Goal: Information Seeking & Learning: Learn about a topic

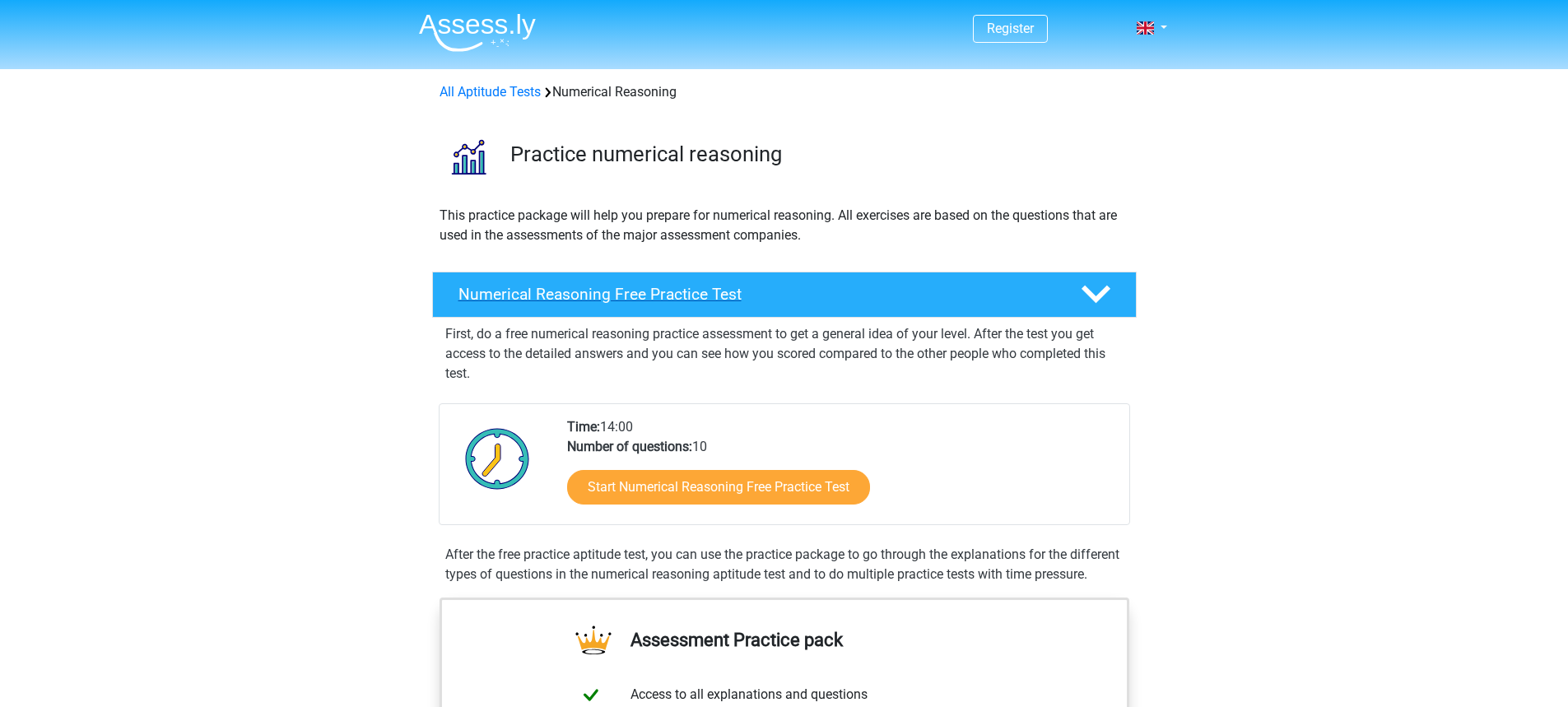
click at [704, 278] on div "Numerical Reasoning Free Practice Test" at bounding box center [784, 294] width 705 height 46
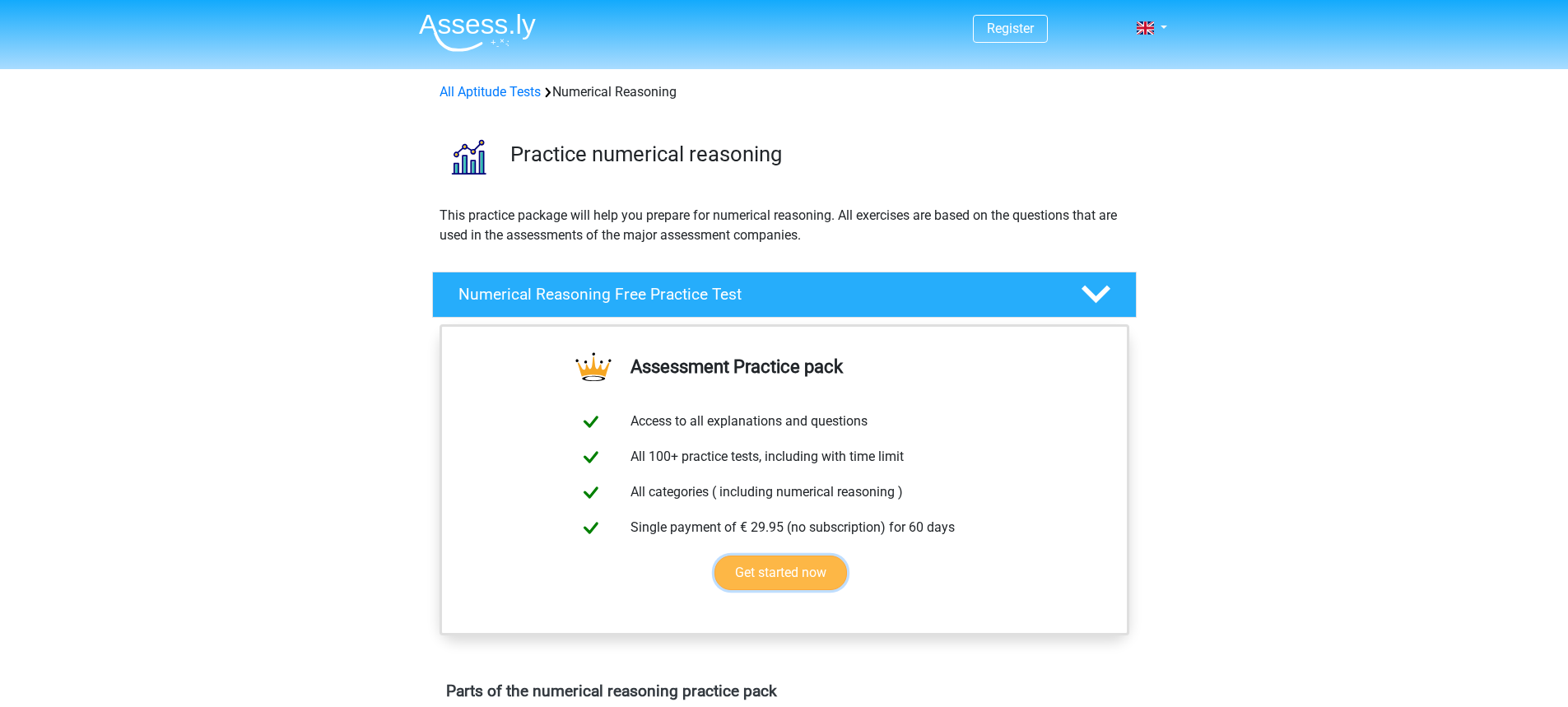
click at [770, 582] on link "Get started now" at bounding box center [780, 573] width 132 height 35
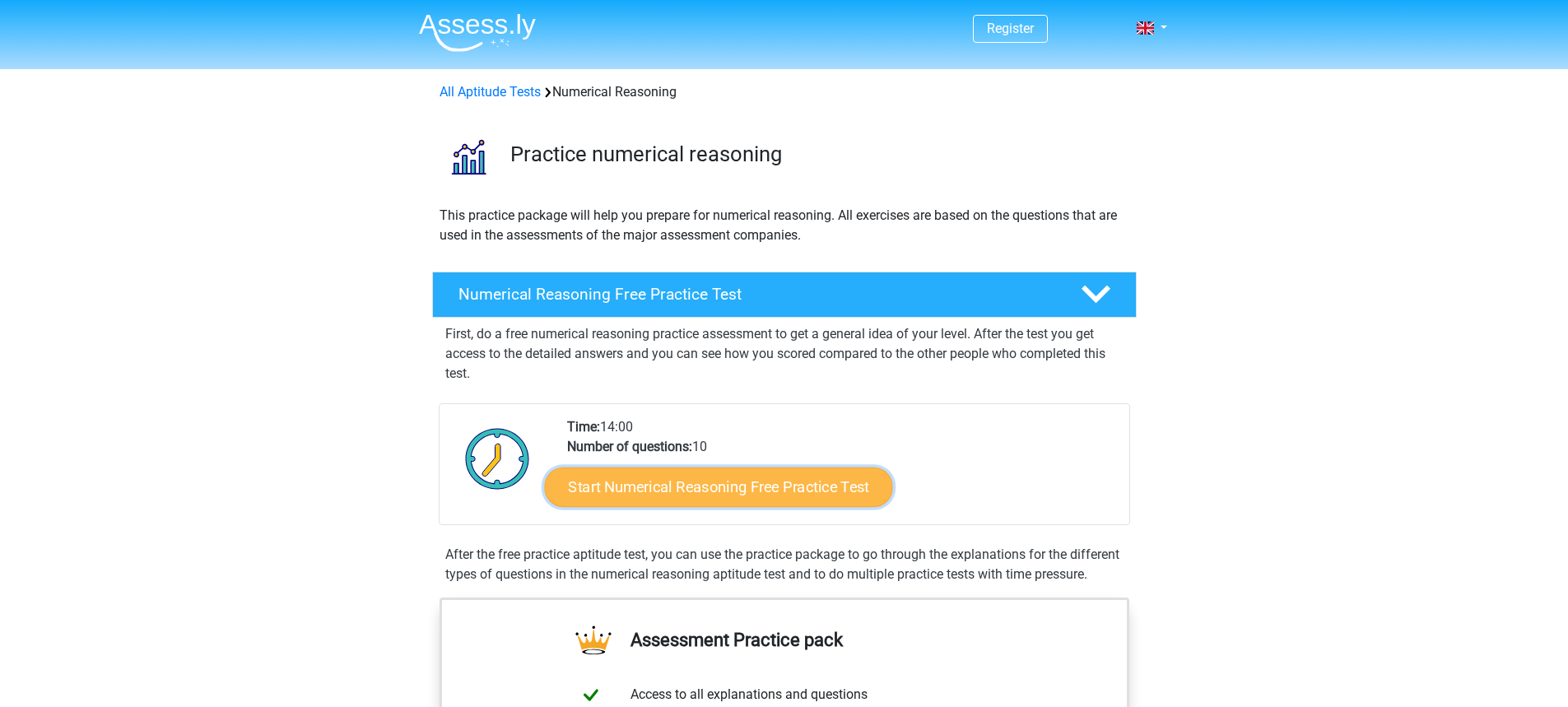
click at [734, 490] on link "Start Numerical Reasoning Free Practice Test" at bounding box center [719, 487] width 349 height 39
click at [676, 498] on link "Start Numerical Reasoning Free Practice Test" at bounding box center [719, 487] width 349 height 39
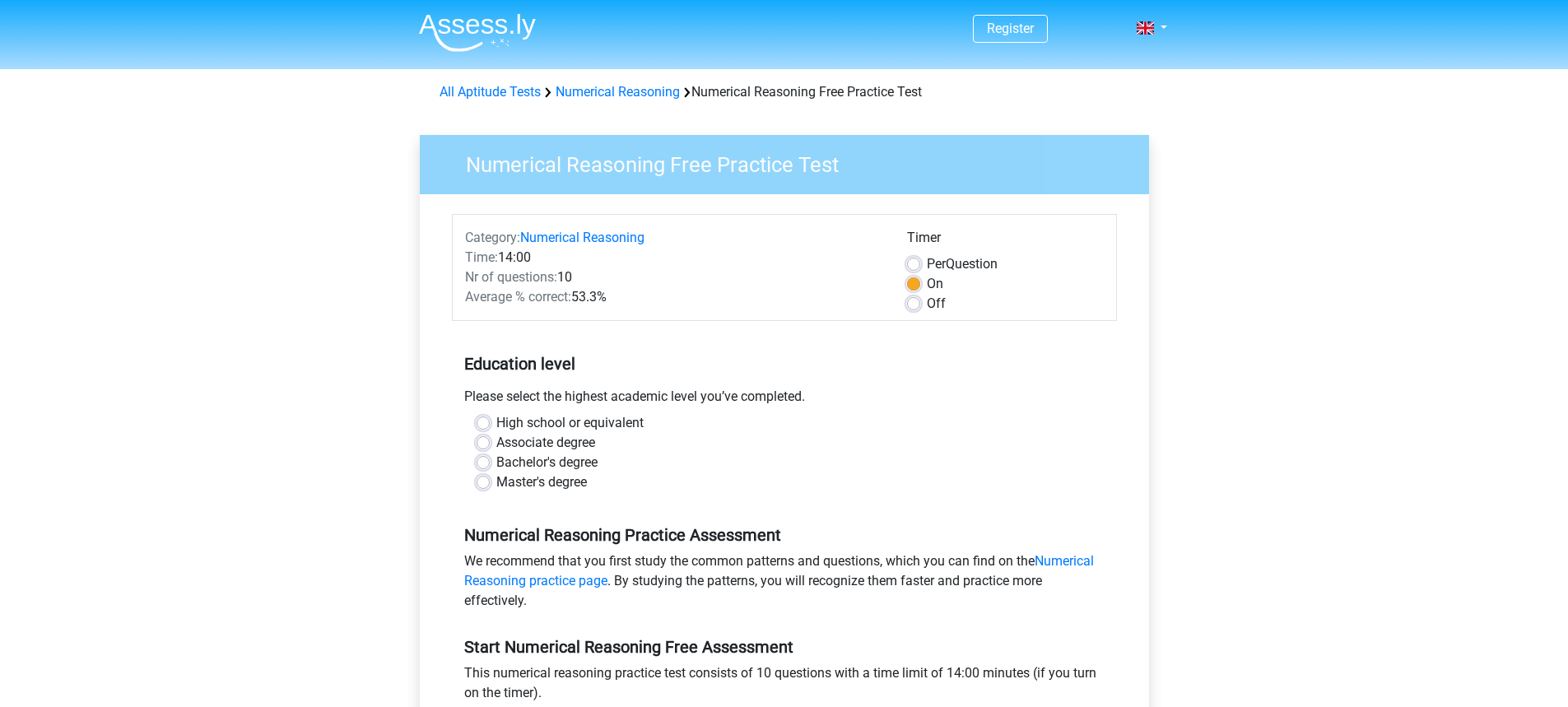
click at [497, 459] on label "Bachelor's degree" at bounding box center [547, 462] width 101 height 20
click at [486, 459] on input "Bachelor's degree" at bounding box center [484, 461] width 13 height 17
radio input "true"
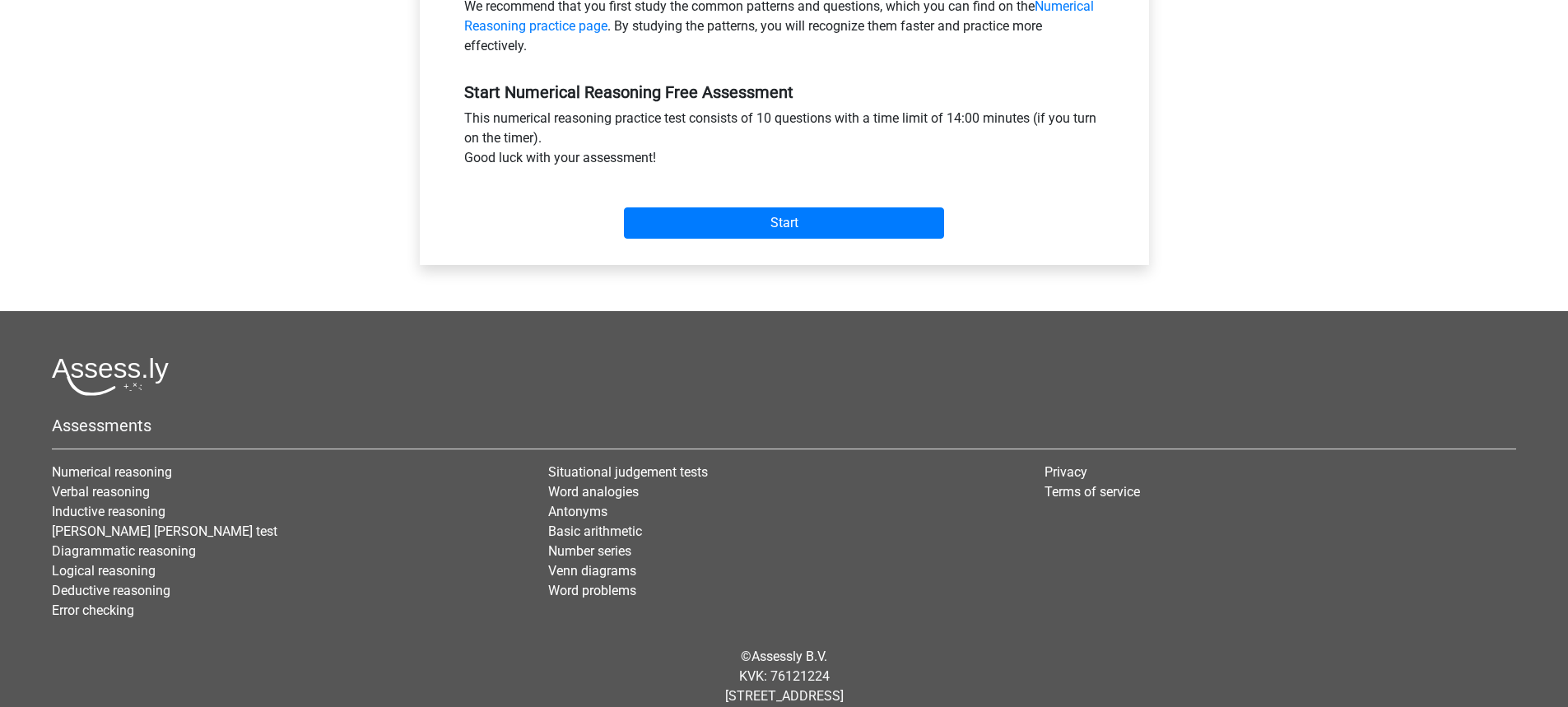
scroll to position [594, 0]
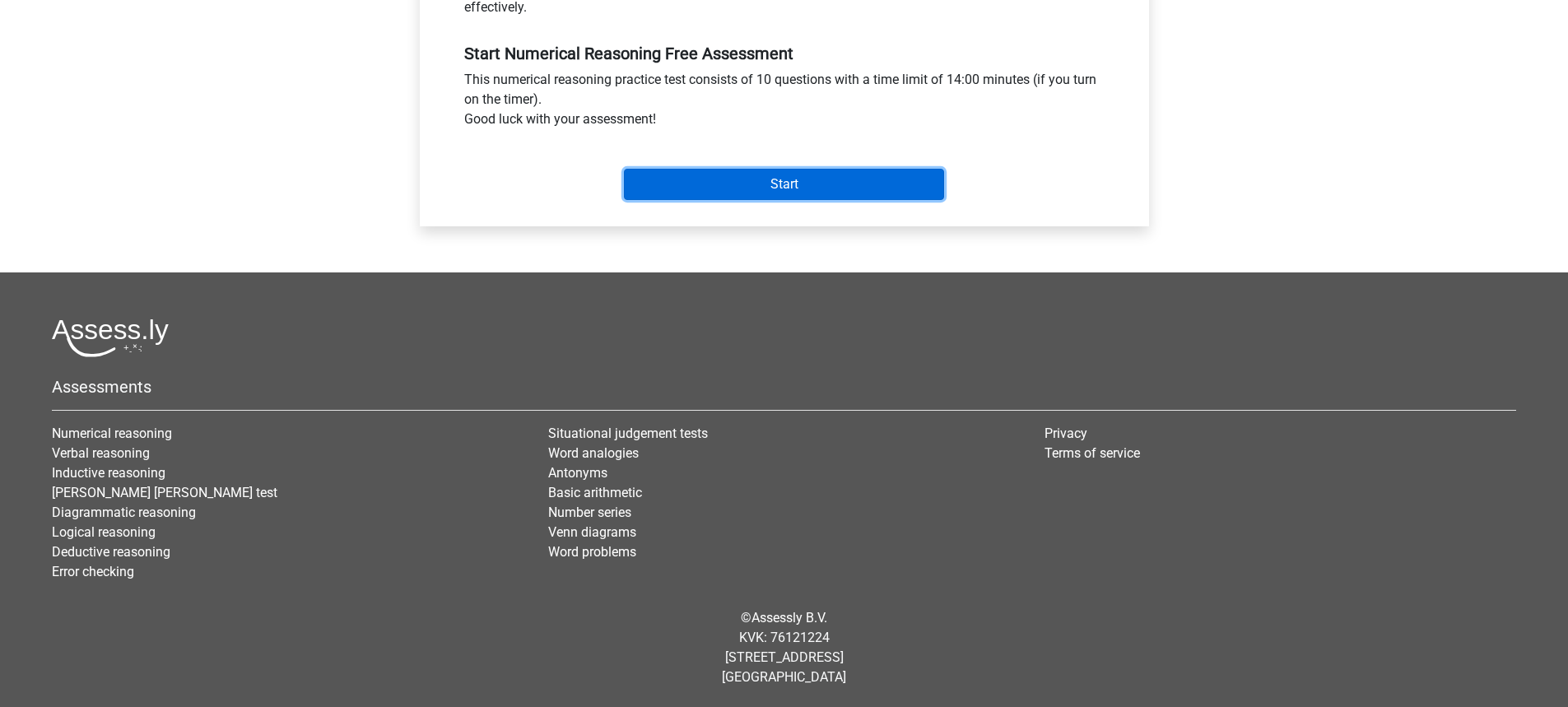
click at [814, 179] on input "Start" at bounding box center [784, 184] width 321 height 31
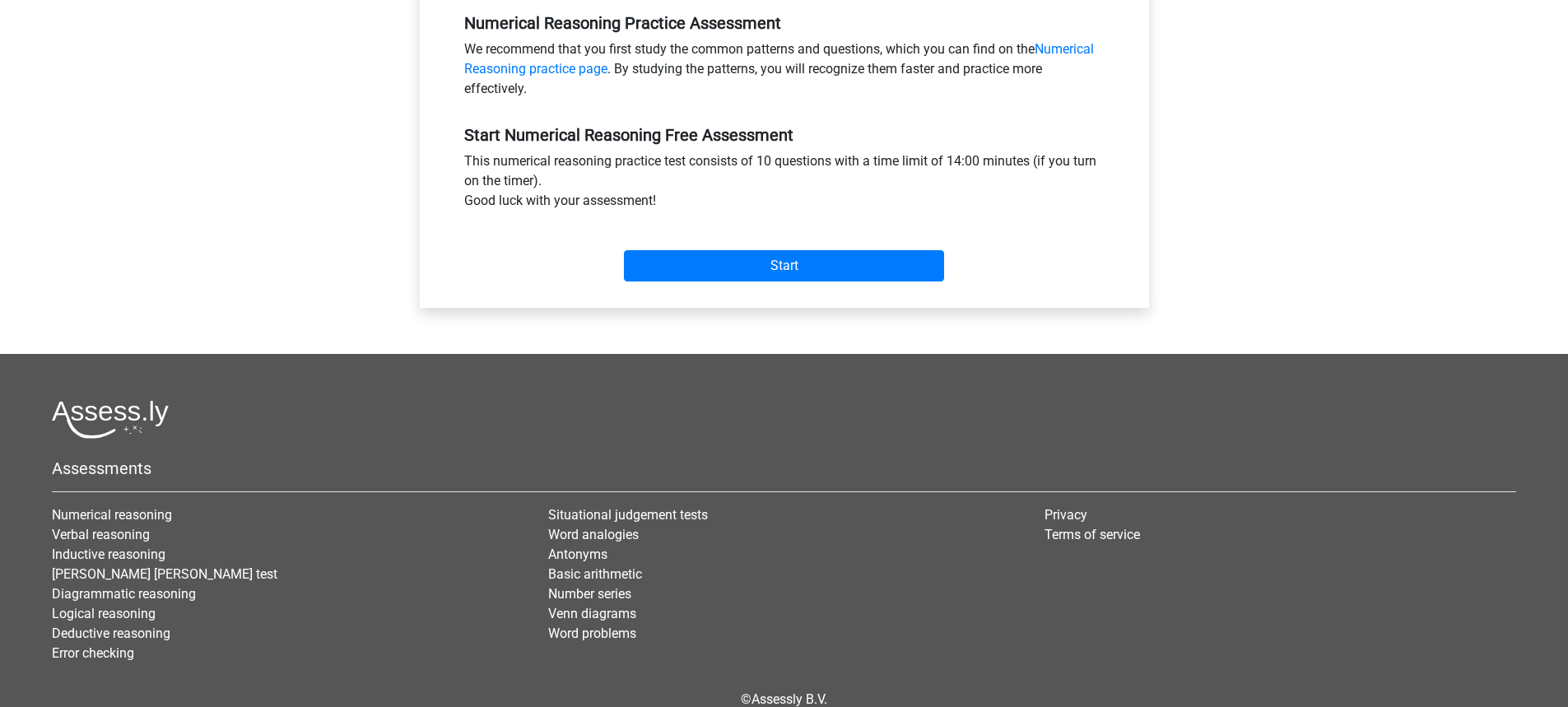
scroll to position [511, 0]
click at [702, 263] on input "Start" at bounding box center [784, 266] width 321 height 31
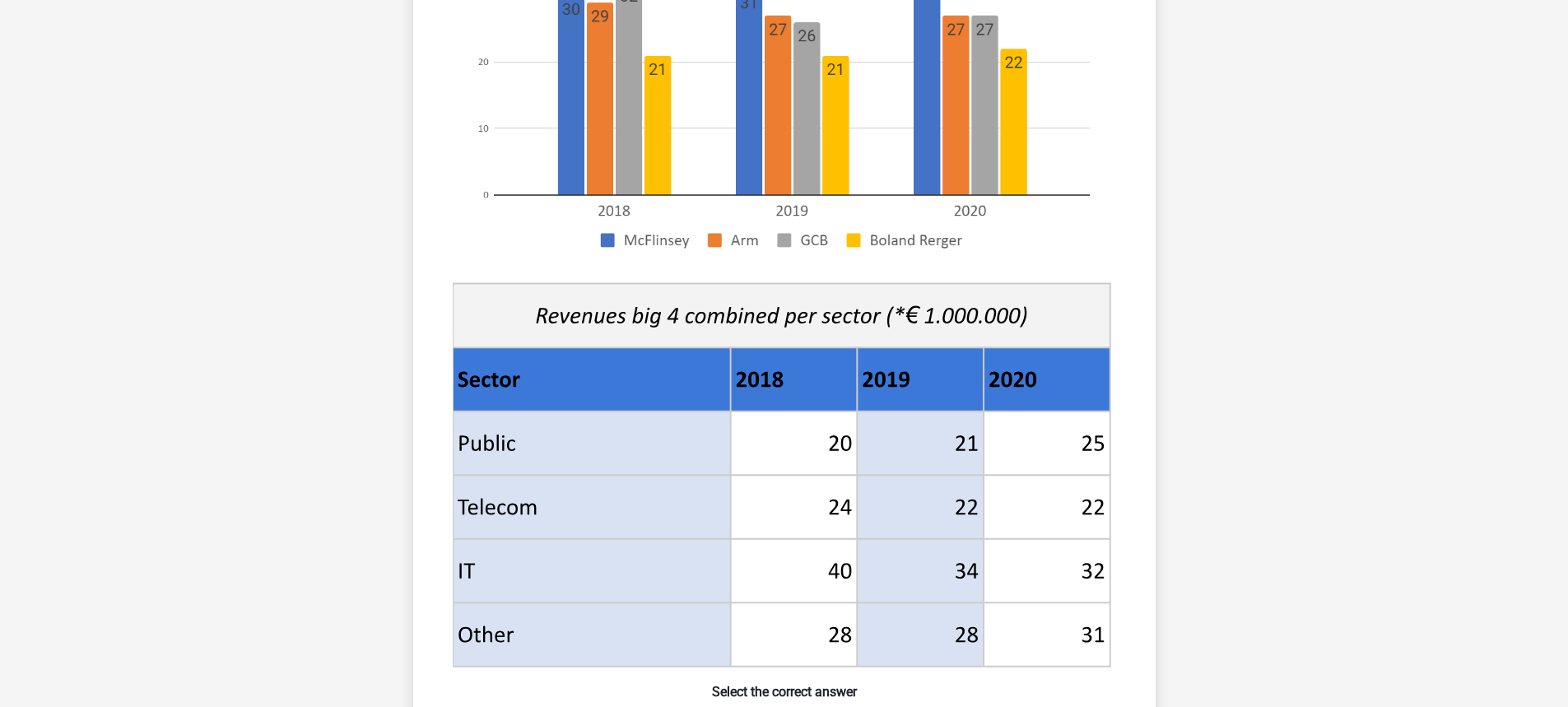
scroll to position [248, 0]
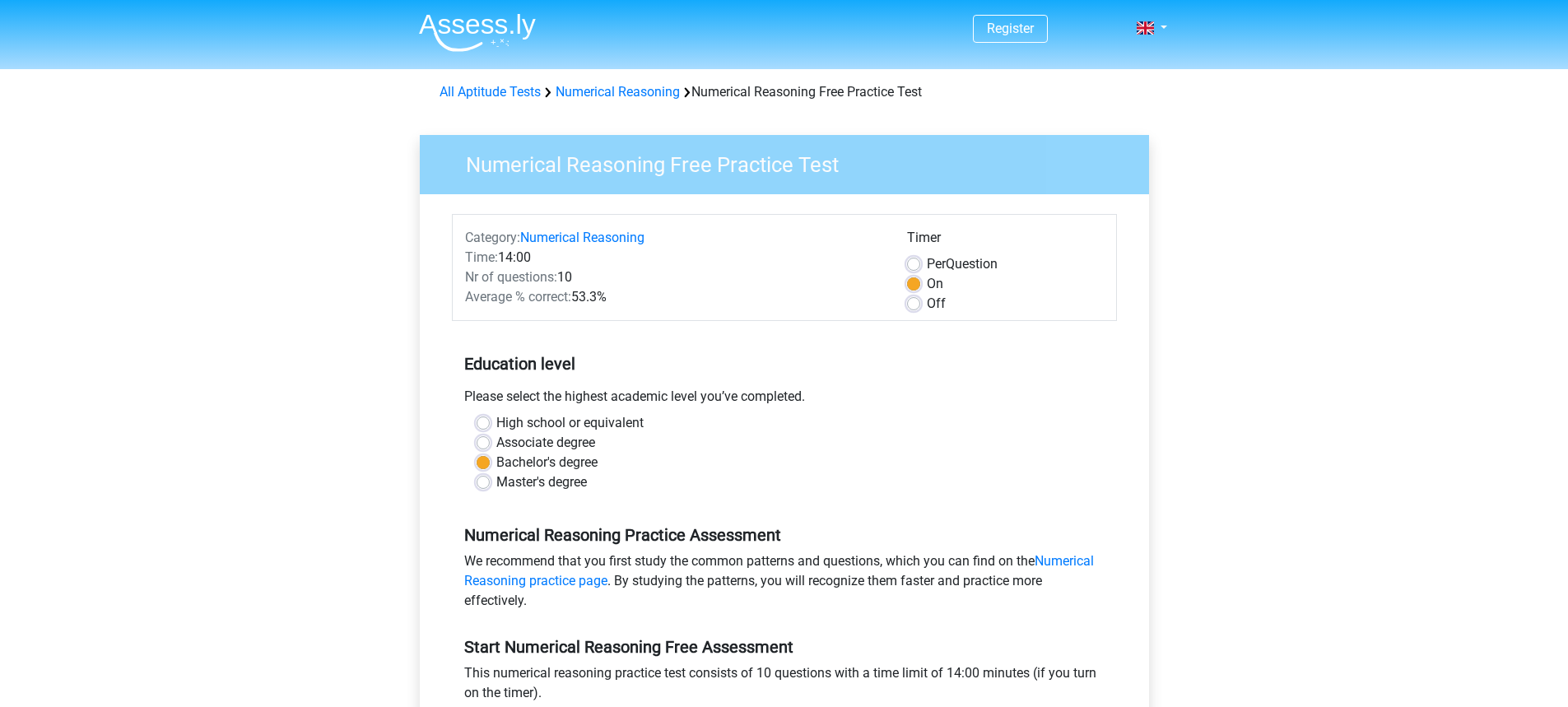
click at [921, 308] on div "Off" at bounding box center [1006, 304] width 197 height 20
click at [927, 308] on label "Off" at bounding box center [936, 304] width 19 height 20
click at [915, 308] on input "Off" at bounding box center [914, 303] width 13 height 17
radio input "true"
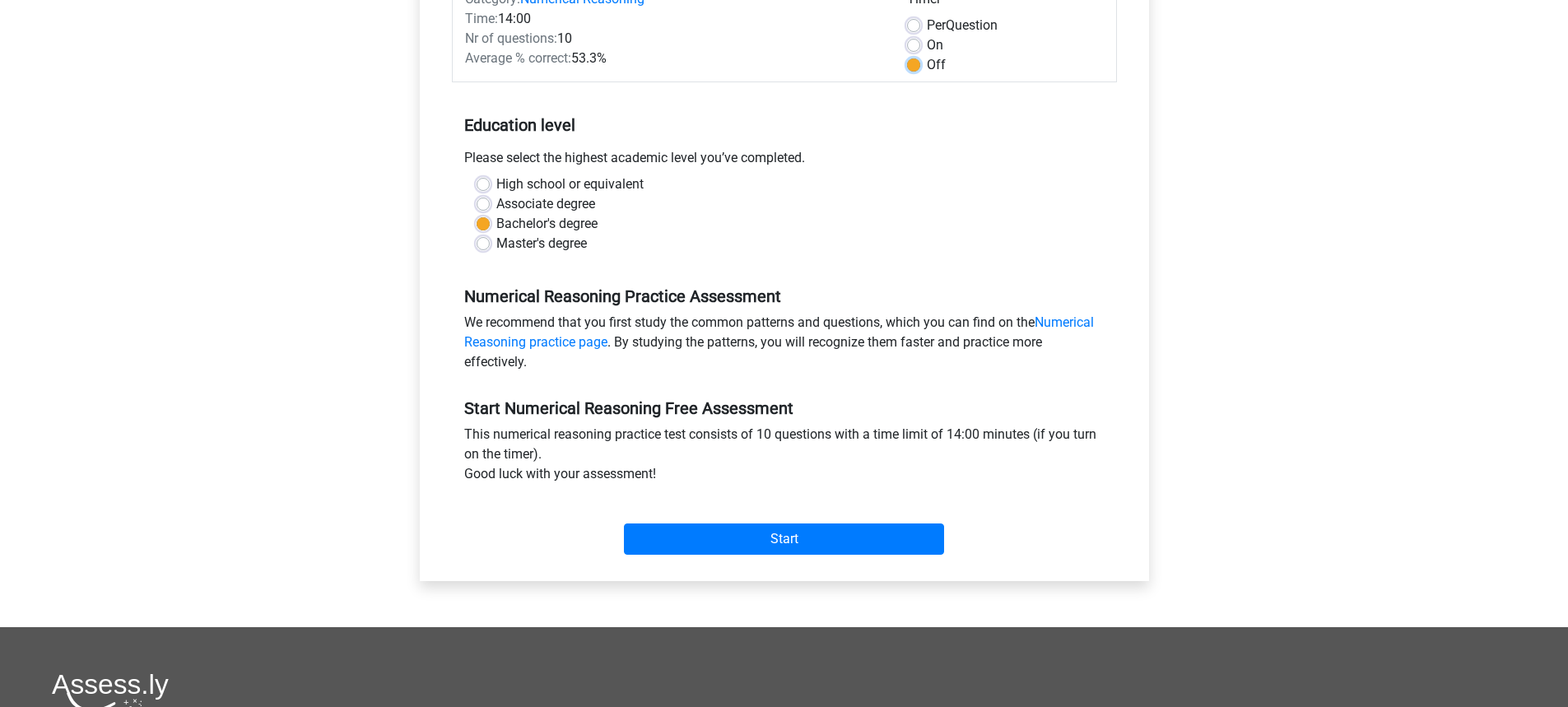
scroll to position [494, 0]
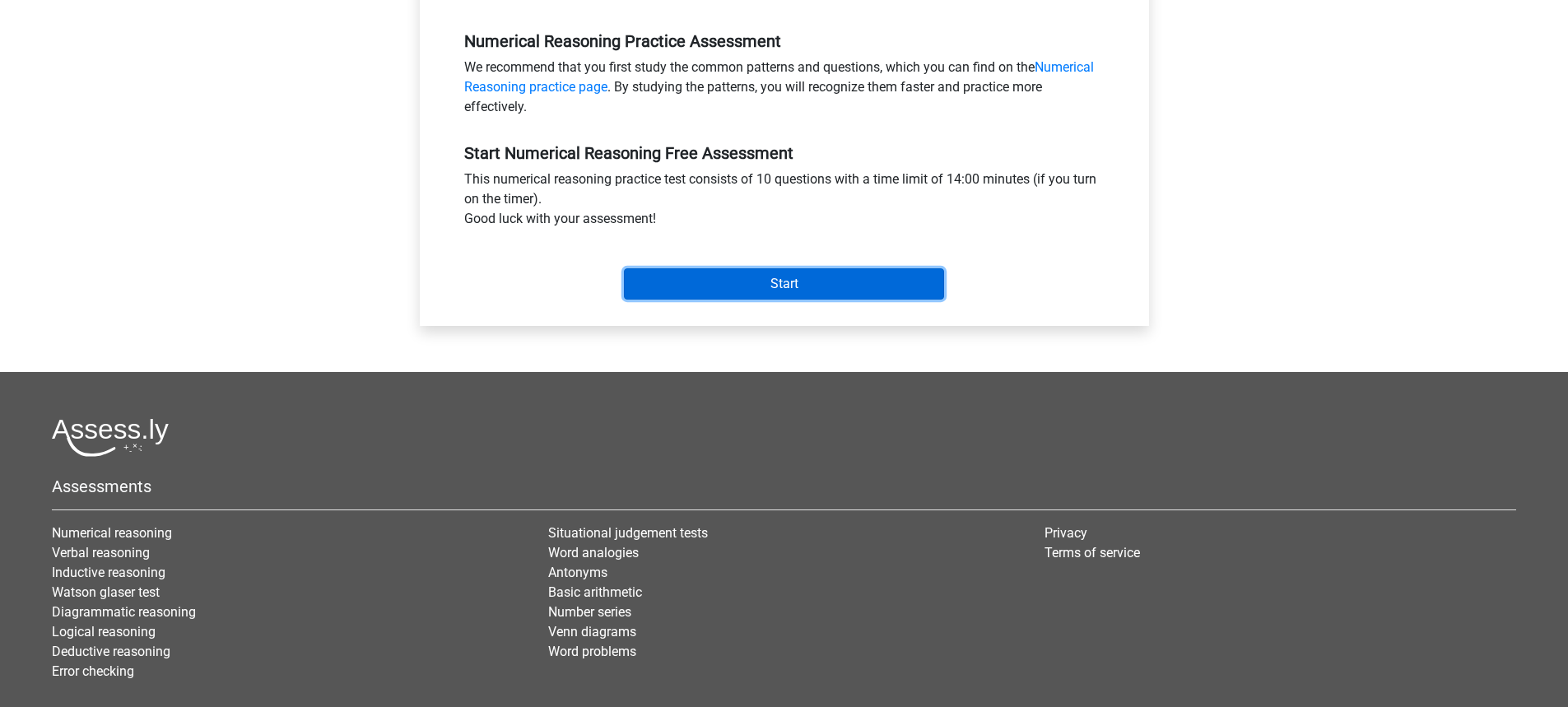
click at [748, 294] on input "Start" at bounding box center [784, 283] width 321 height 31
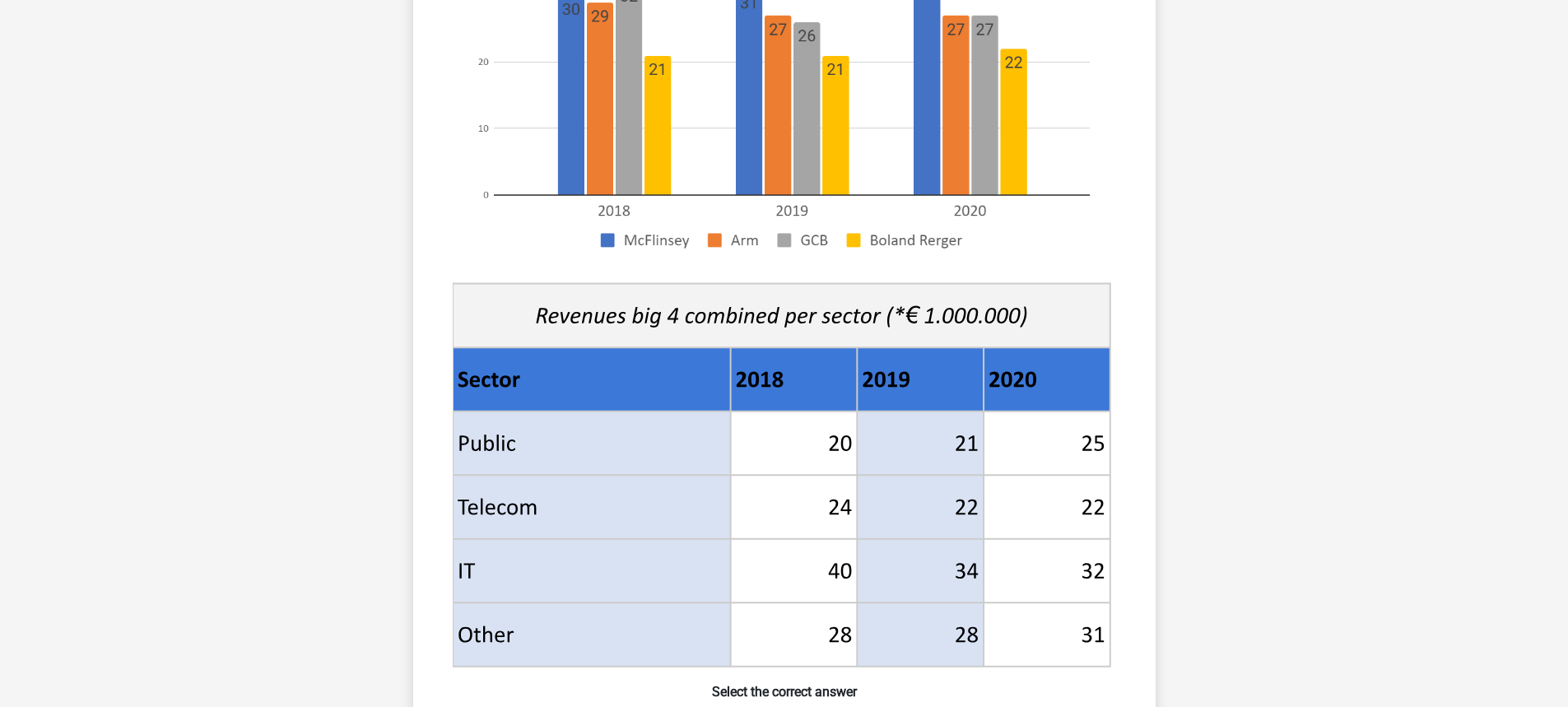
scroll to position [329, 0]
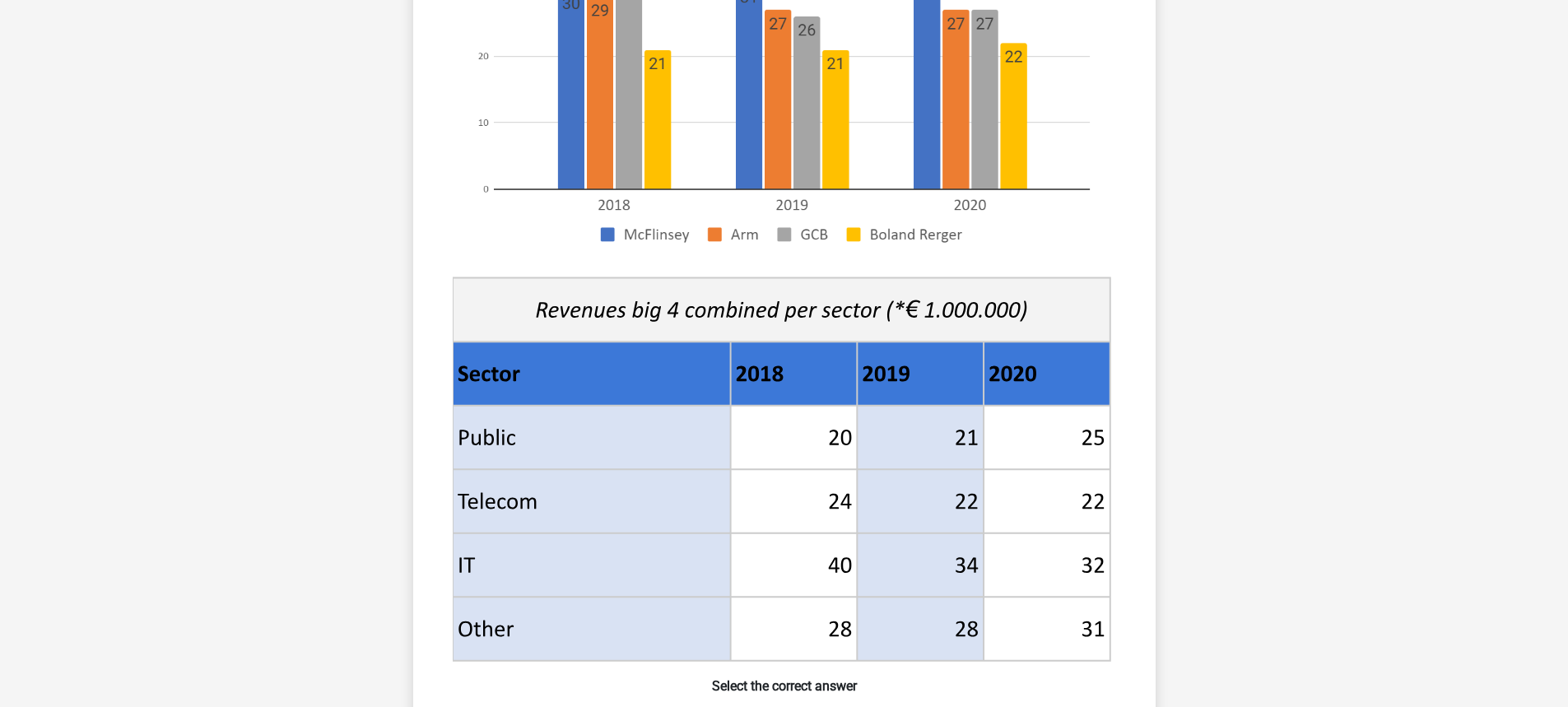
drag, startPoint x: 453, startPoint y: 439, endPoint x: 517, endPoint y: 439, distance: 64.0
click at [517, 439] on g at bounding box center [784, 263] width 665 height 804
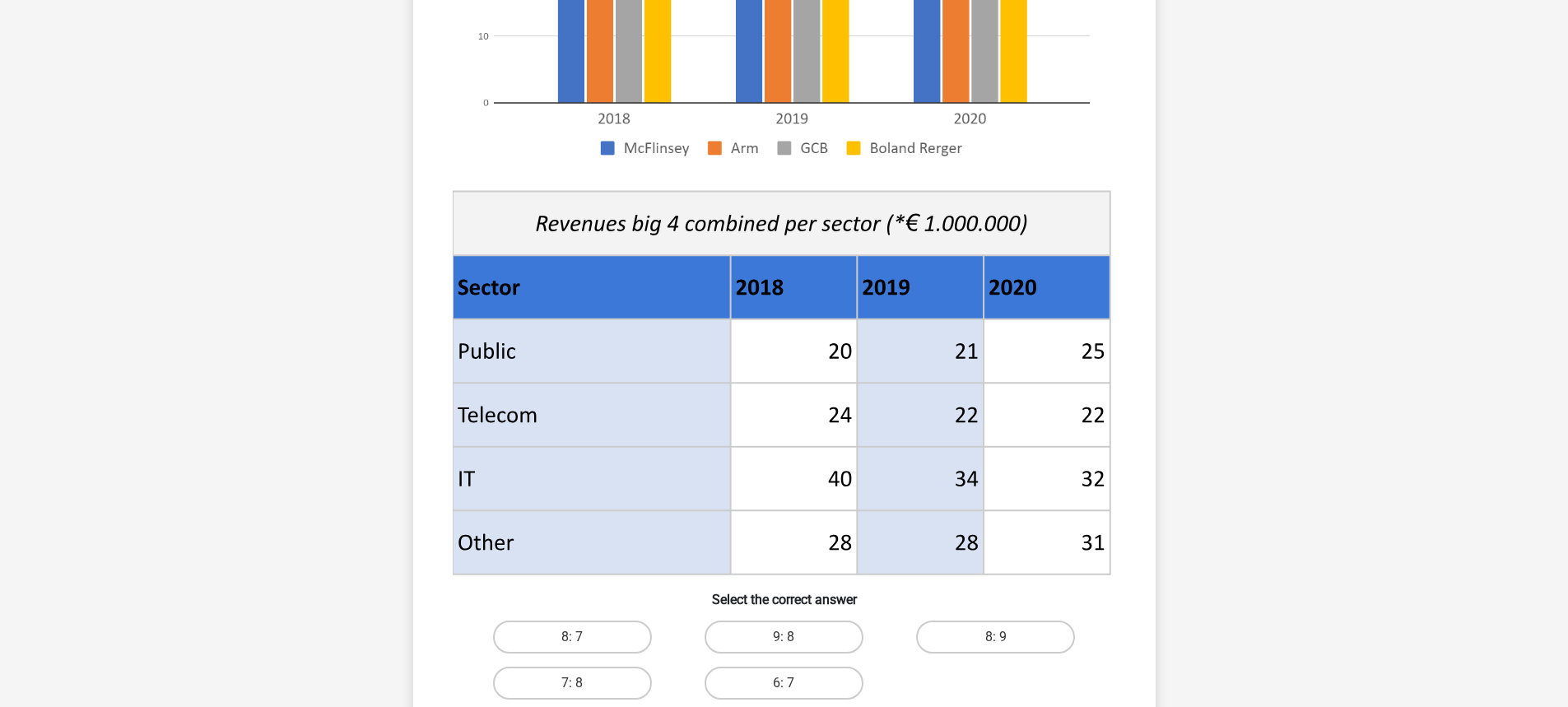
scroll to position [412, 0]
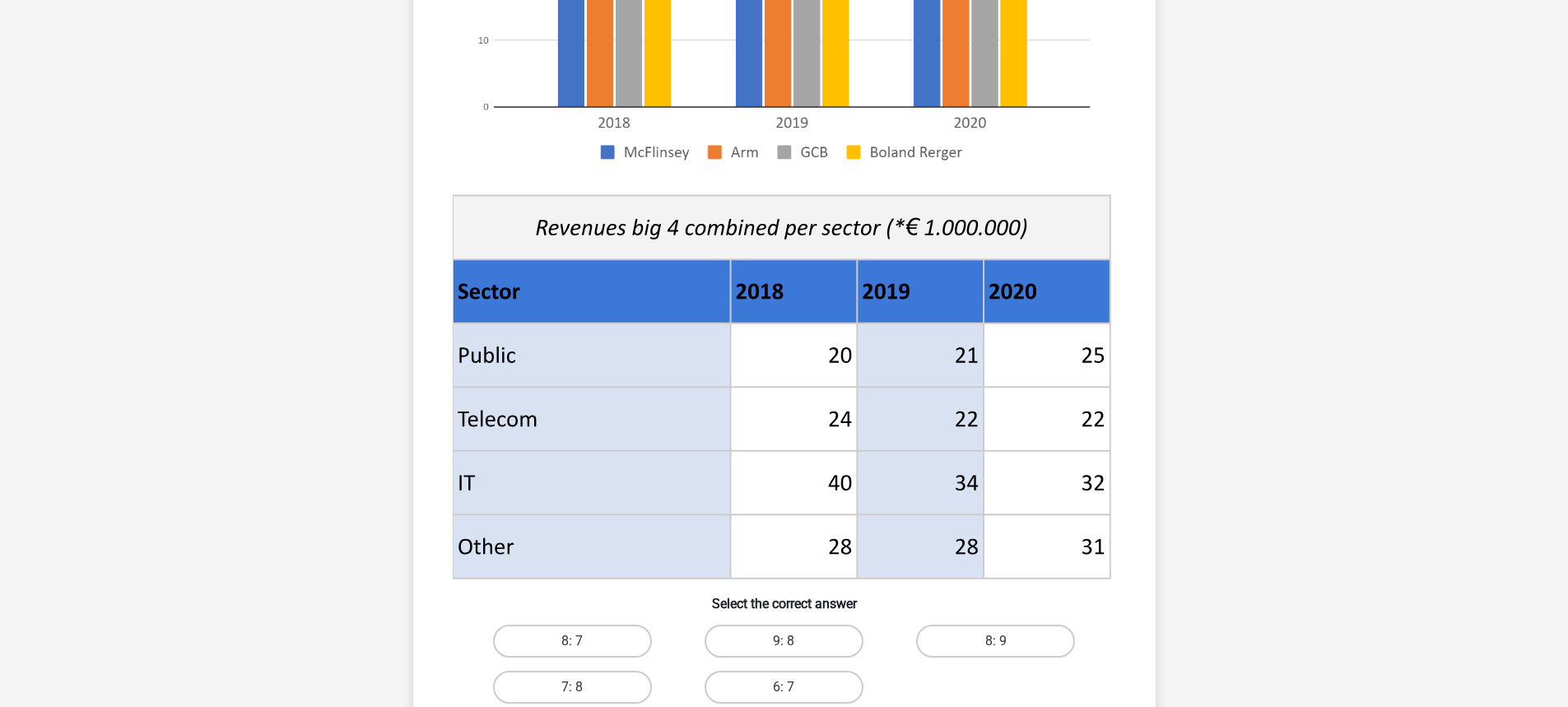
click at [914, 350] on icon at bounding box center [919, 355] width 127 height 65
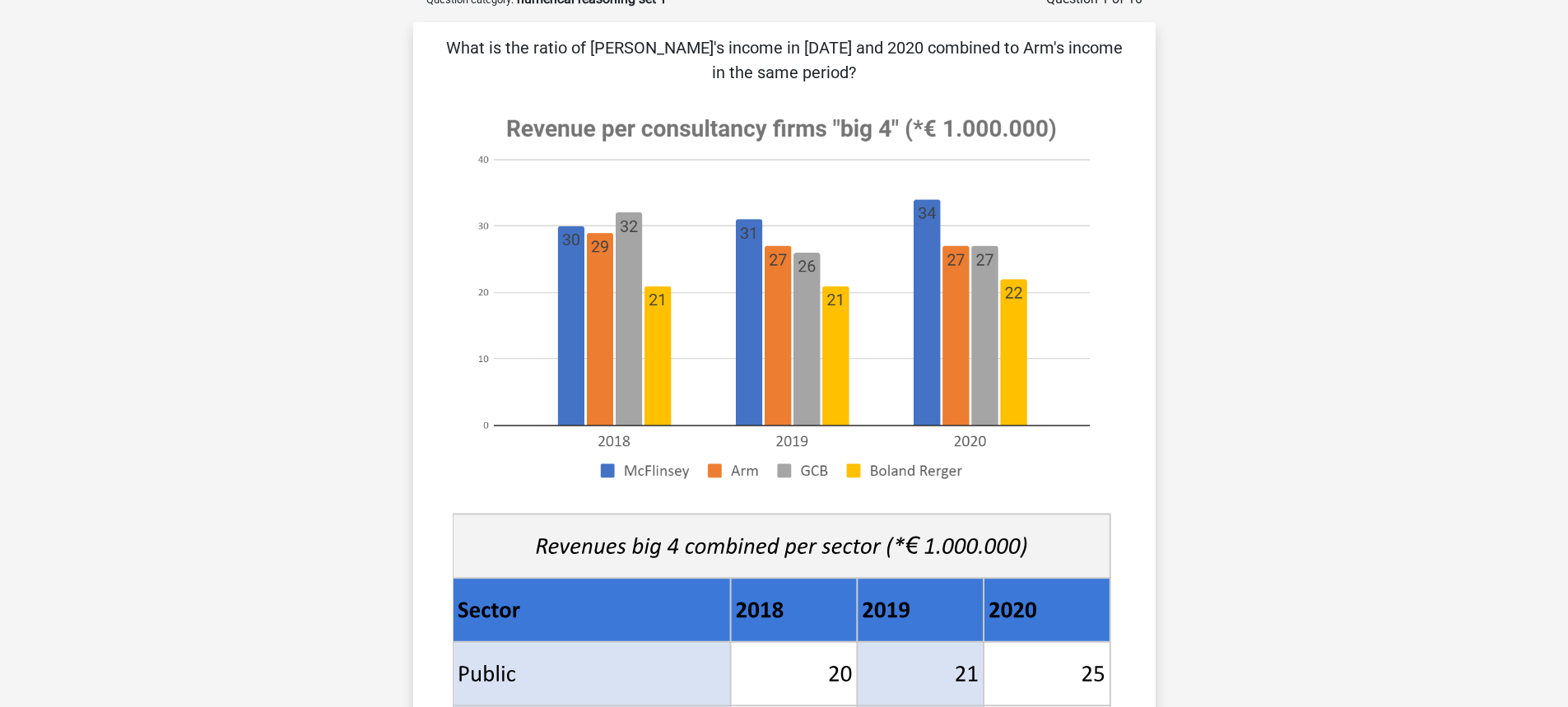
scroll to position [83, 0]
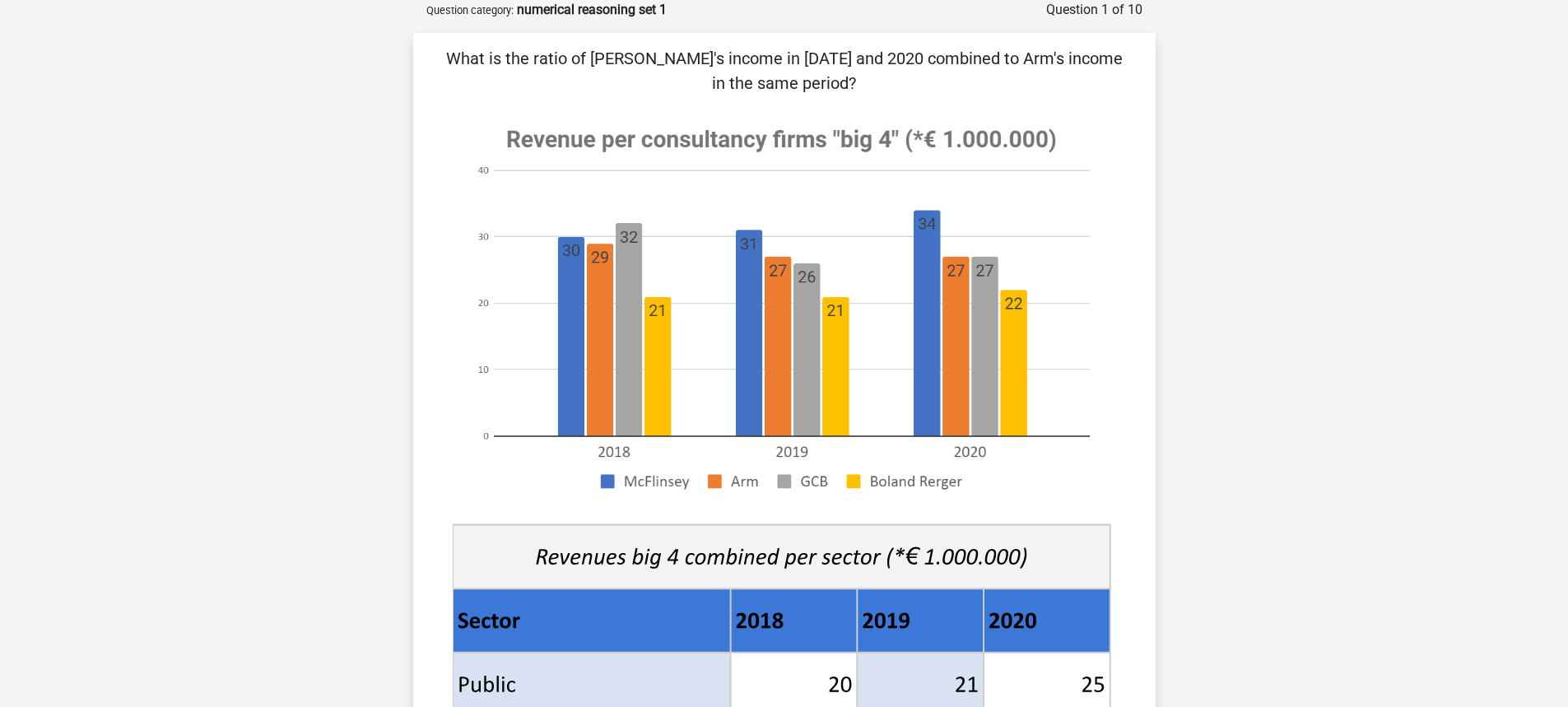
drag, startPoint x: 966, startPoint y: 56, endPoint x: 1038, endPoint y: 77, distance: 75.0
click at [1038, 77] on p "What is the ratio of [PERSON_NAME]'s income in [DATE] and 2020 combined to Arm'…" at bounding box center [784, 70] width 690 height 50
drag, startPoint x: 648, startPoint y: 105, endPoint x: 544, endPoint y: 88, distance: 105.4
click at [631, 98] on div "What is the ratio of [PERSON_NAME]'s income in [DATE] and 2020 combined to Arm'…" at bounding box center [784, 570] width 729 height 1048
drag, startPoint x: 468, startPoint y: 61, endPoint x: 1046, endPoint y: 56, distance: 578.0
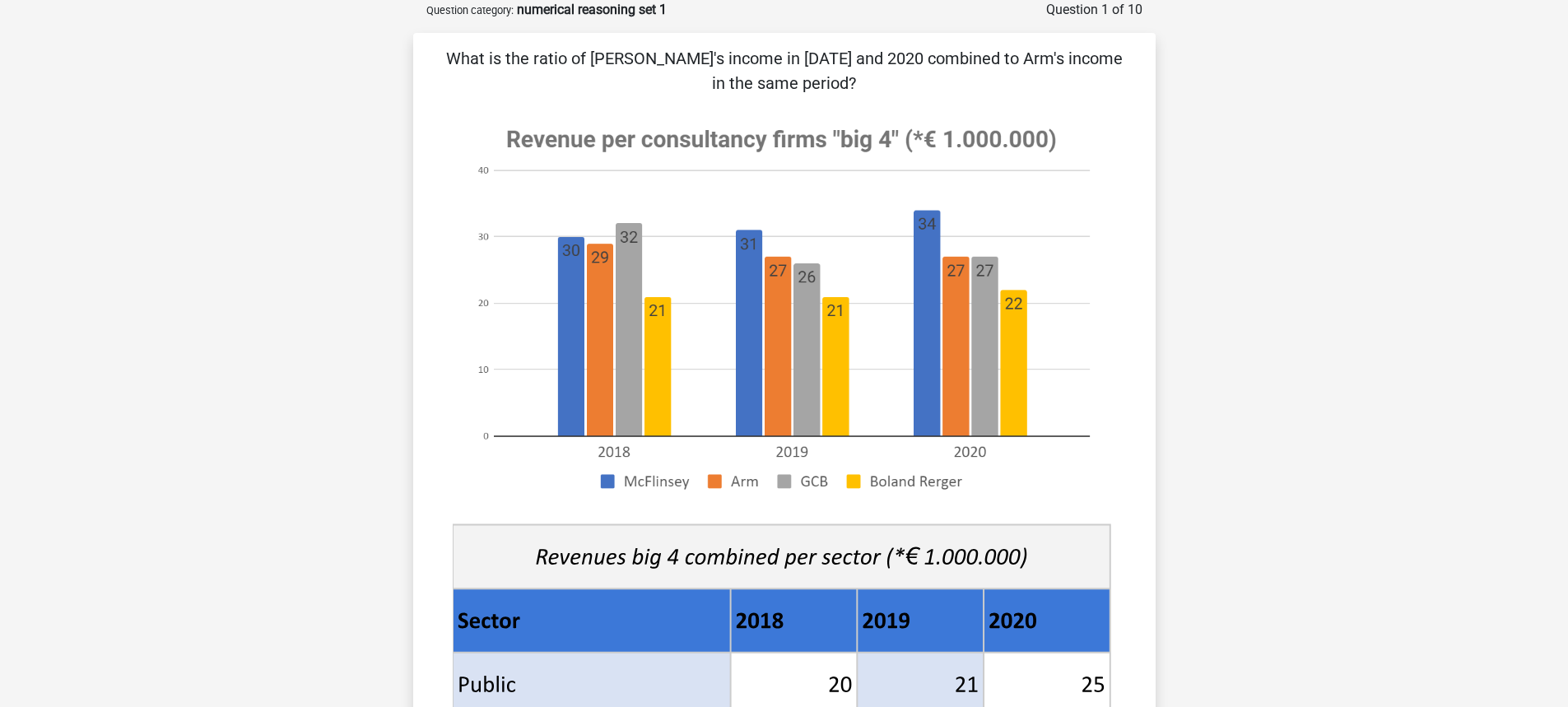
click at [1046, 56] on p "What is the ratio of [PERSON_NAME]'s income in [DATE] and 2020 combined to Arm'…" at bounding box center [784, 70] width 690 height 50
click at [992, 86] on p "What is the ratio of [PERSON_NAME]'s income in [DATE] and 2020 combined to Arm'…" at bounding box center [784, 70] width 690 height 50
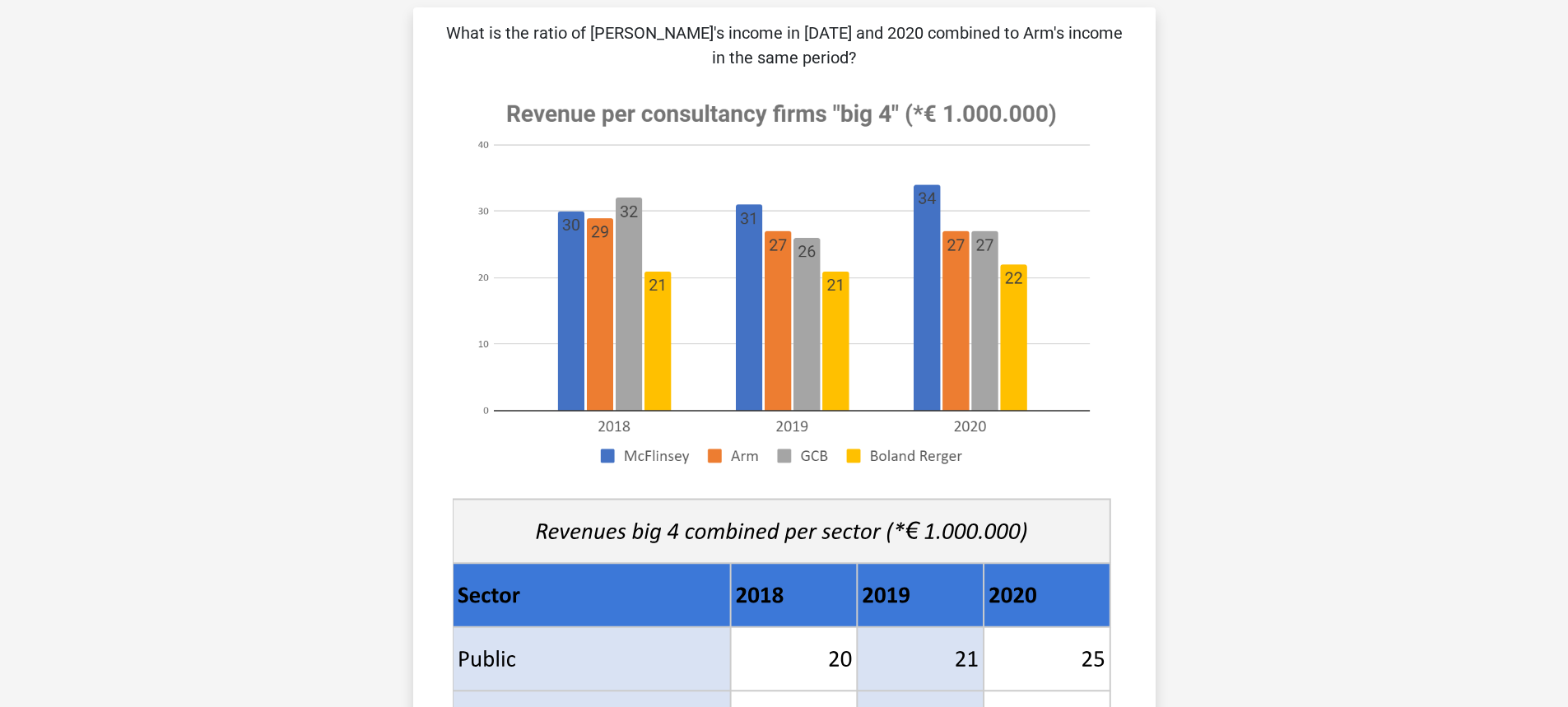
scroll to position [0, 0]
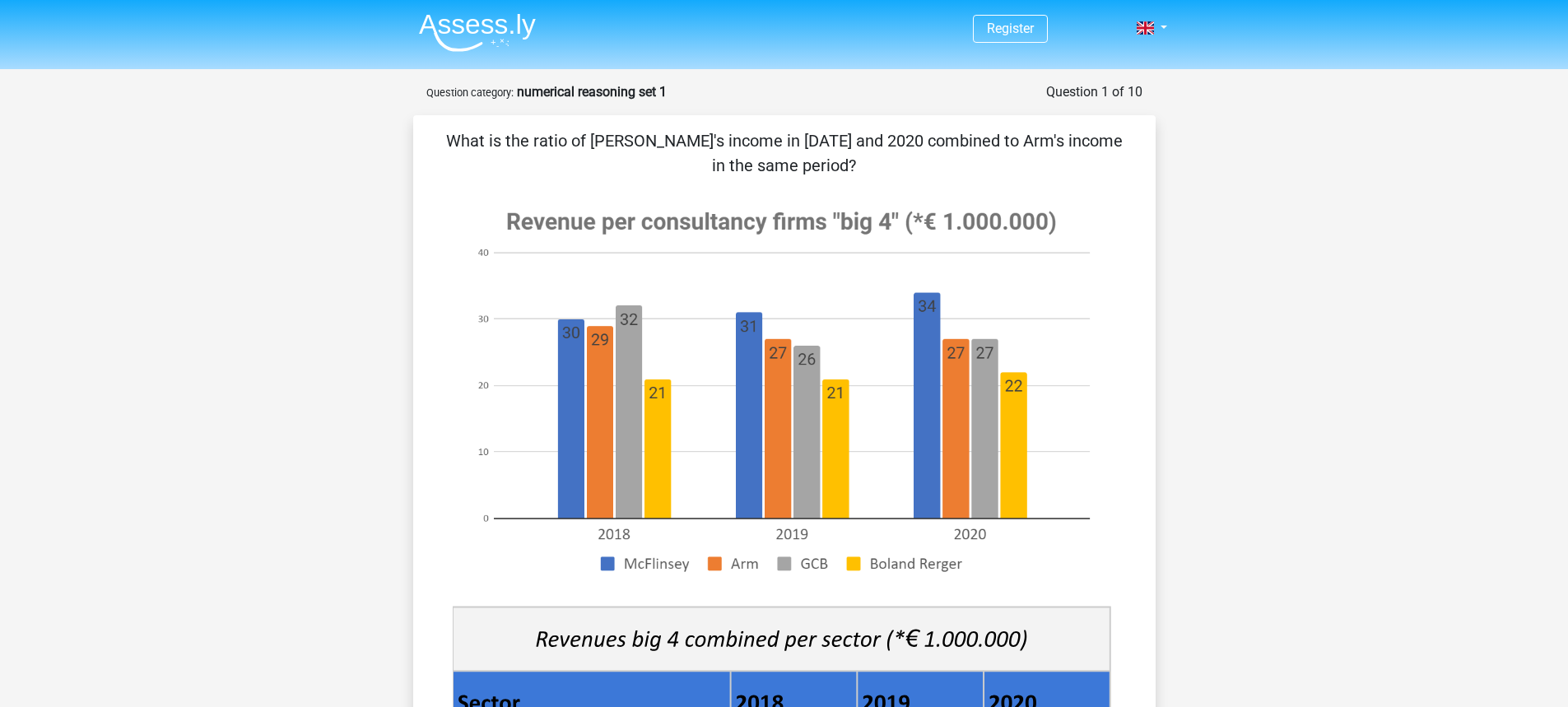
drag, startPoint x: 457, startPoint y: 143, endPoint x: 1093, endPoint y: 165, distance: 636.4
click at [1093, 165] on p "What is the ratio of [PERSON_NAME]'s income in [DATE] and 2020 combined to Arm'…" at bounding box center [784, 153] width 690 height 50
click at [868, 142] on p "What is the ratio of [PERSON_NAME]'s income in [DATE] and 2020 combined to Arm'…" at bounding box center [784, 153] width 690 height 50
click at [802, 177] on p "What is the ratio of [PERSON_NAME]'s income in [DATE] and 2020 combined to Arm'…" at bounding box center [784, 153] width 690 height 50
click at [919, 177] on p "What is the ratio of [PERSON_NAME]'s income in [DATE] and 2020 combined to Arm'…" at bounding box center [784, 153] width 690 height 50
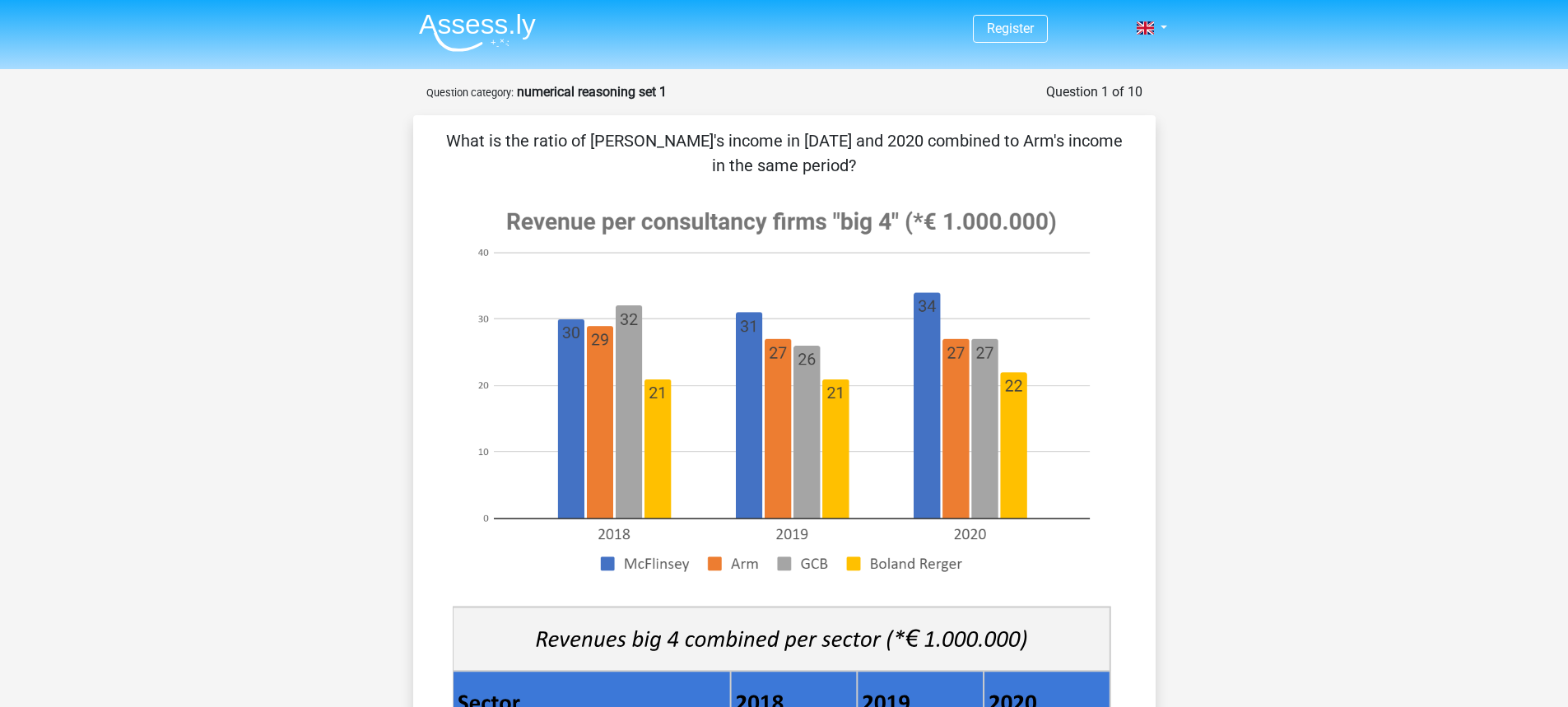
click at [508, 218] on image at bounding box center [782, 392] width 658 height 401
drag, startPoint x: 510, startPoint y: 220, endPoint x: 624, endPoint y: 221, distance: 114.0
click at [624, 221] on image at bounding box center [782, 392] width 658 height 401
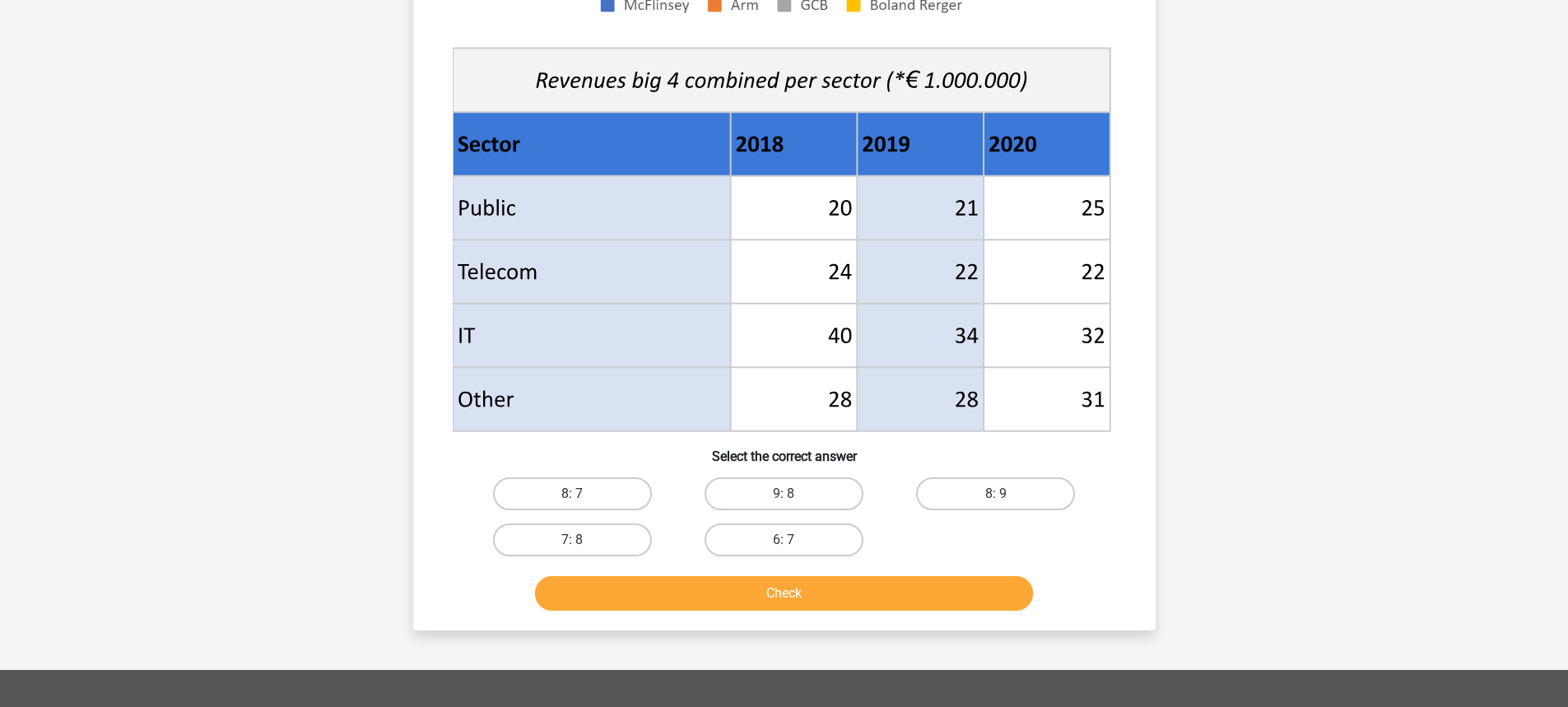
scroll to position [823, 0]
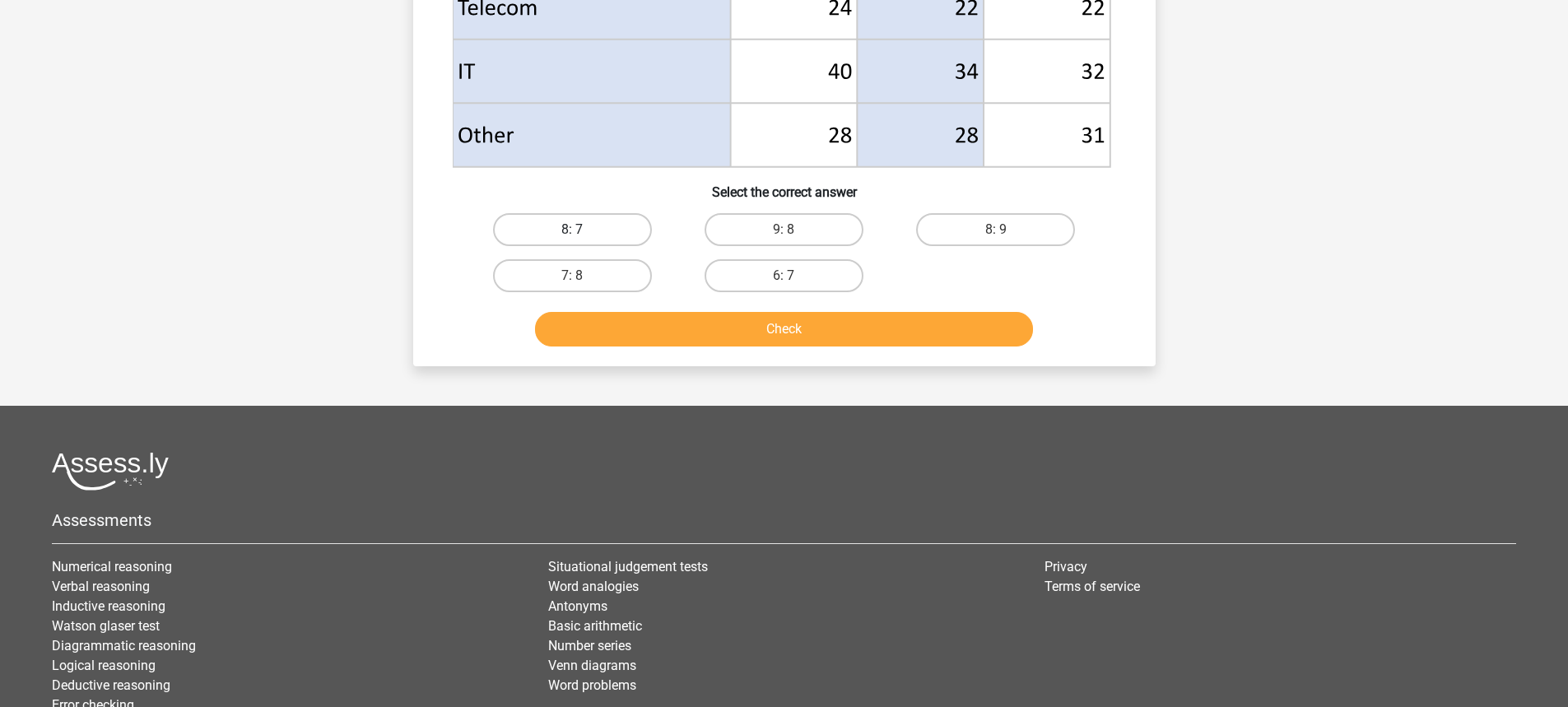
click at [571, 235] on label "8: 7" at bounding box center [573, 229] width 159 height 33
click at [572, 235] on input "8: 7" at bounding box center [576, 234] width 10 height 10
radio input "true"
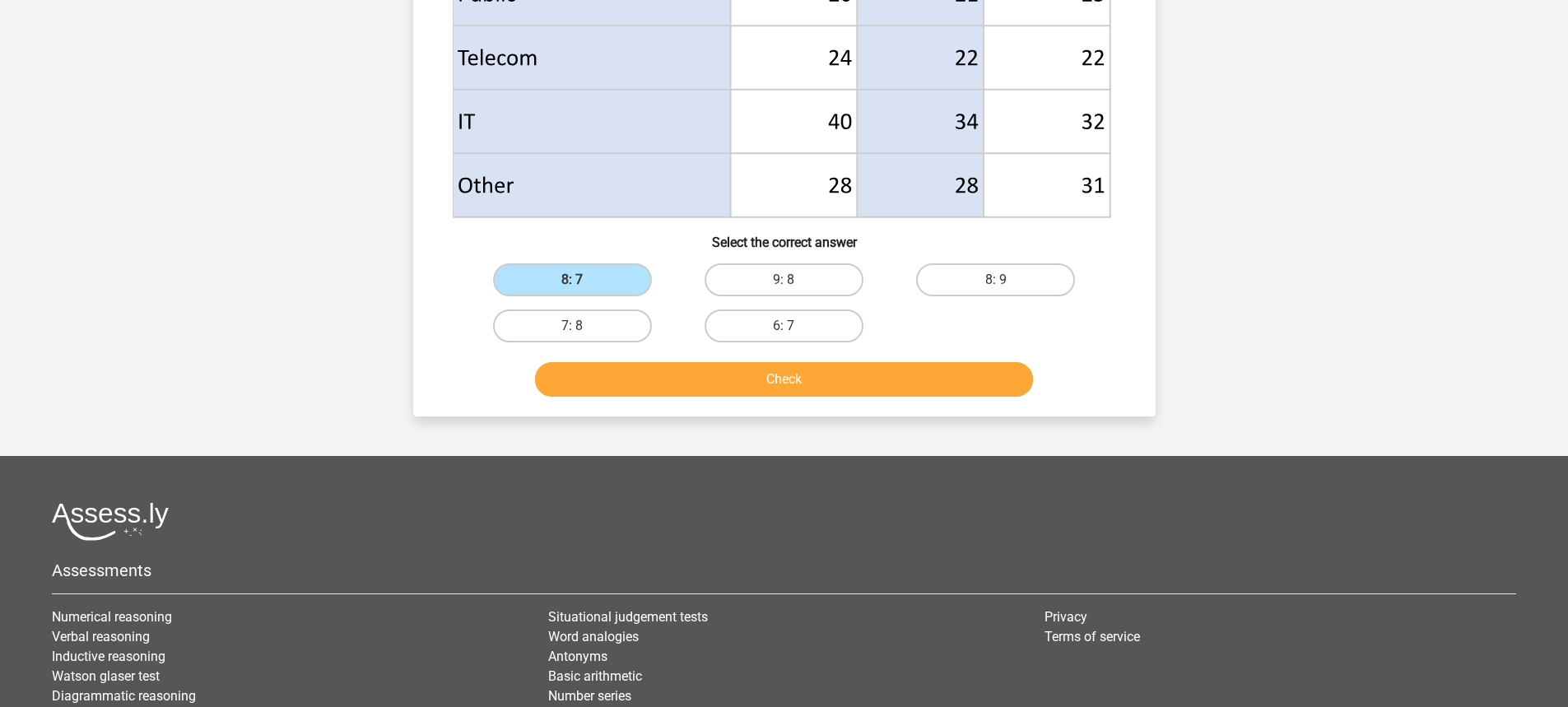
scroll to position [577, 0]
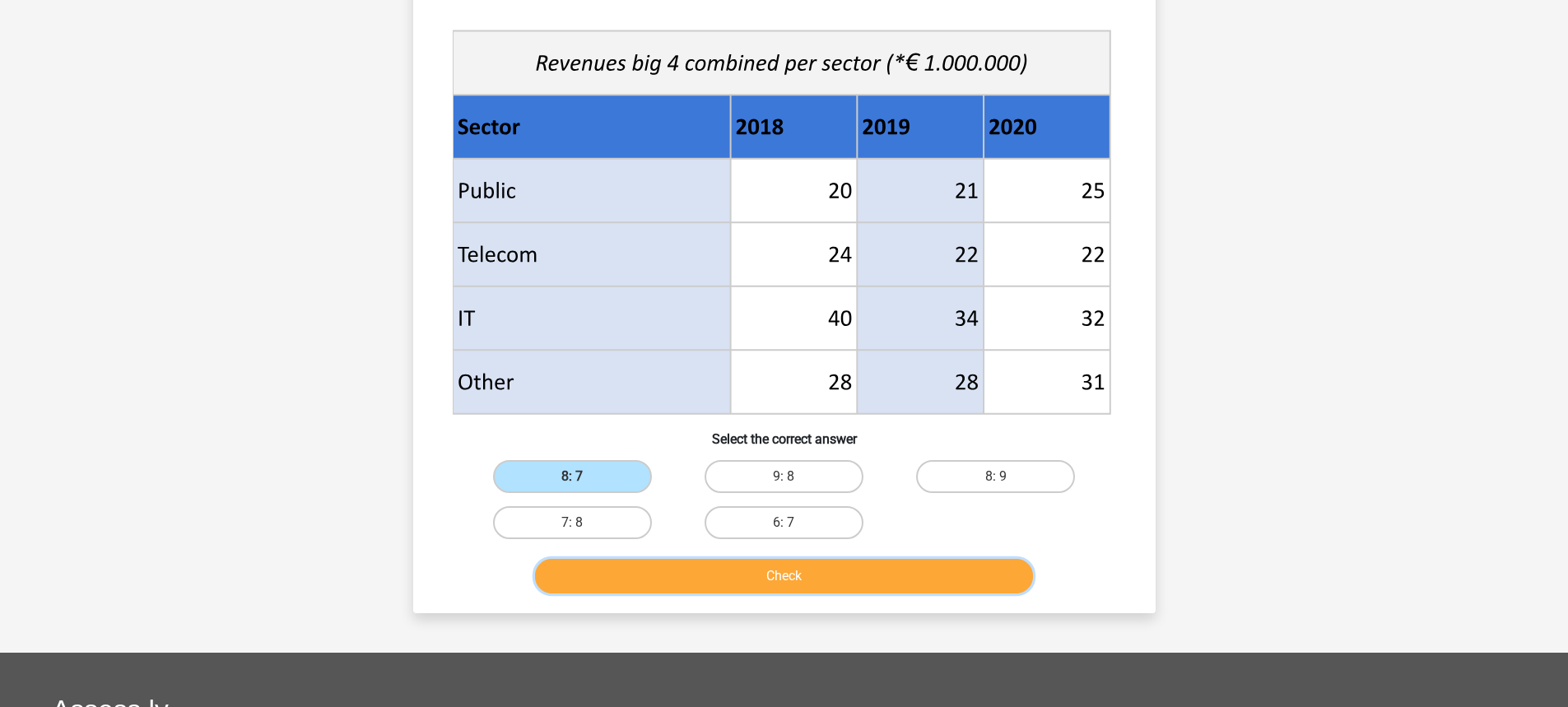
click at [769, 582] on button "Check" at bounding box center [784, 576] width 498 height 35
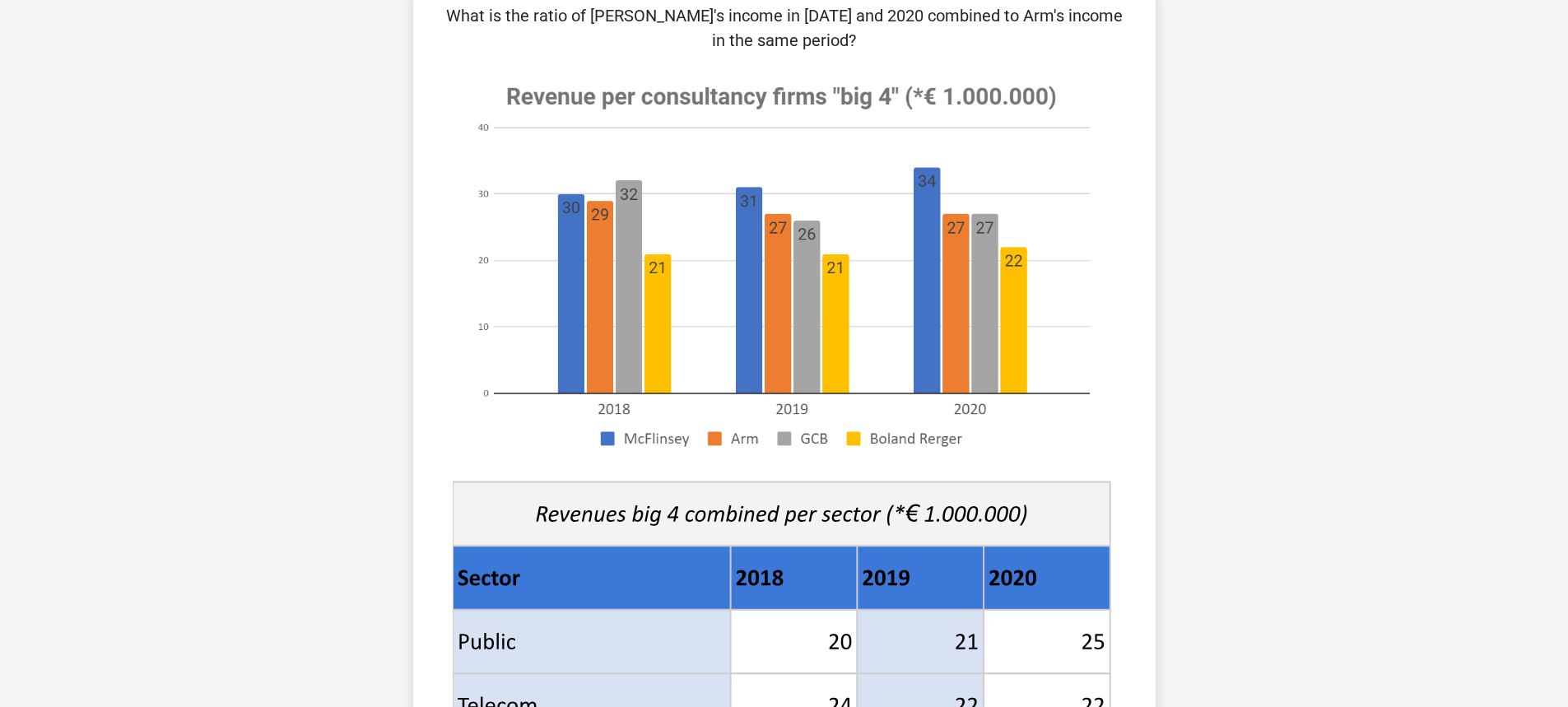
scroll to position [165, 0]
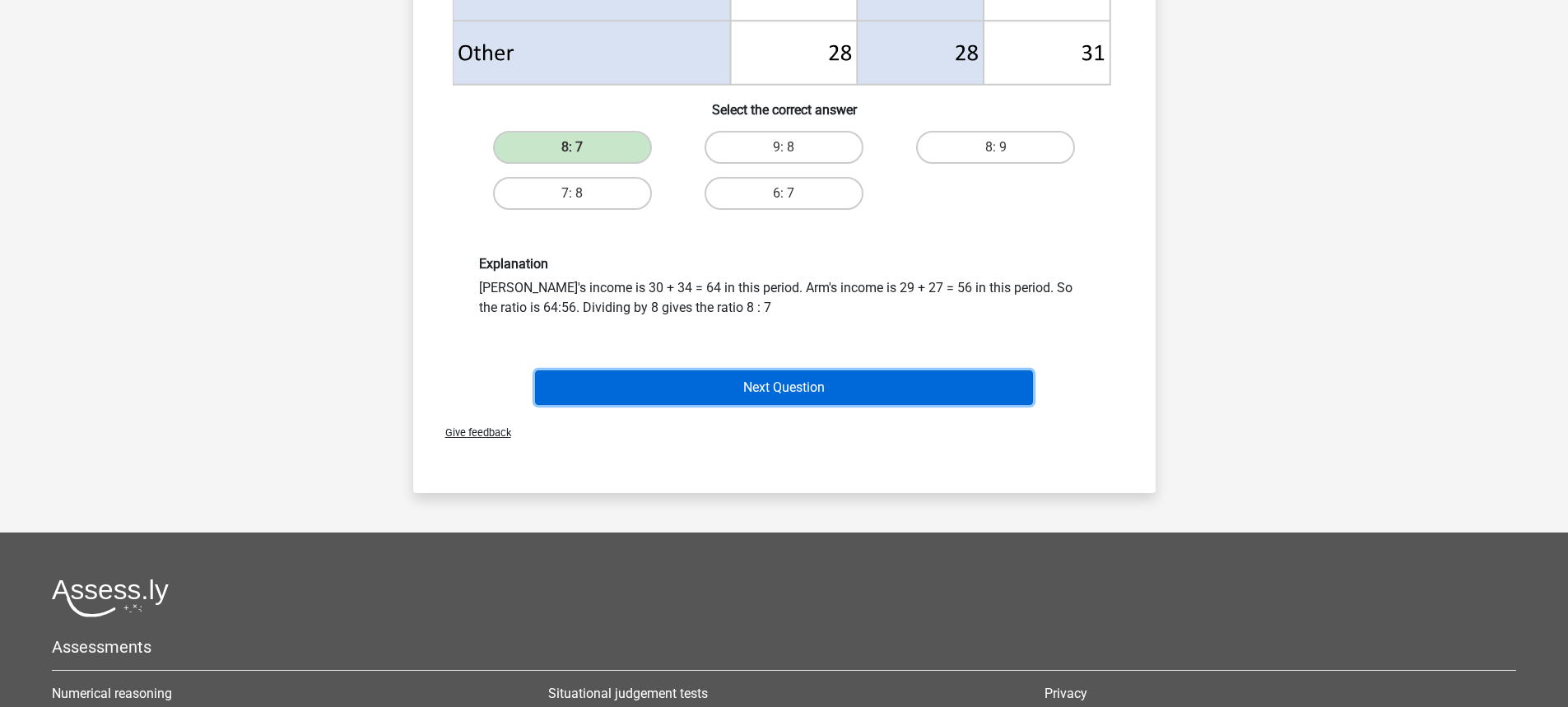
click at [776, 384] on button "Next Question" at bounding box center [784, 387] width 498 height 35
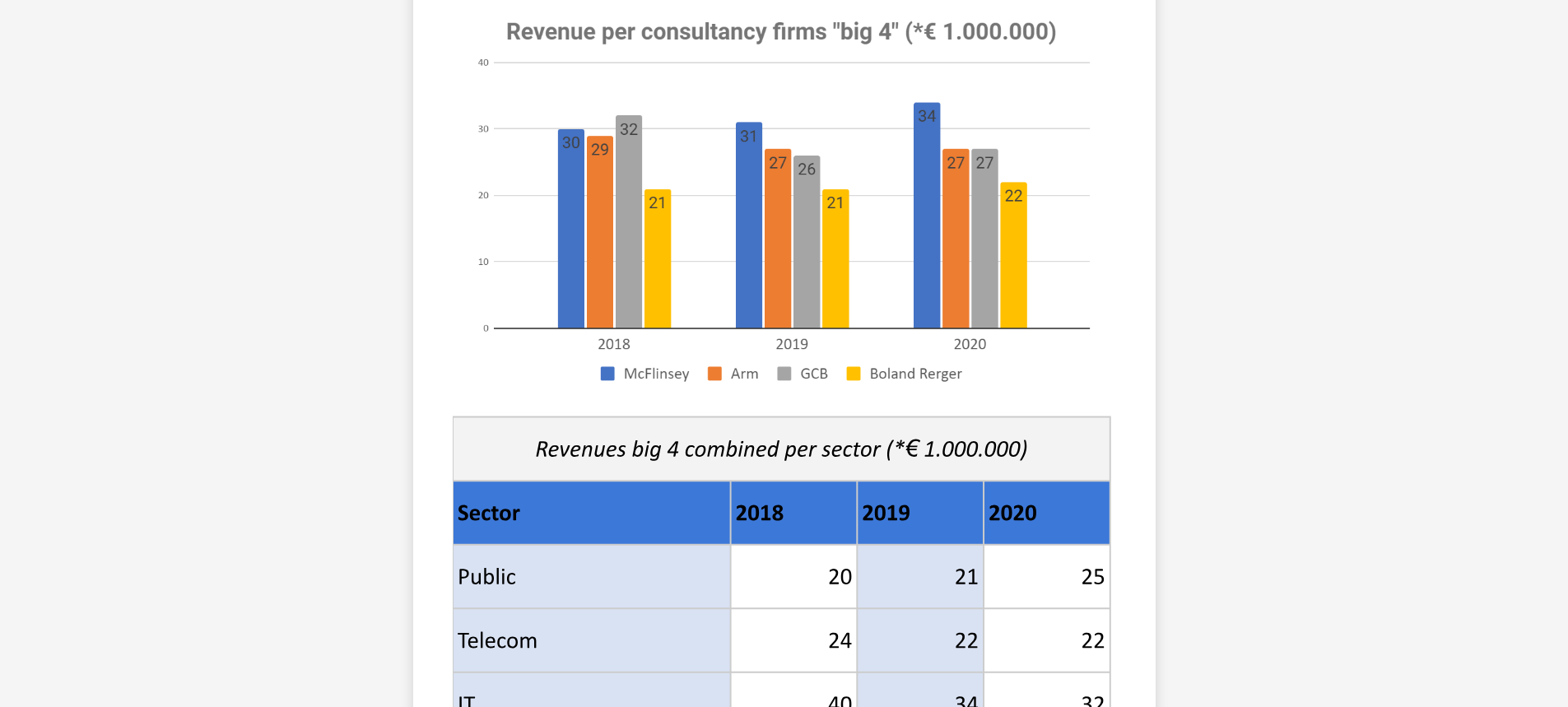
scroll to position [659, 0]
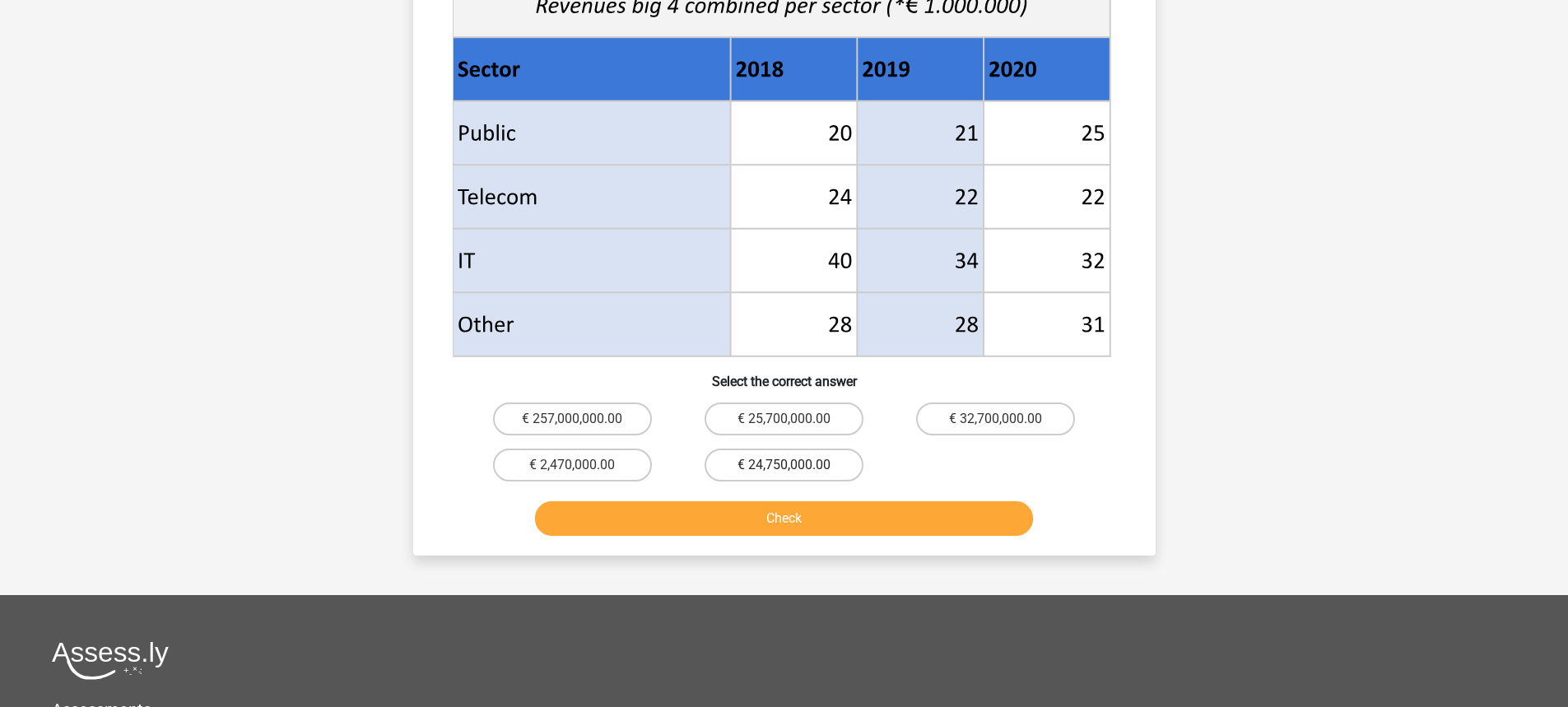
click at [808, 464] on label "€ 24,750,000.00" at bounding box center [784, 465] width 159 height 33
click at [795, 465] on input "€ 24,750,000.00" at bounding box center [788, 470] width 10 height 10
radio input "true"
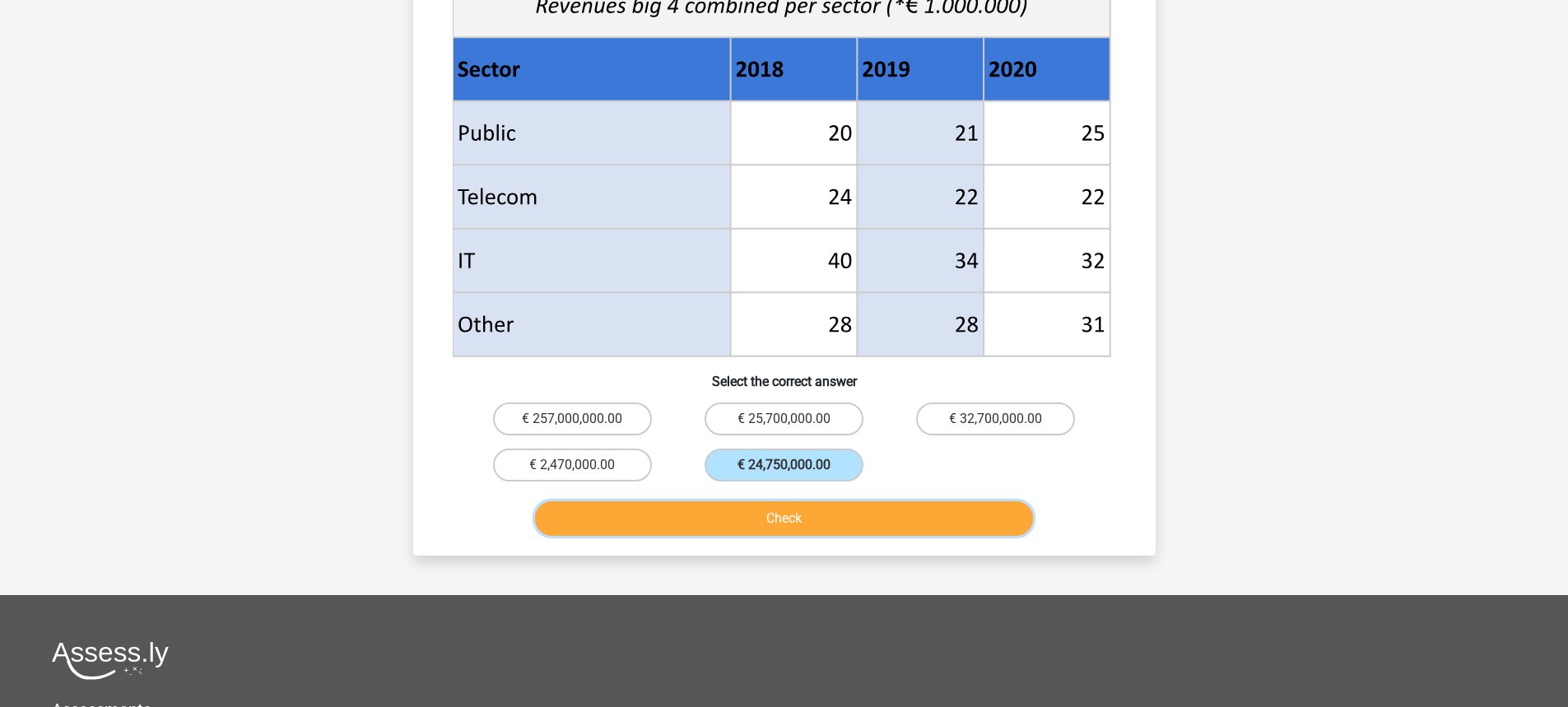
click at [774, 519] on button "Check" at bounding box center [784, 519] width 498 height 35
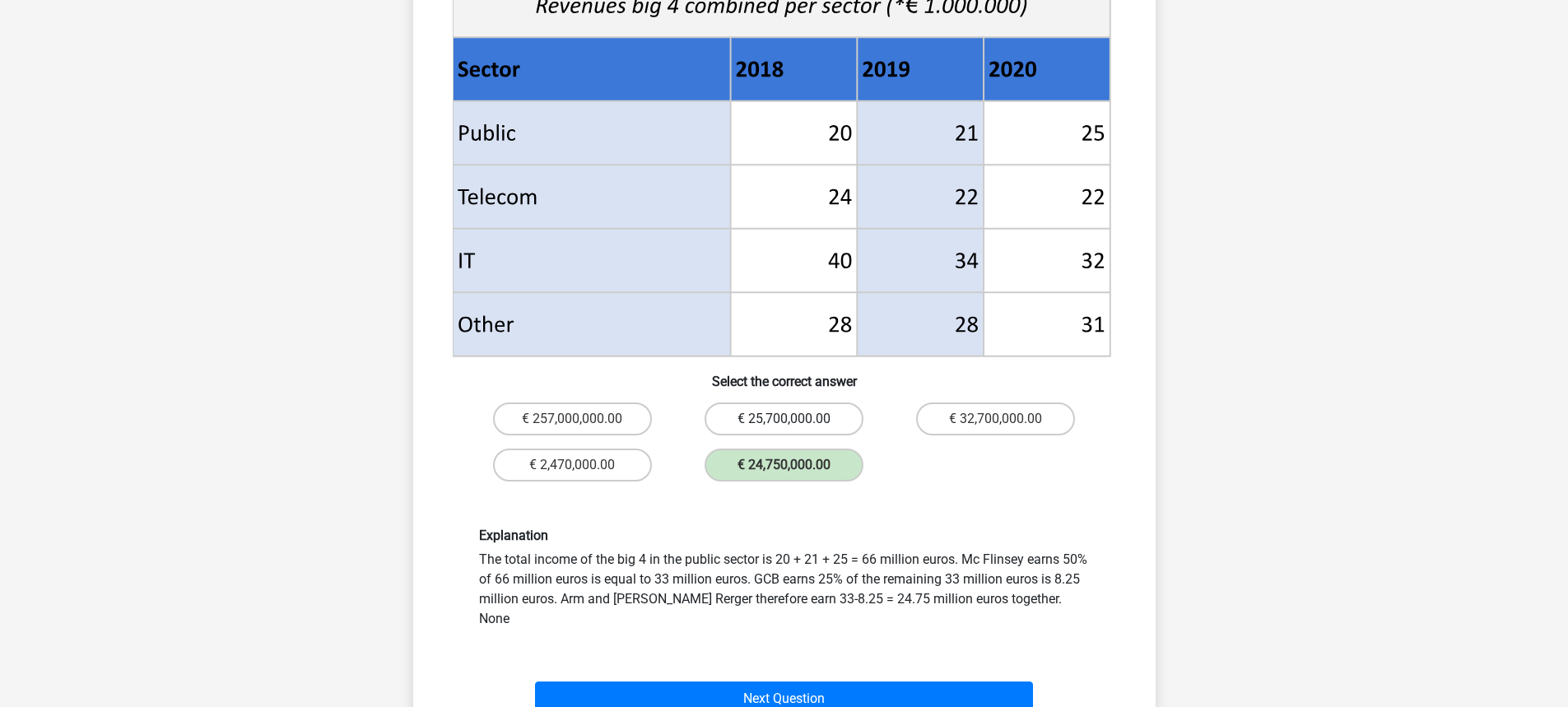
click at [781, 413] on label "€ 25,700,000.00" at bounding box center [784, 419] width 159 height 33
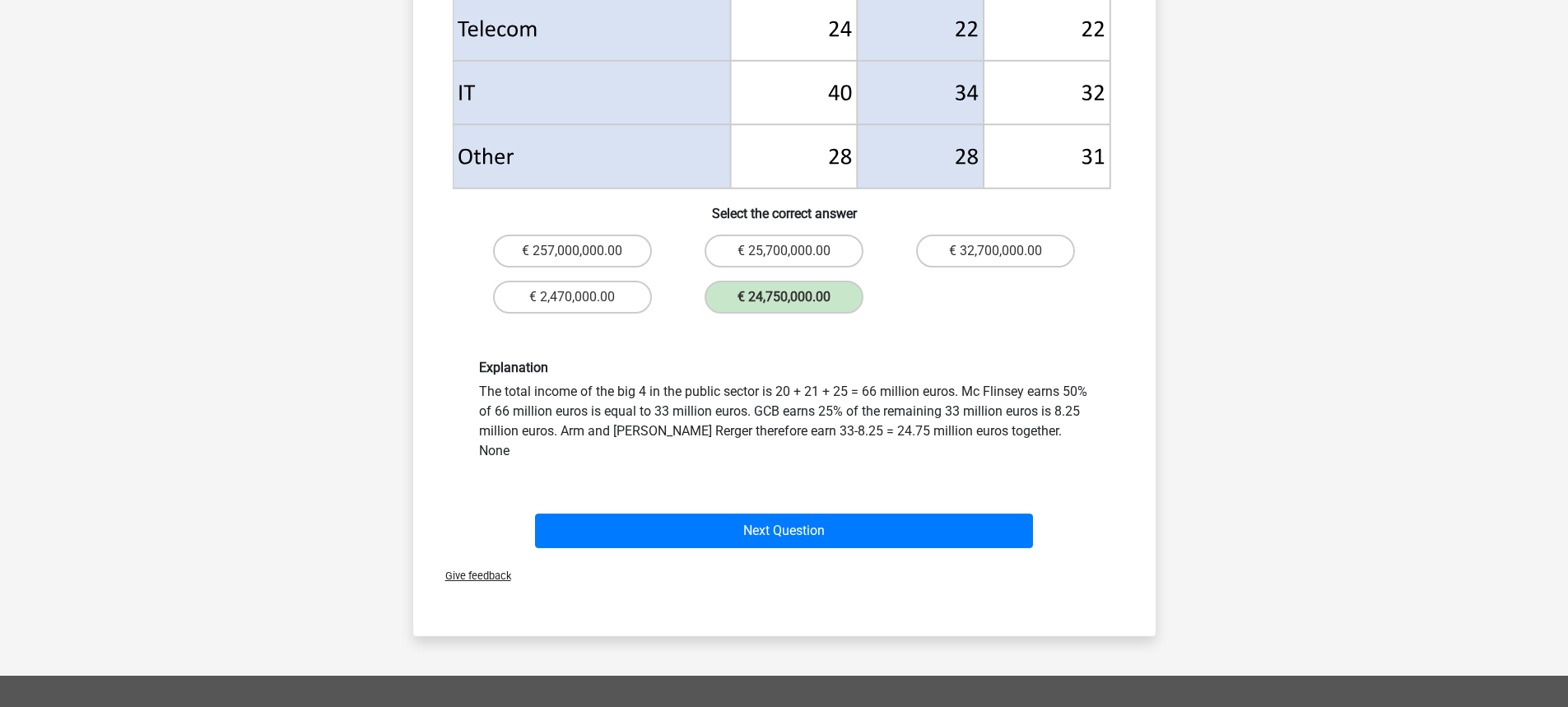
scroll to position [906, 0]
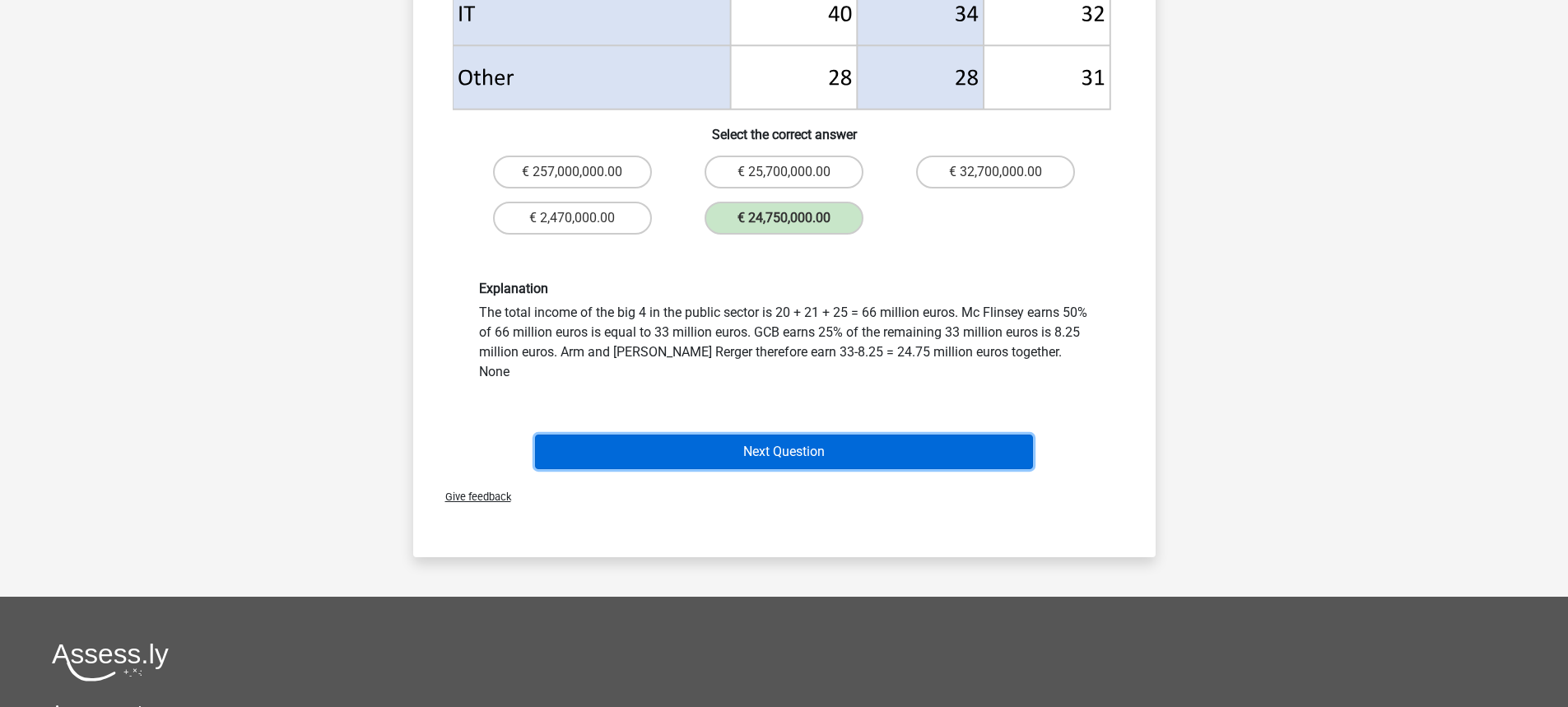
click at [804, 440] on button "Next Question" at bounding box center [784, 452] width 498 height 35
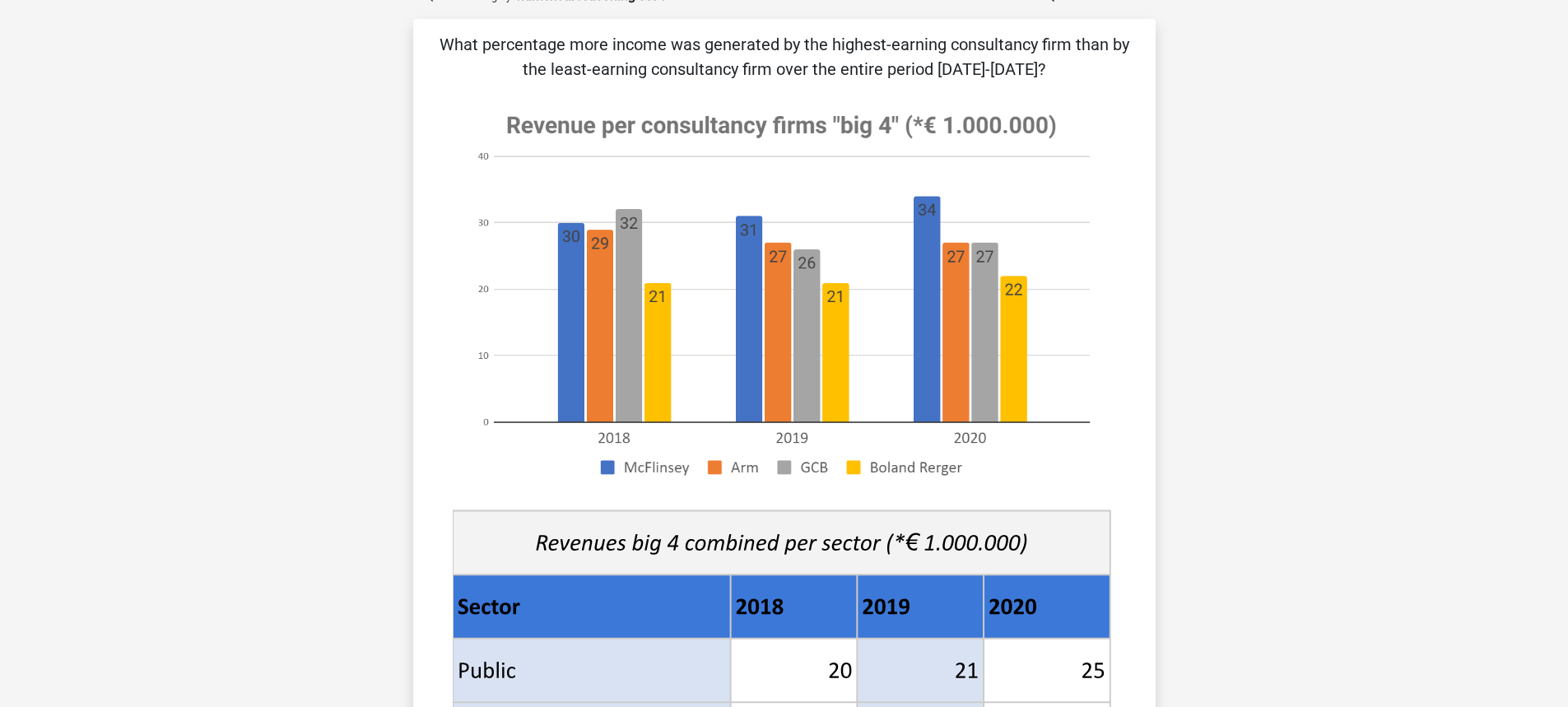
scroll to position [83, 0]
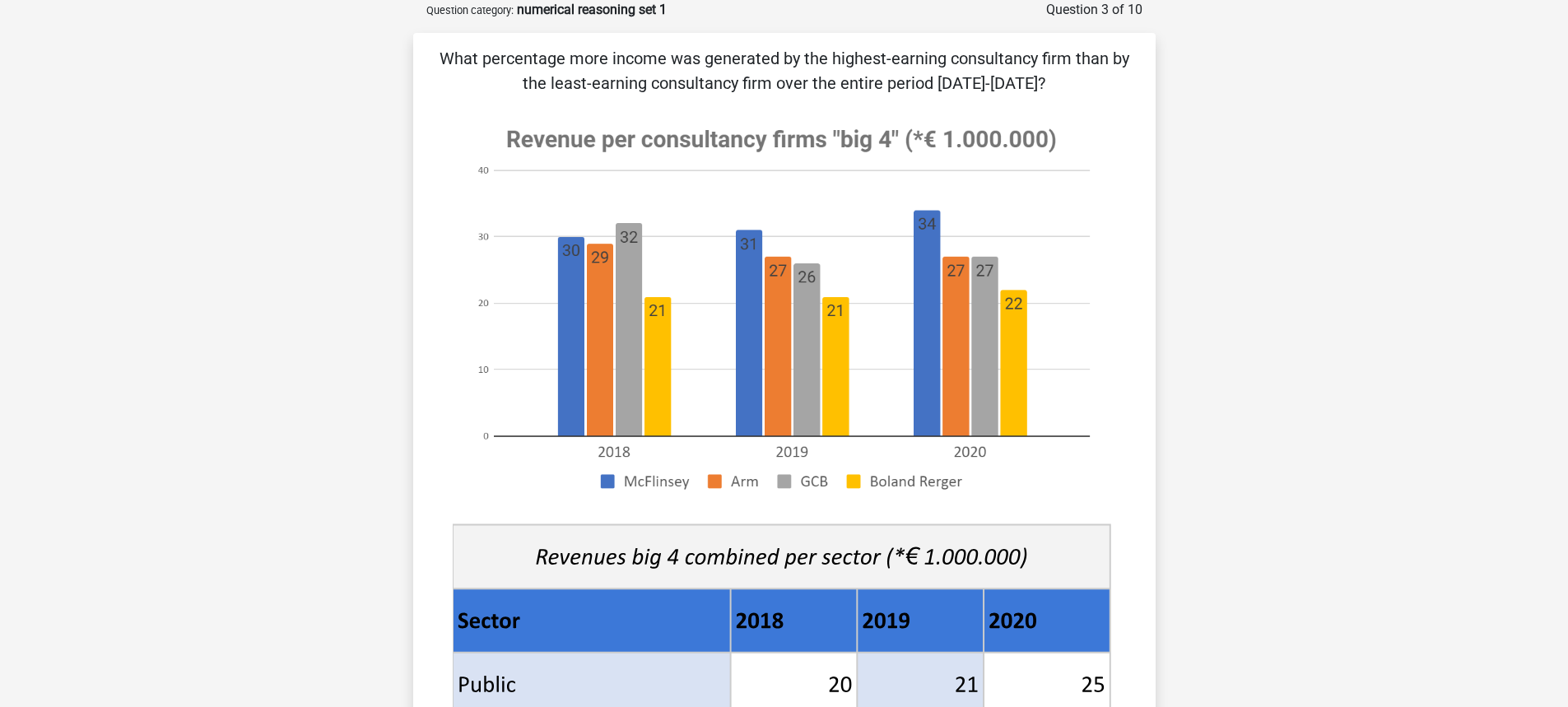
drag, startPoint x: 590, startPoint y: 253, endPoint x: 796, endPoint y: 388, distance: 246.3
click at [980, 462] on image at bounding box center [782, 309] width 658 height 401
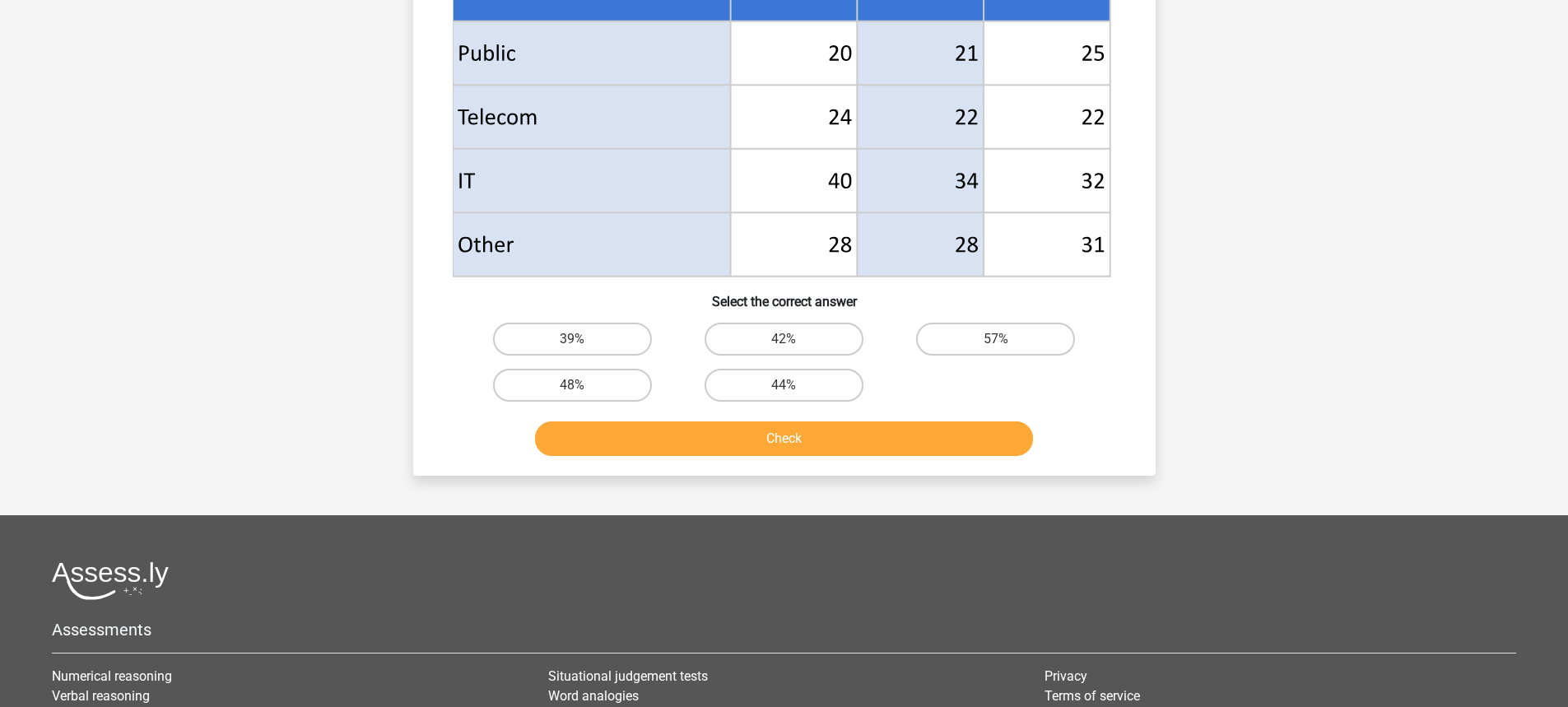
scroll to position [742, 0]
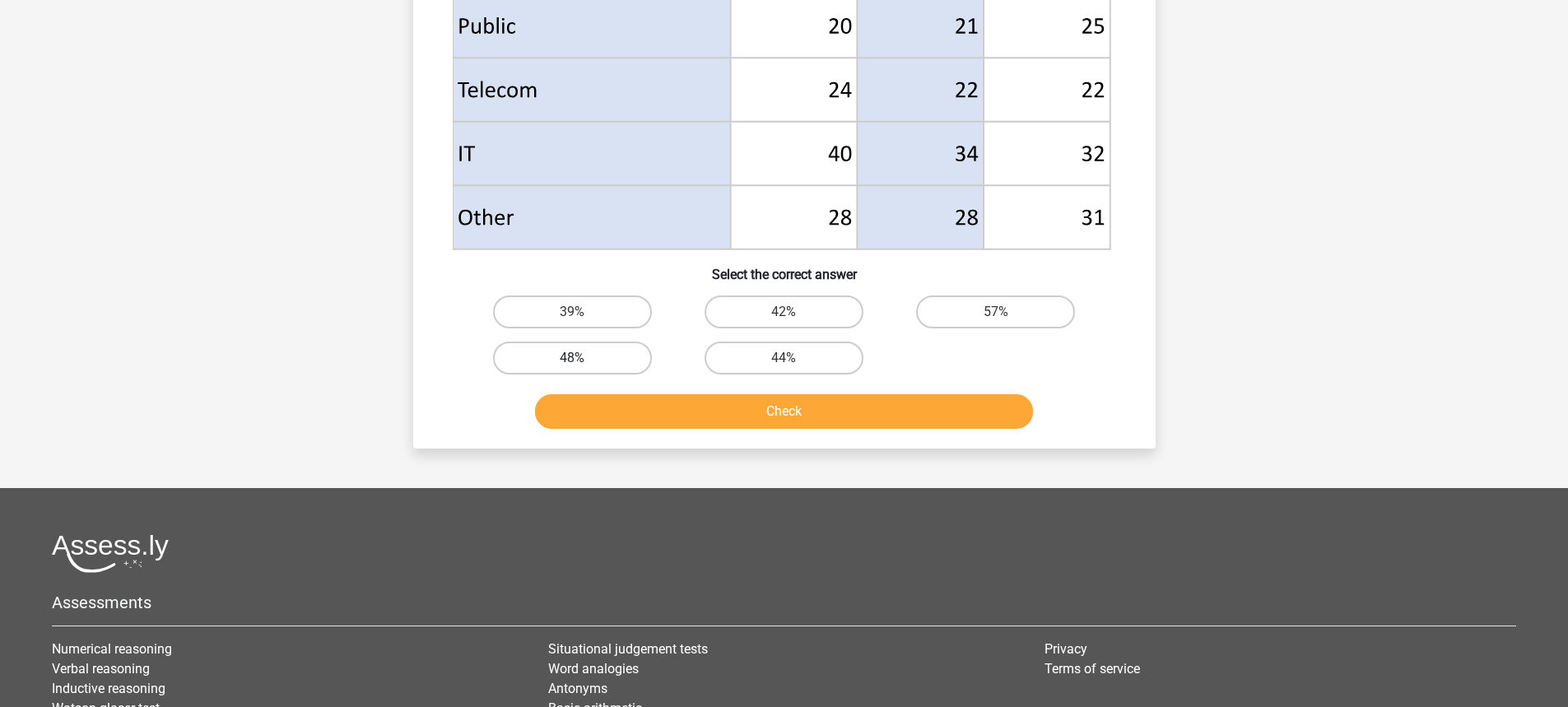
click at [559, 369] on label "48%" at bounding box center [573, 358] width 159 height 33
click at [572, 369] on input "48%" at bounding box center [576, 363] width 10 height 10
radio input "true"
click at [626, 410] on button "Check" at bounding box center [784, 412] width 498 height 35
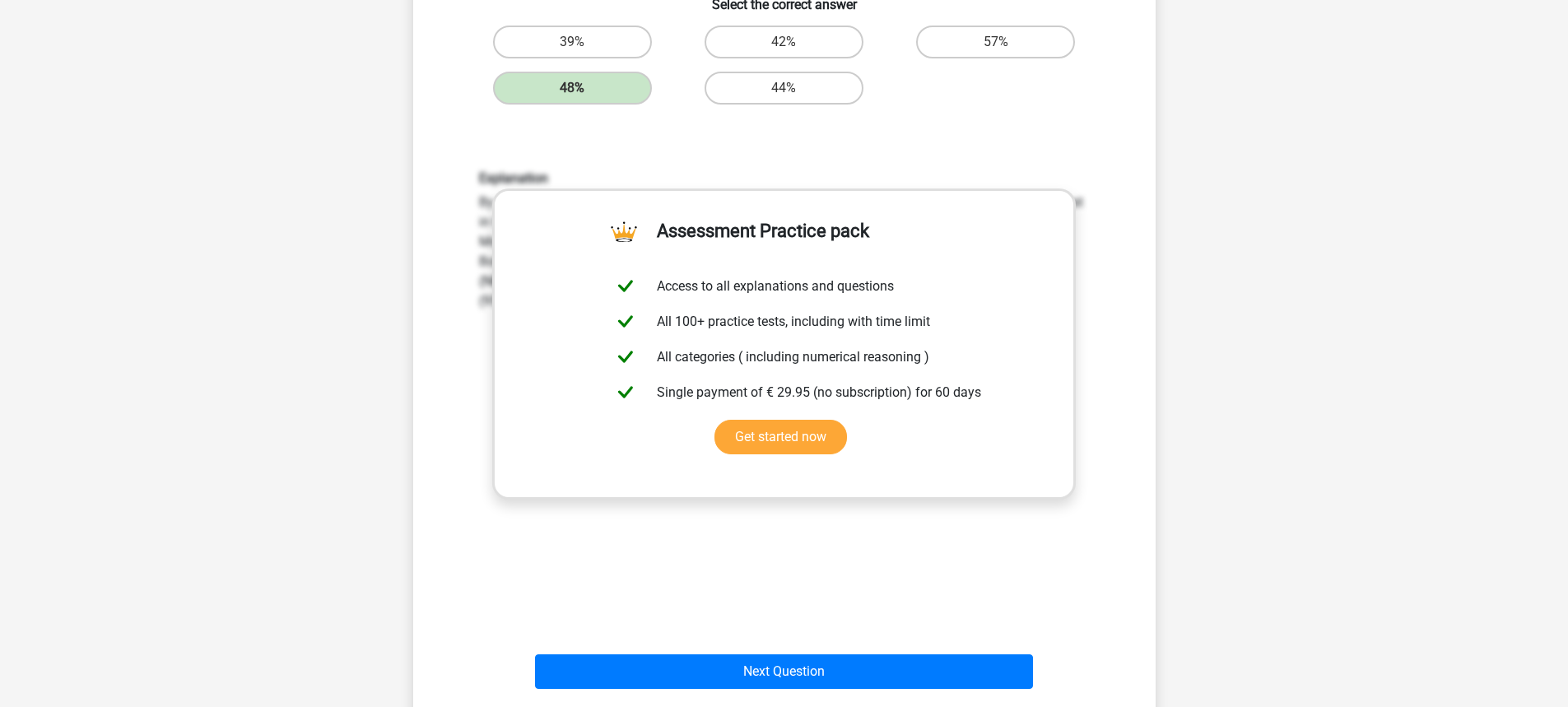
scroll to position [1071, 0]
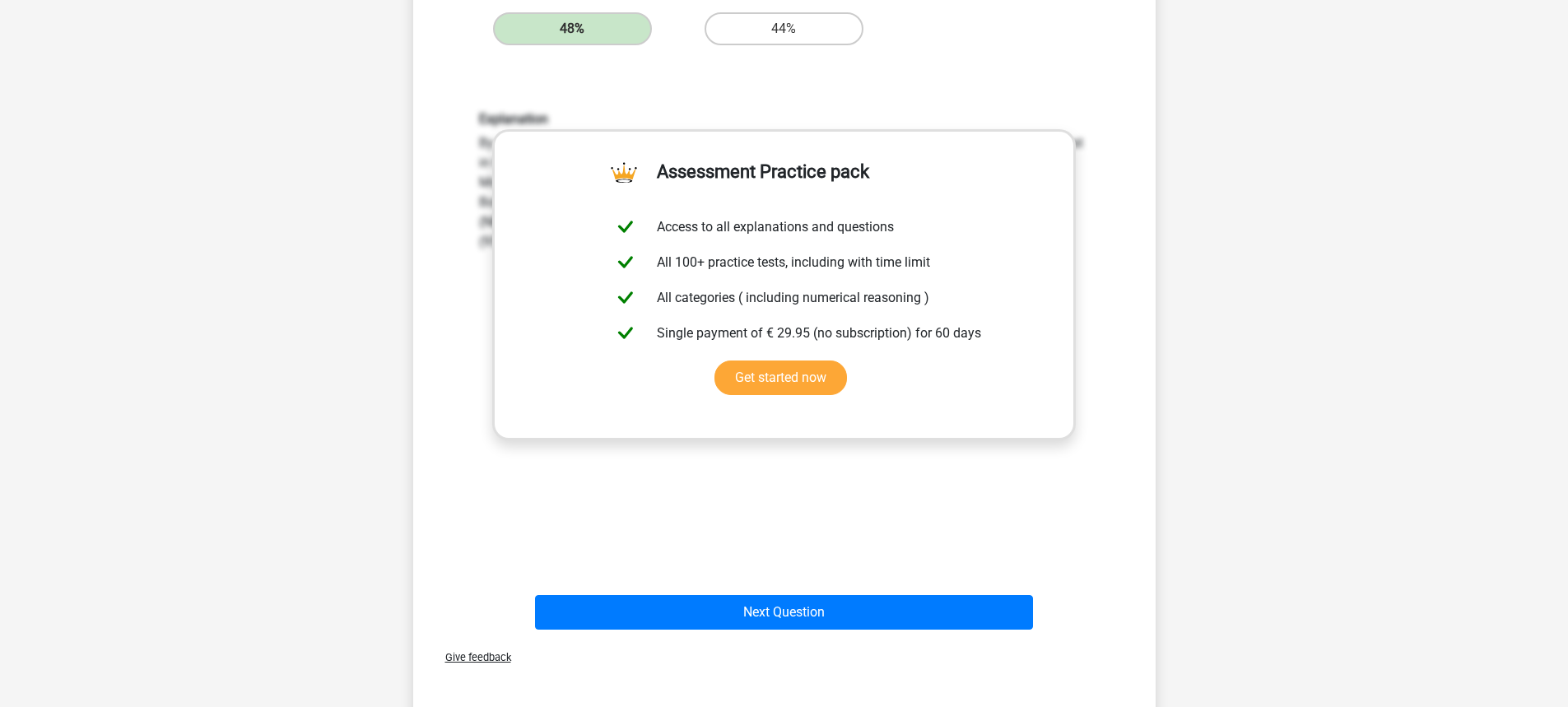
click at [874, 505] on div "Explanation By scanning the numbers, you can see without further calculations t…" at bounding box center [784, 326] width 690 height 511
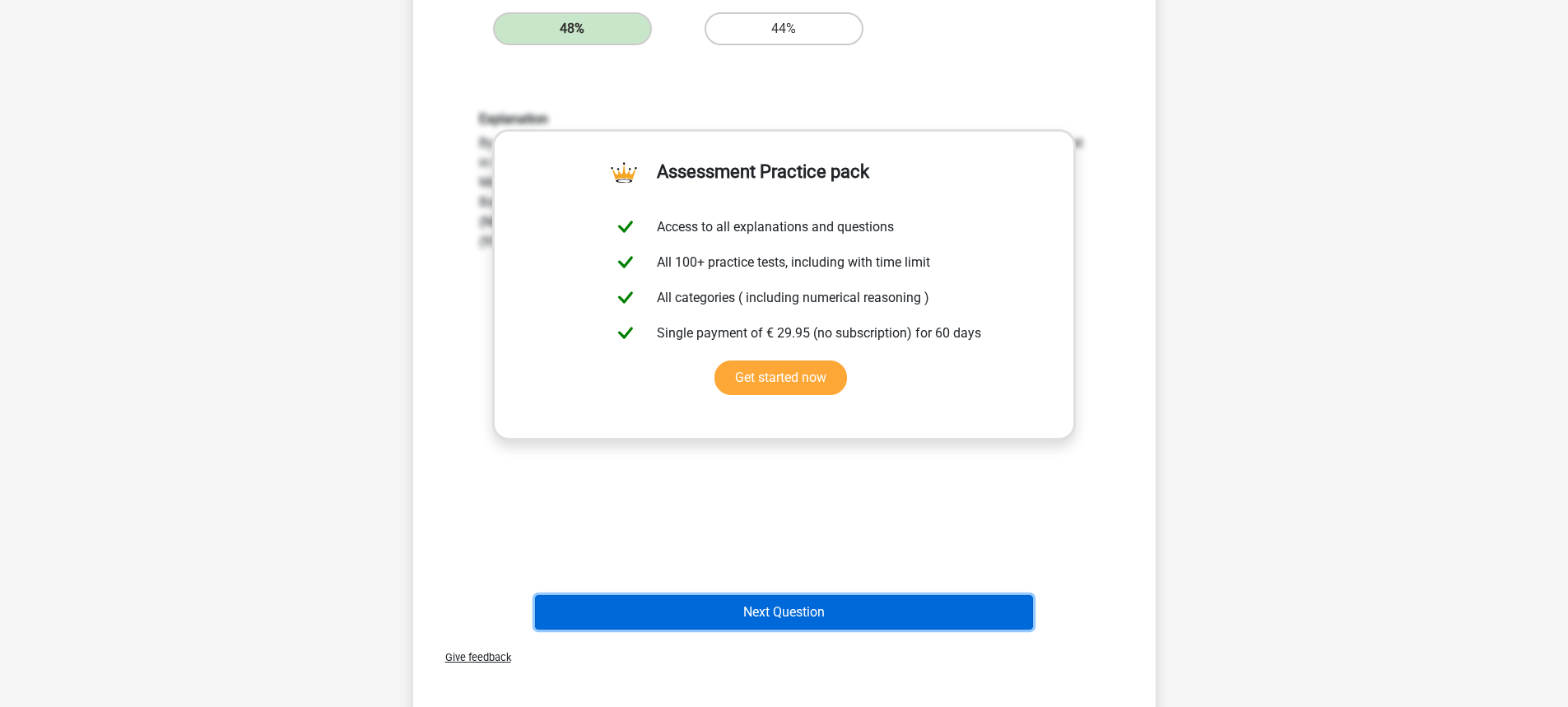
click at [790, 596] on button "Next Question" at bounding box center [784, 612] width 498 height 35
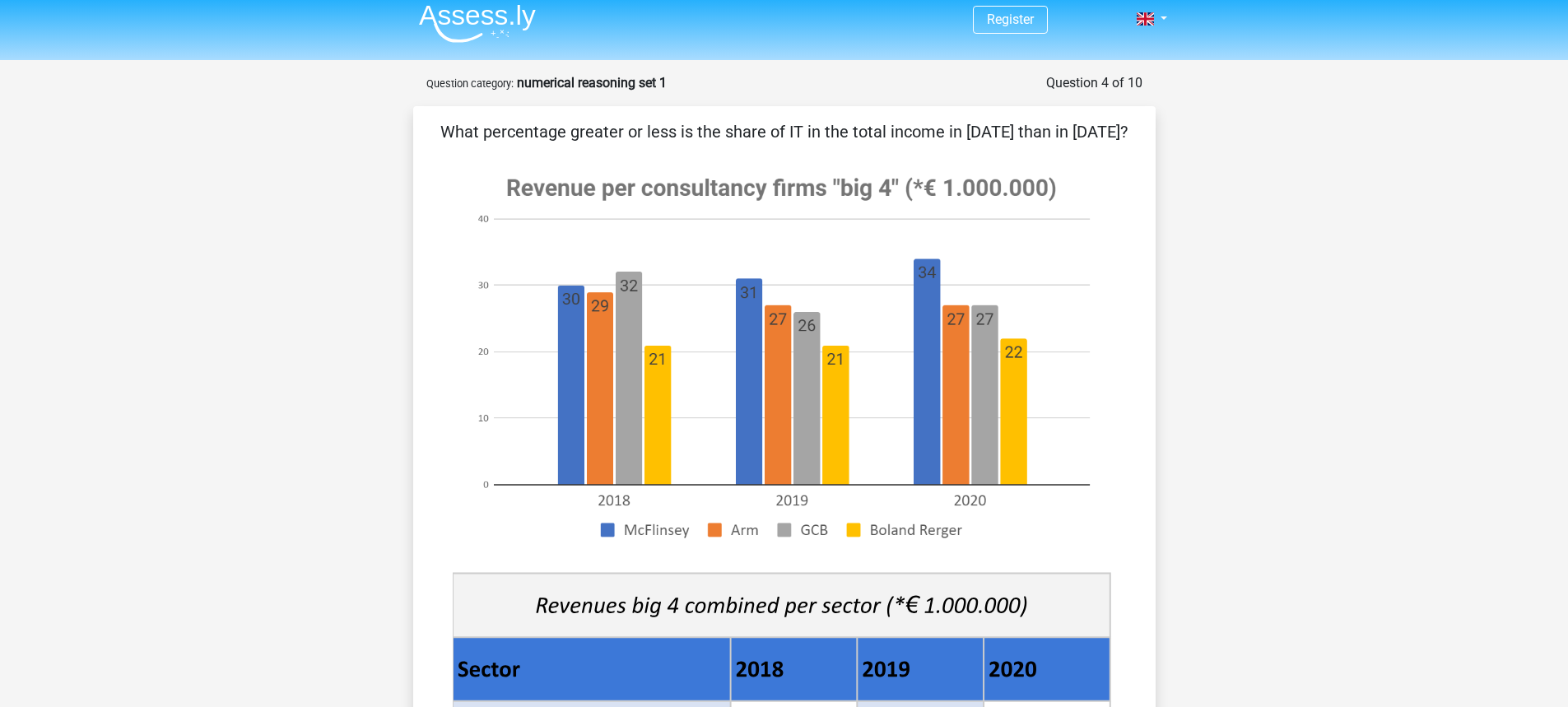
scroll to position [0, 0]
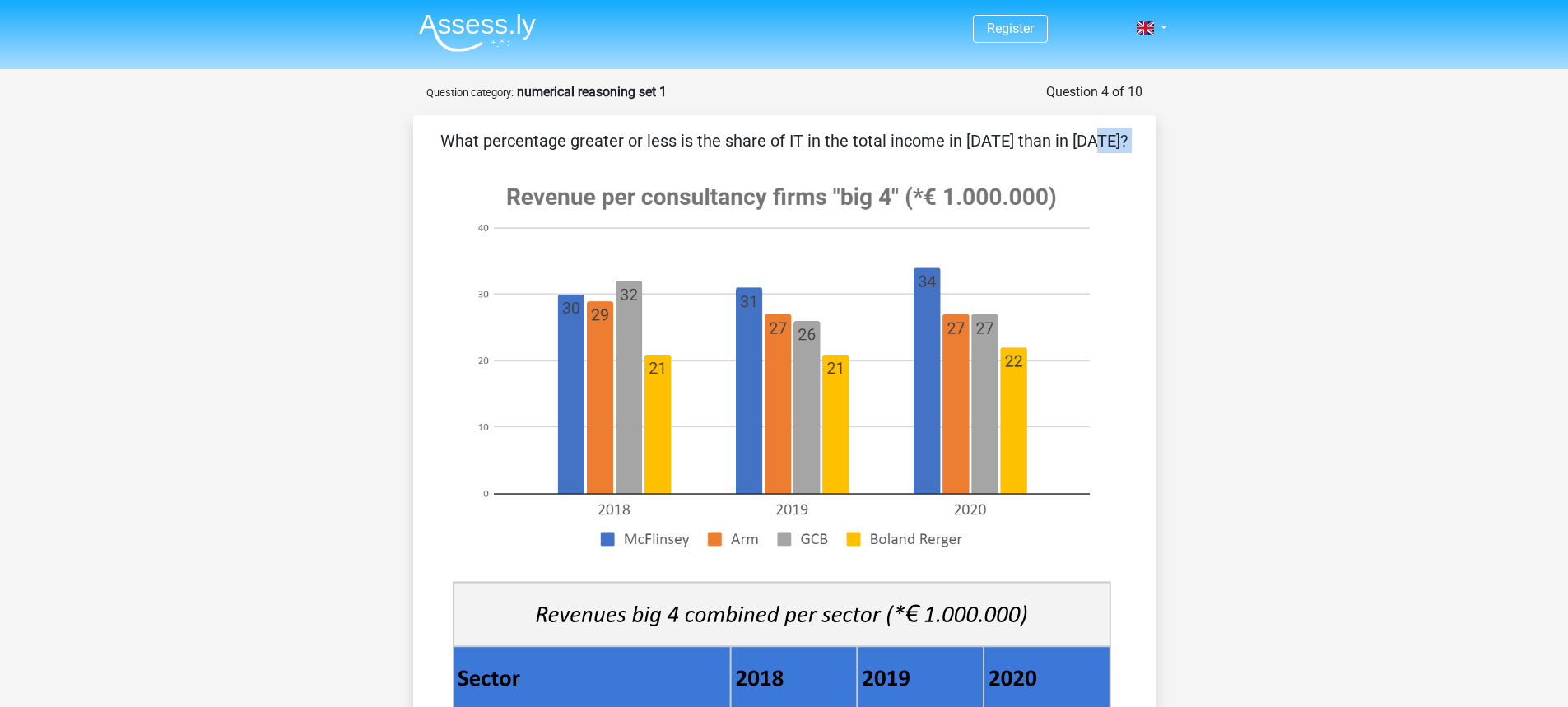
drag, startPoint x: 792, startPoint y: 142, endPoint x: 881, endPoint y: 155, distance: 89.9
click at [881, 155] on div "What percentage greater or less is the share of IT in the total income in [DATE…" at bounding box center [784, 640] width 729 height 1024
click at [887, 179] on image at bounding box center [782, 367] width 658 height 401
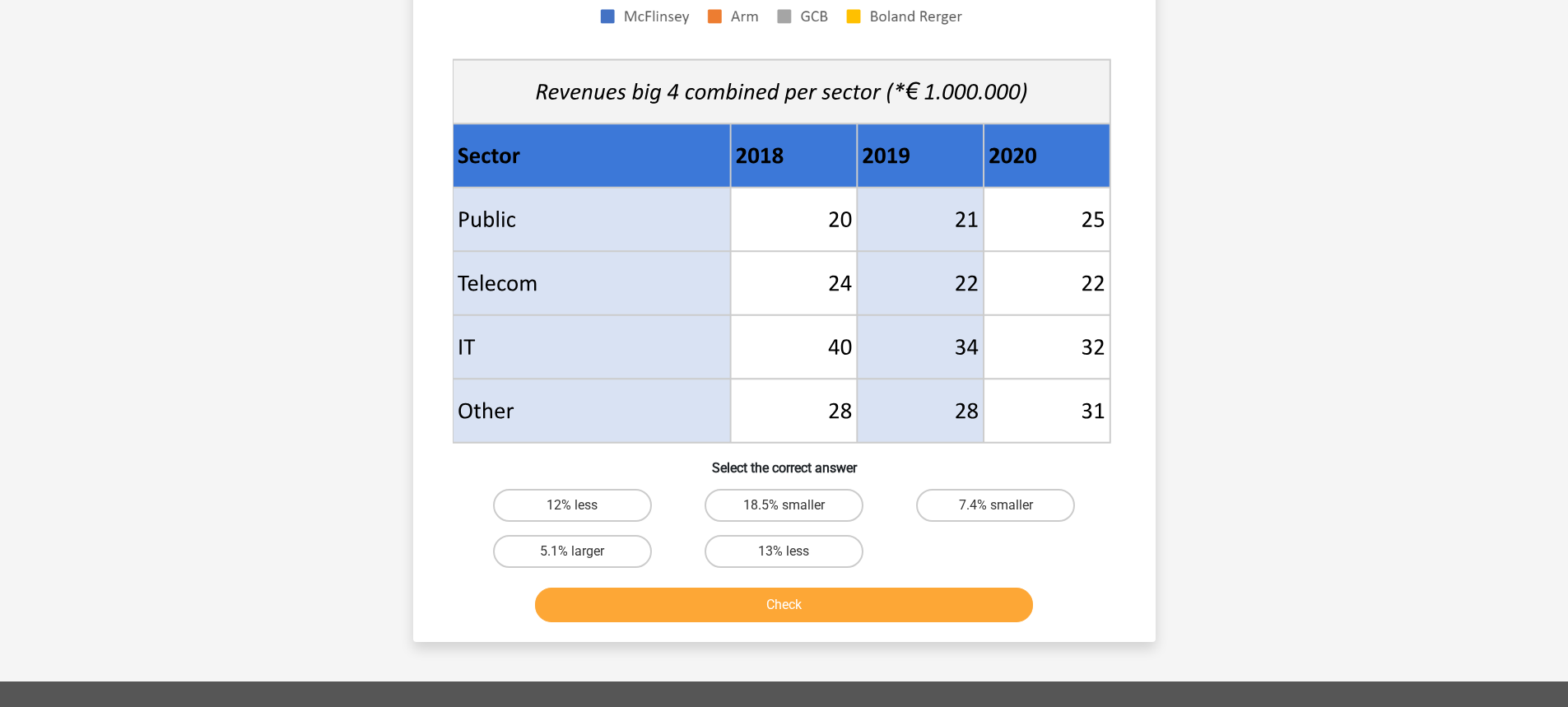
scroll to position [577, 0]
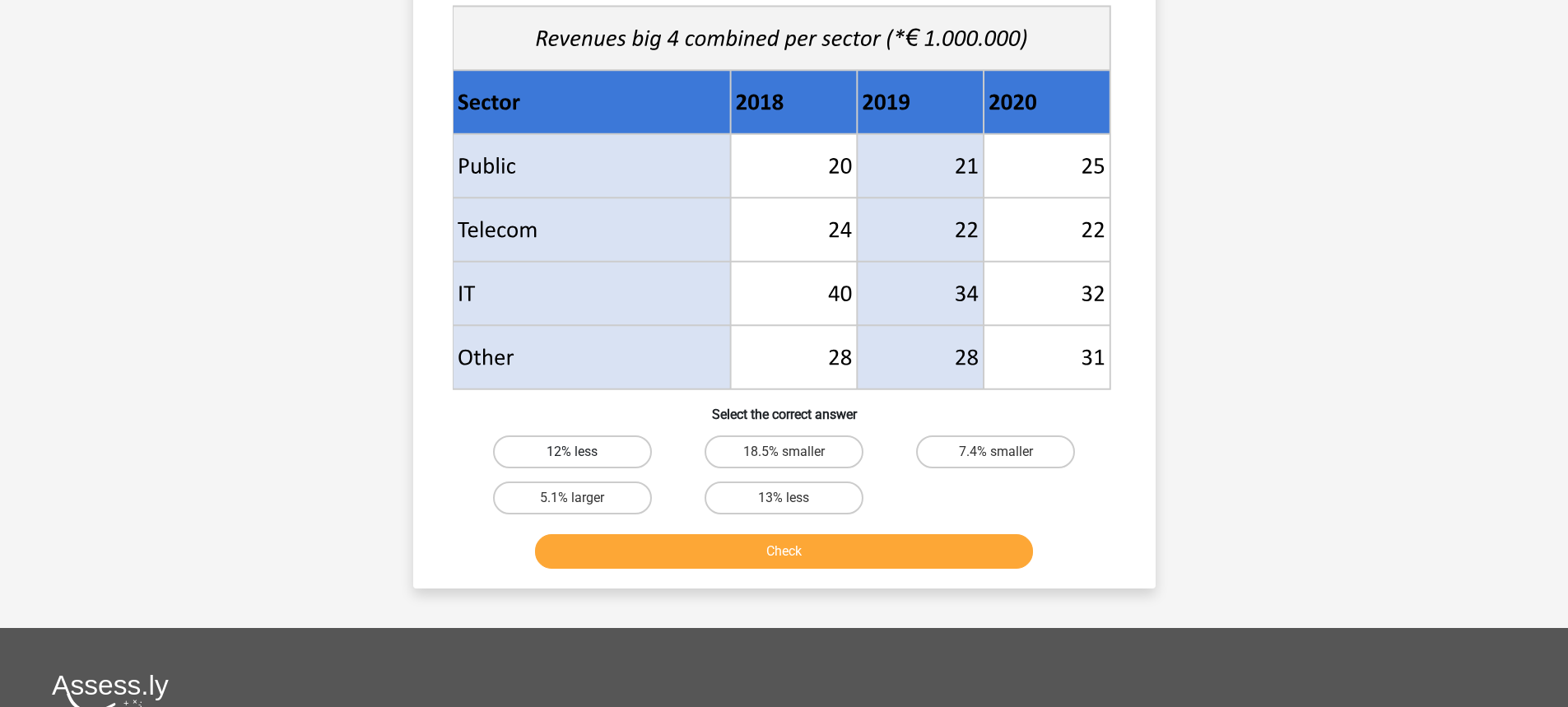
click at [605, 454] on label "12% less" at bounding box center [573, 452] width 159 height 33
click at [583, 454] on input "12% less" at bounding box center [576, 457] width 10 height 10
radio input "true"
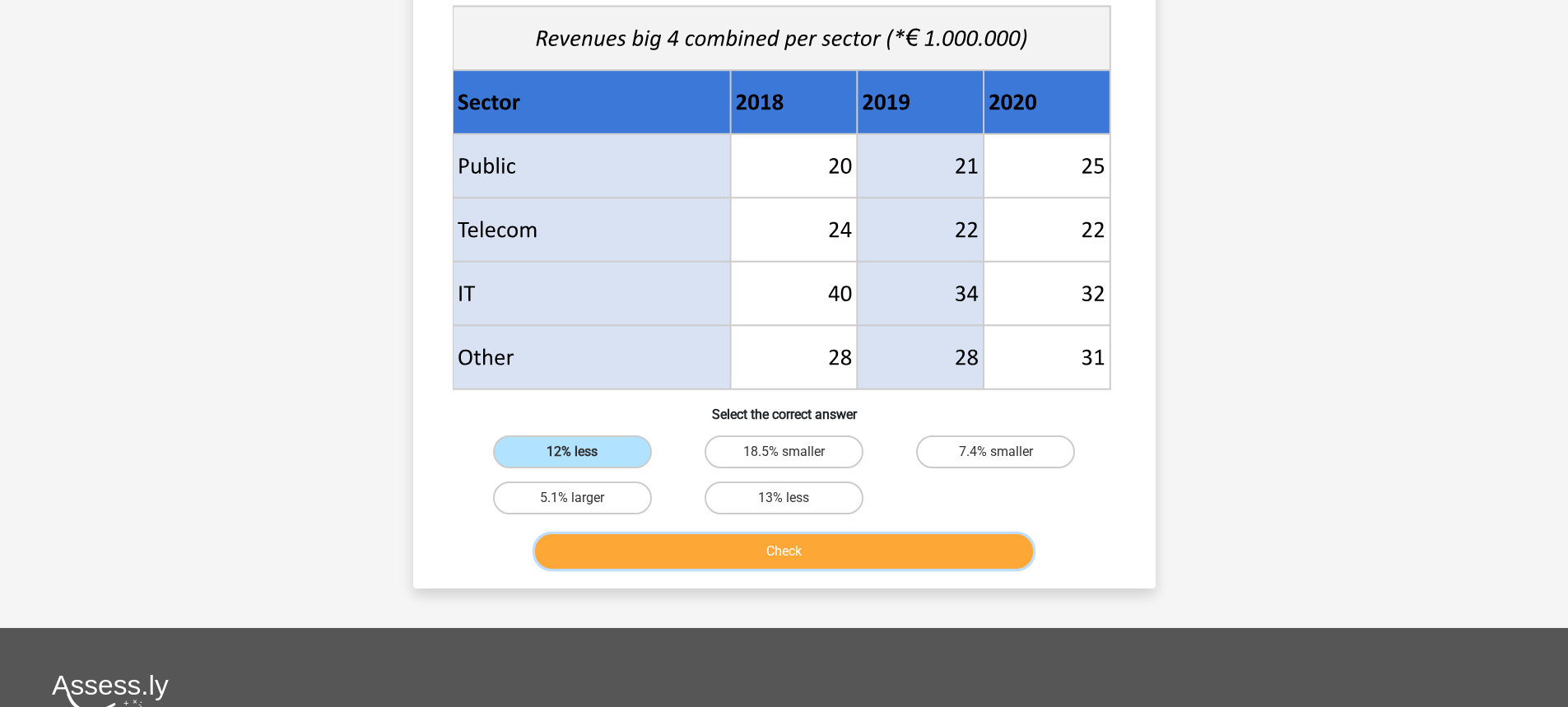
click at [717, 543] on button "Check" at bounding box center [784, 551] width 498 height 35
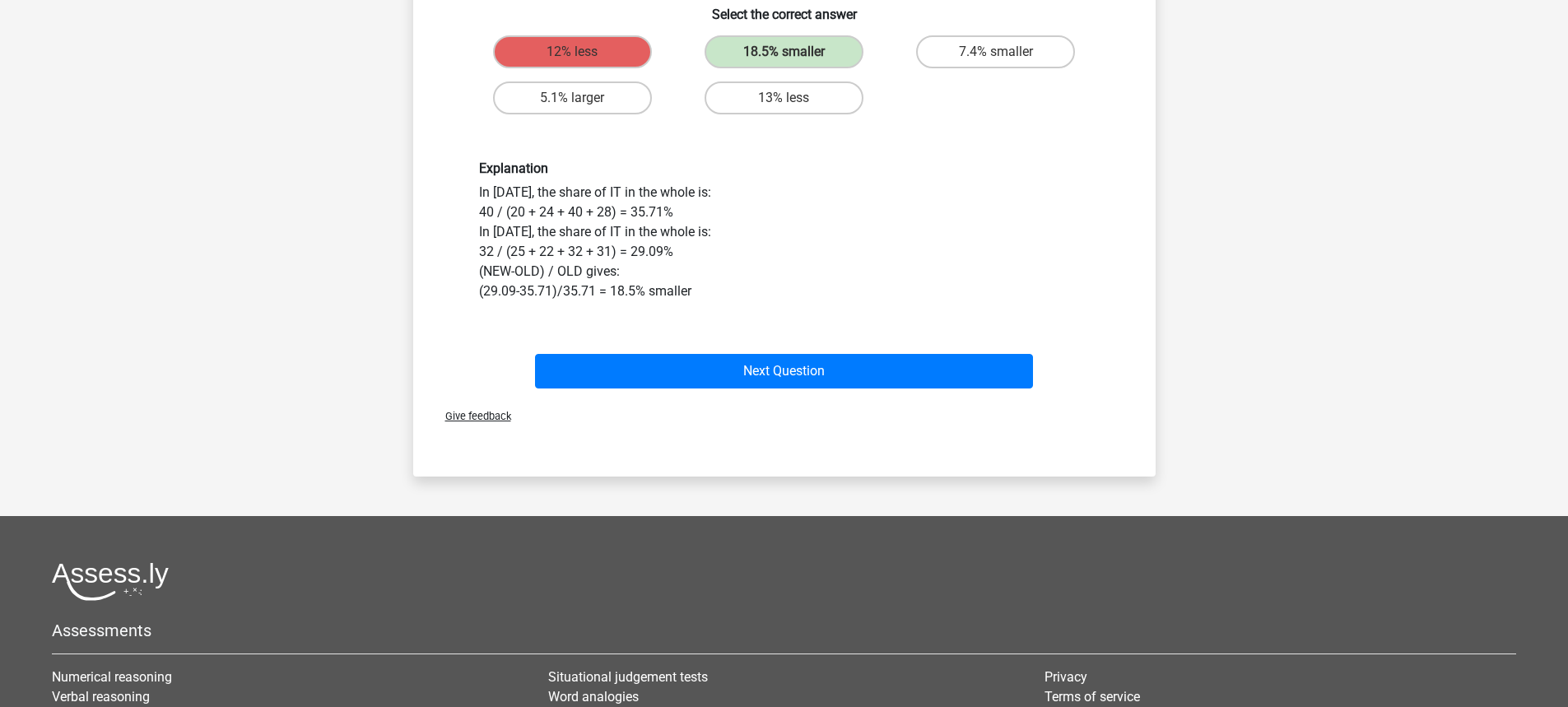
scroll to position [988, 0]
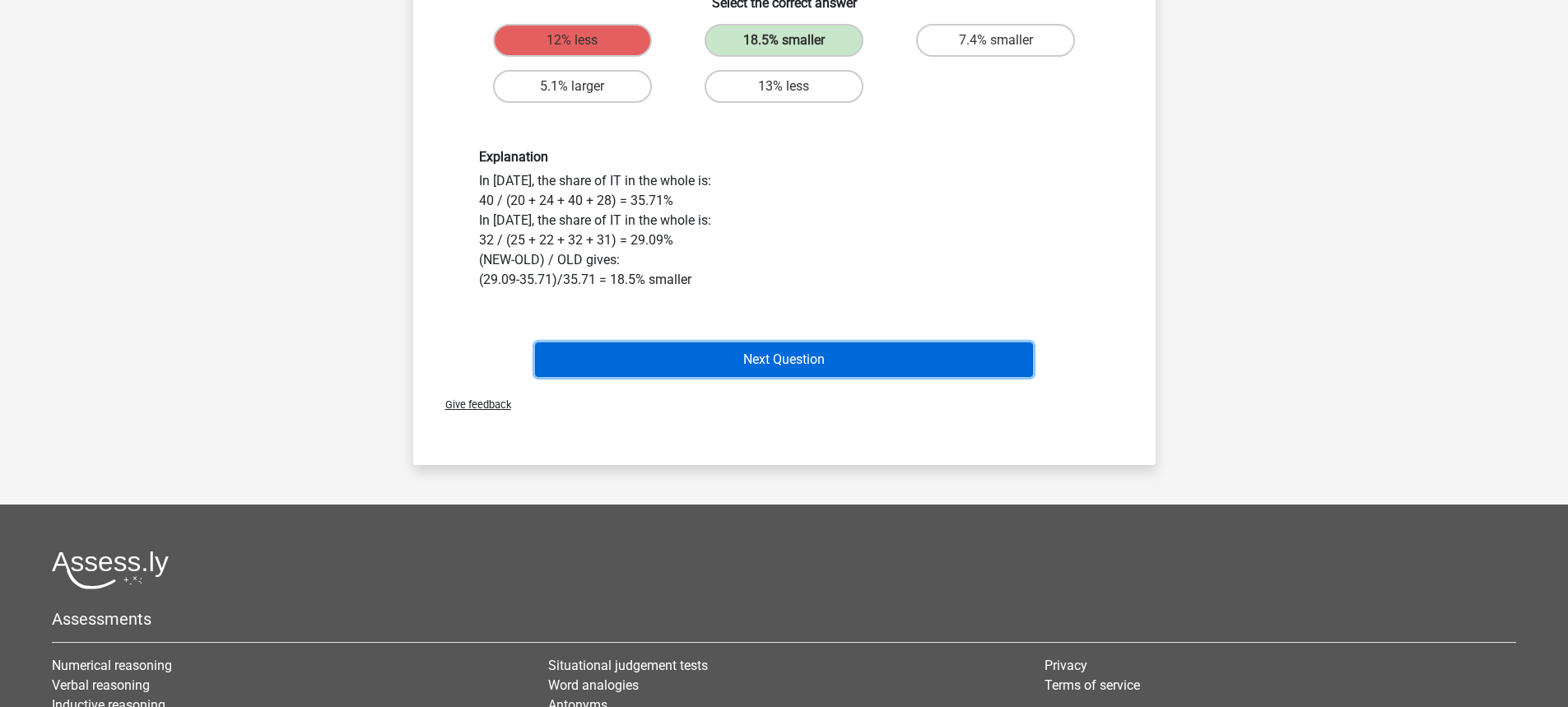
click at [836, 365] on button "Next Question" at bounding box center [784, 359] width 498 height 35
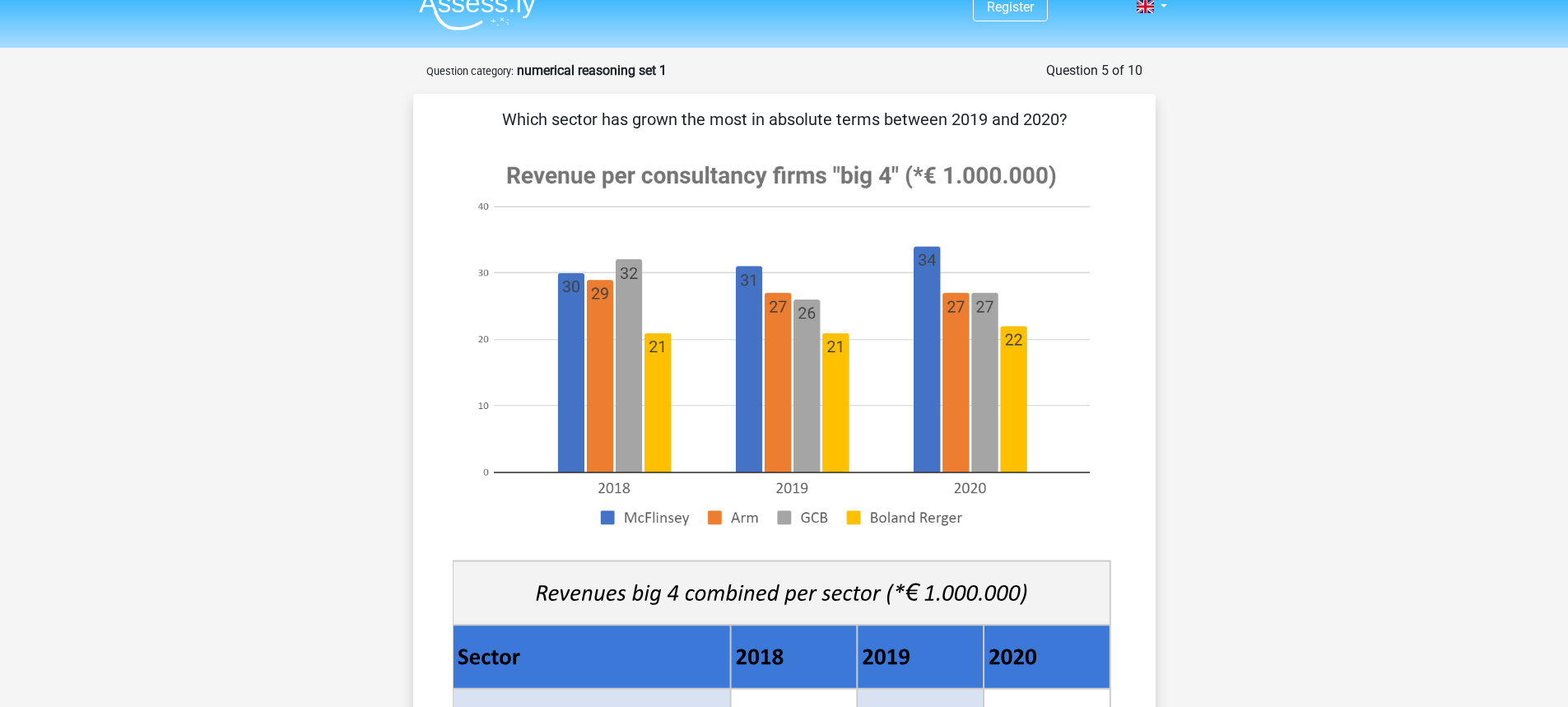
scroll to position [0, 0]
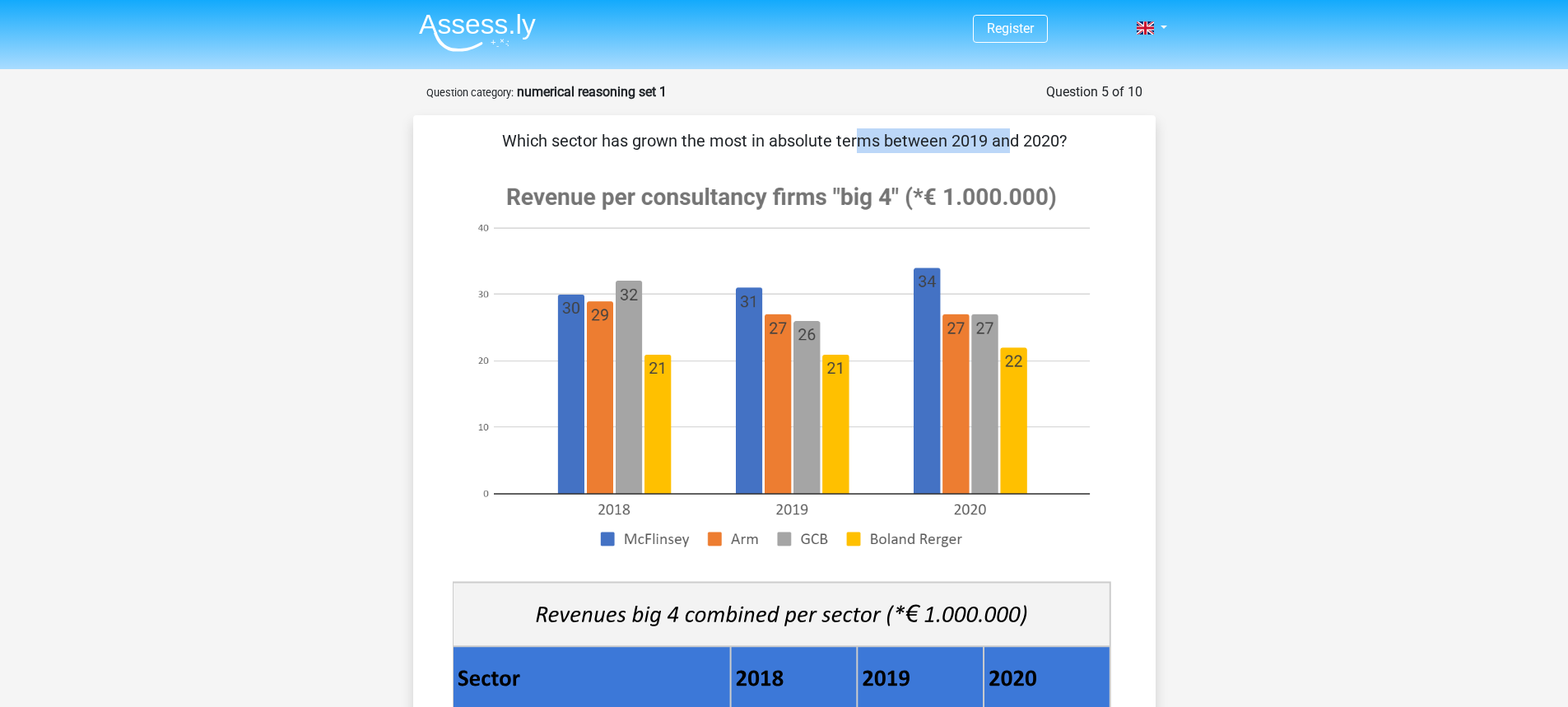
drag, startPoint x: 516, startPoint y: 143, endPoint x: 626, endPoint y: 146, distance: 110.0
click at [637, 146] on p "Which sector has grown the most in absolute terms between 2019 and 2020?" at bounding box center [784, 141] width 690 height 24
click at [522, 132] on p "Which sector has grown the most in absolute terms between 2019 and 2020?" at bounding box center [784, 141] width 690 height 24
drag, startPoint x: 506, startPoint y: 135, endPoint x: 900, endPoint y: 155, distance: 394.5
click at [900, 155] on div "Which sector has grown the most in absolute terms between 2019 and 2020? Select…" at bounding box center [784, 640] width 729 height 1024
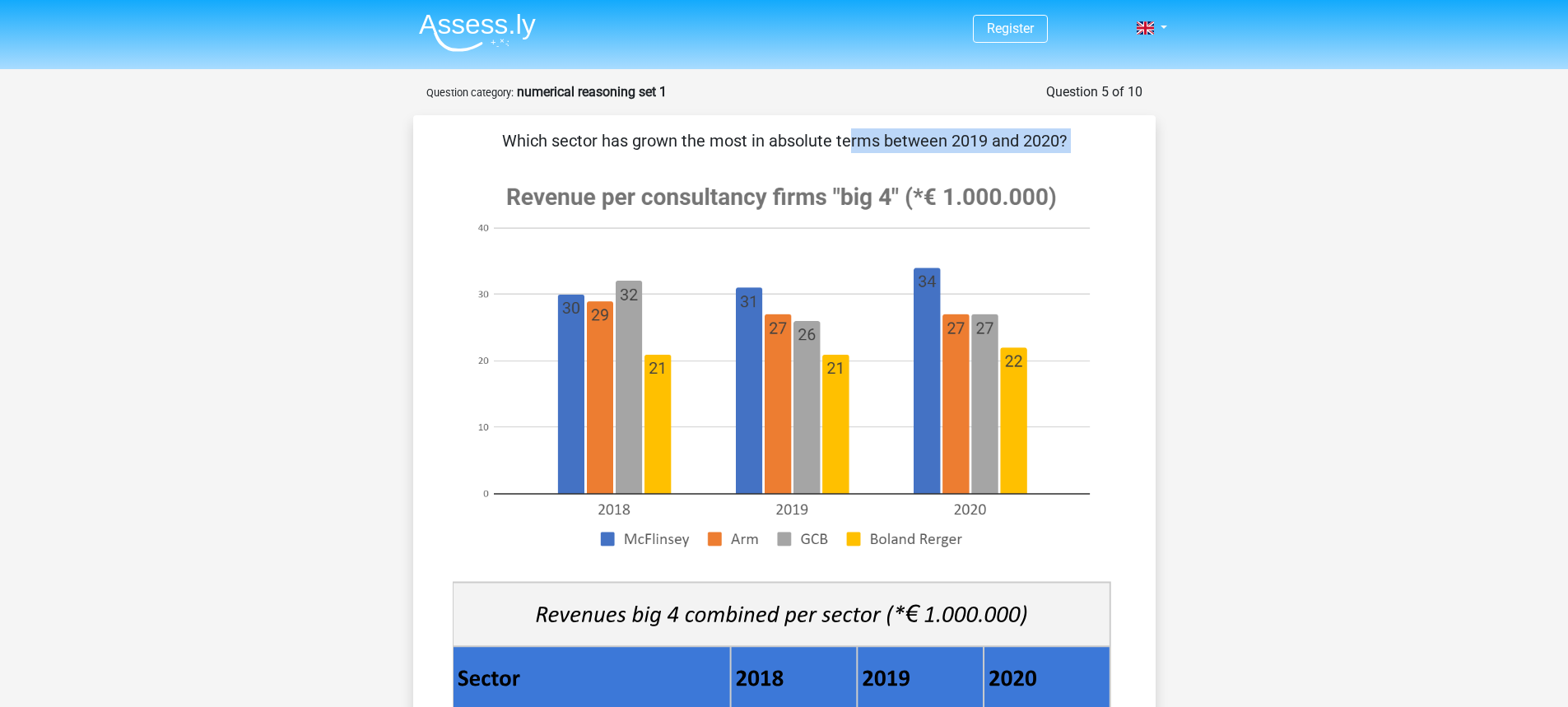
click at [669, 233] on image at bounding box center [782, 367] width 658 height 401
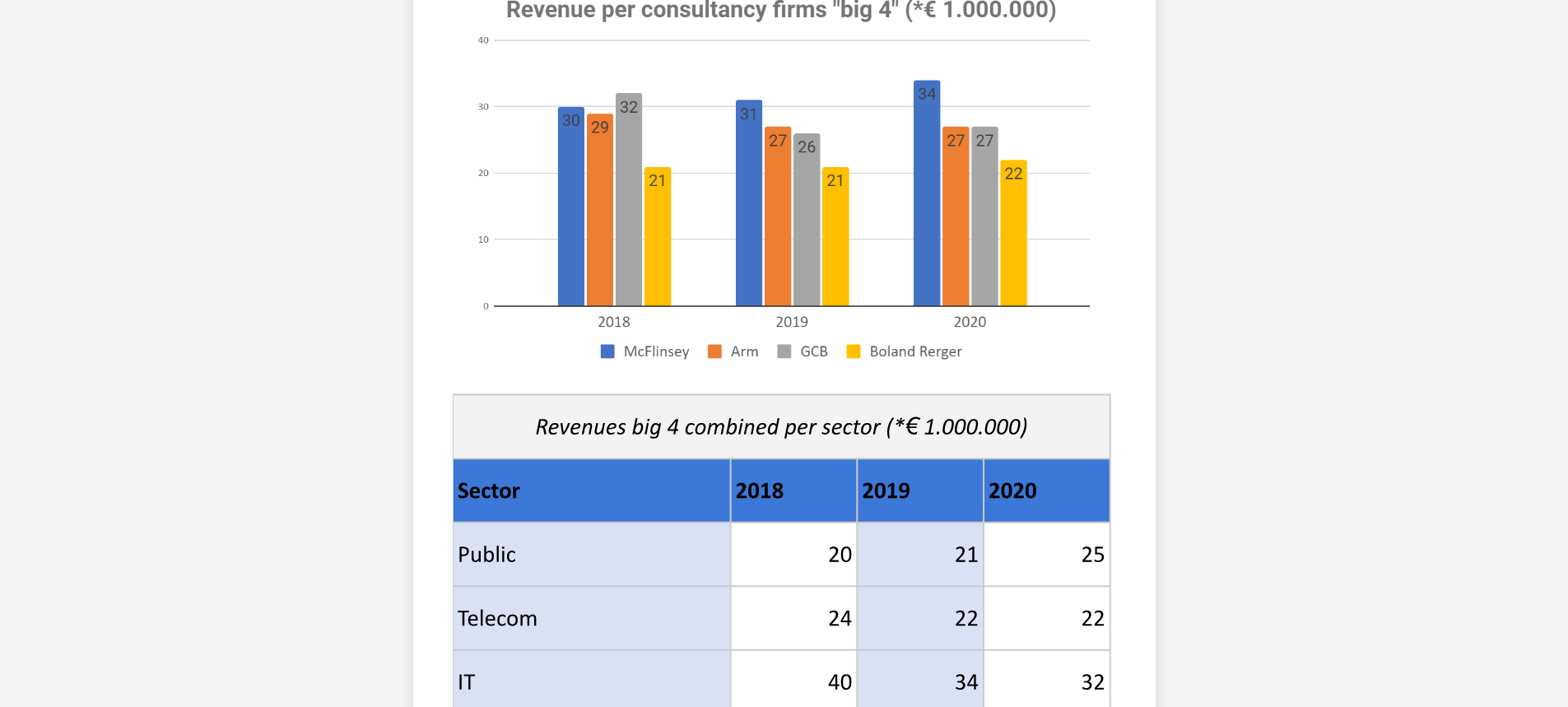
scroll to position [412, 0]
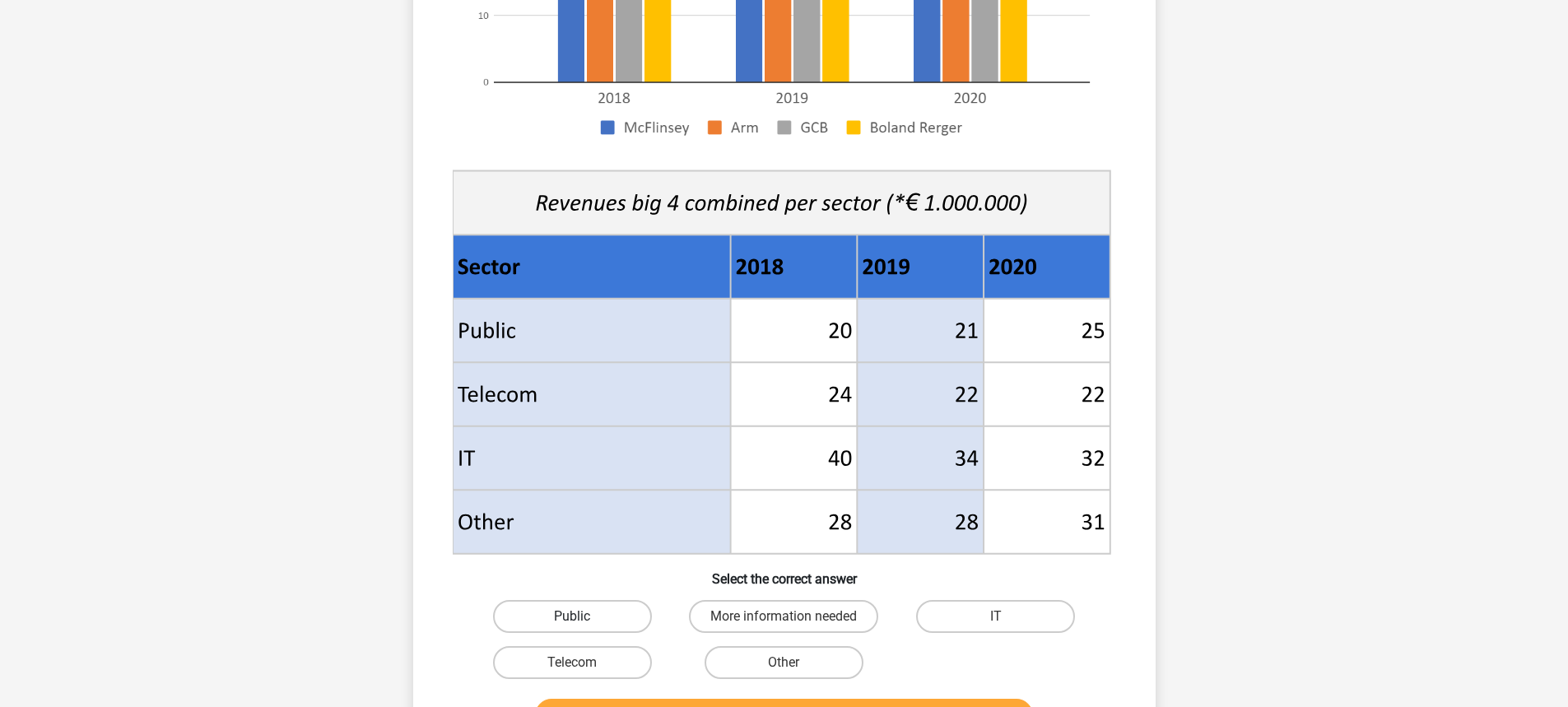
click at [598, 626] on label "Public" at bounding box center [573, 616] width 159 height 33
click at [583, 626] on input "Public" at bounding box center [576, 622] width 10 height 10
radio input "true"
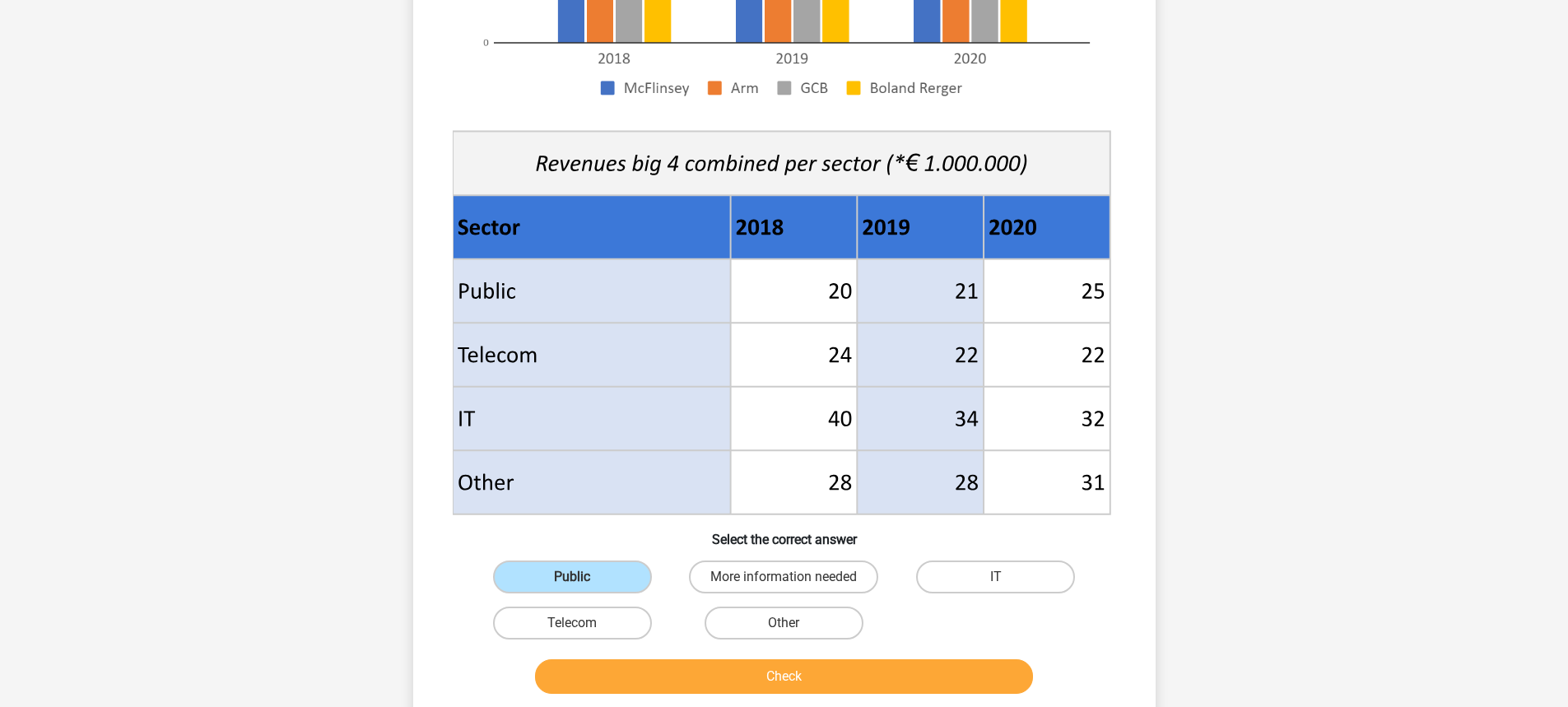
scroll to position [659, 0]
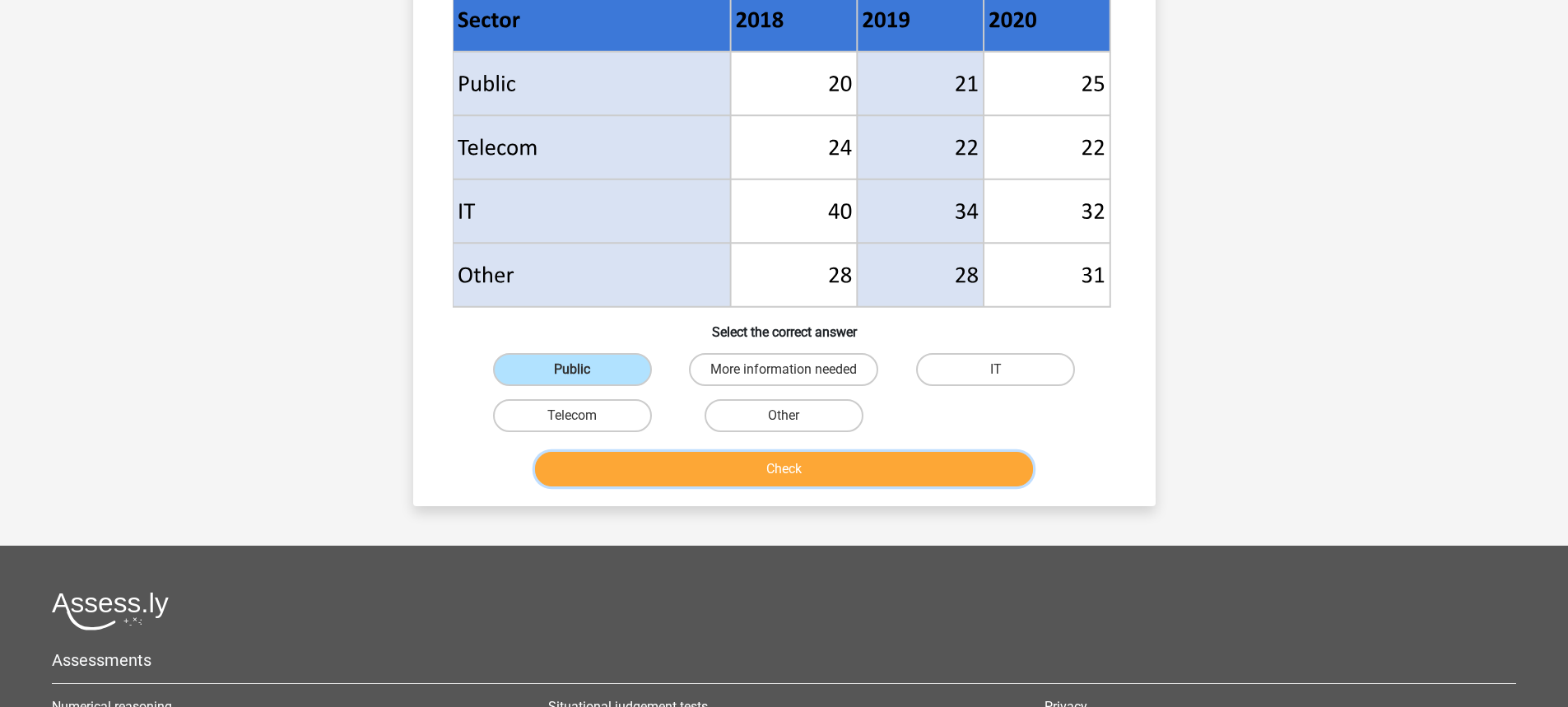
click at [736, 473] on button "Check" at bounding box center [784, 469] width 498 height 35
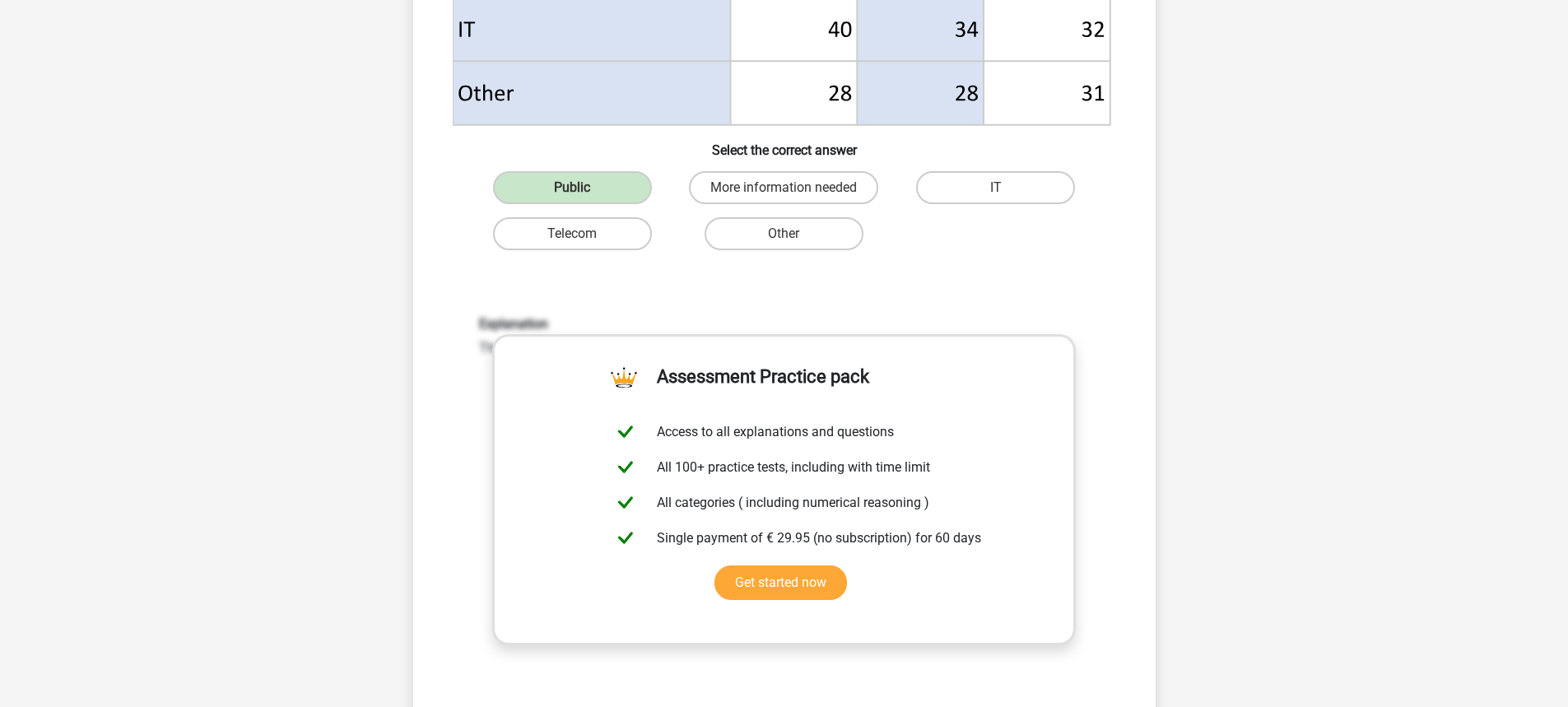
scroll to position [1153, 0]
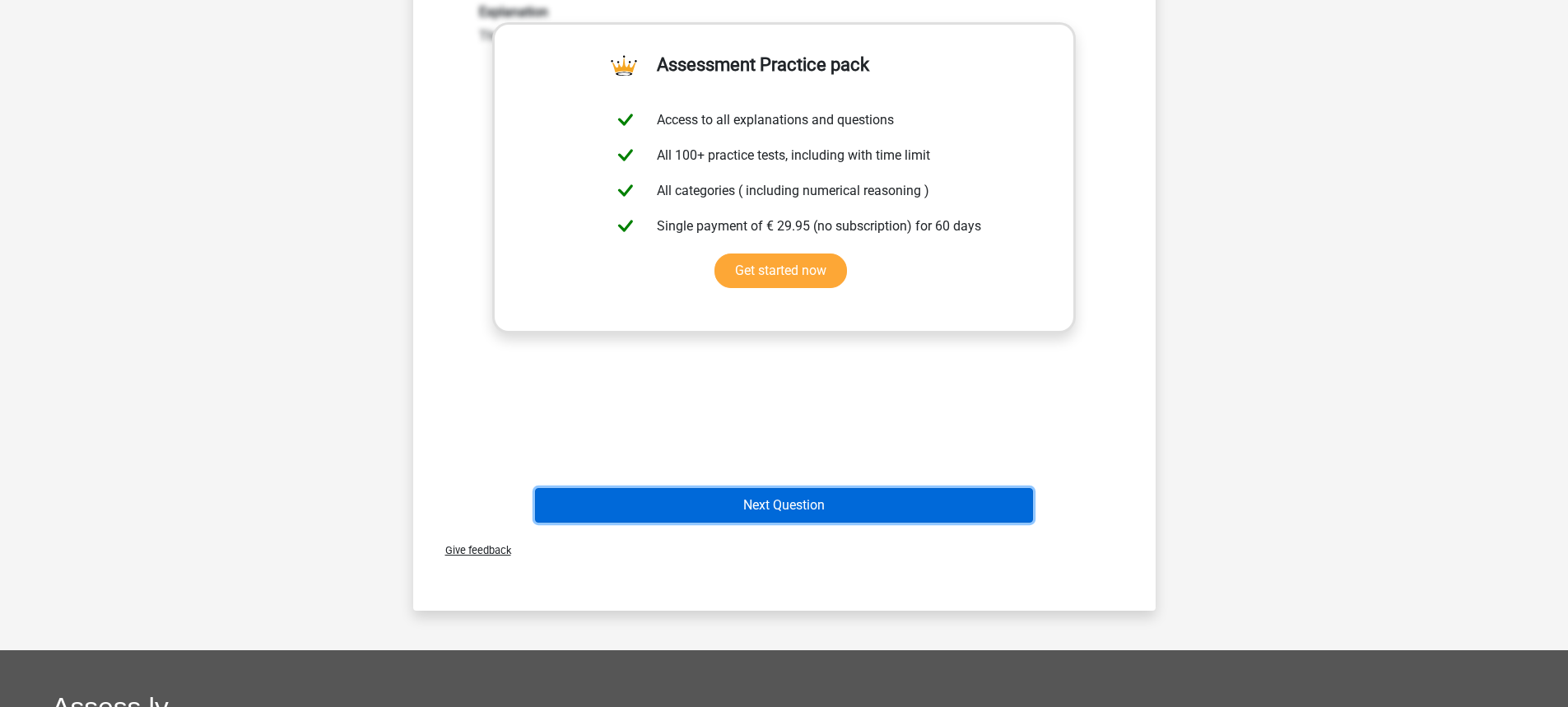
click at [755, 492] on button "Next Question" at bounding box center [784, 505] width 498 height 35
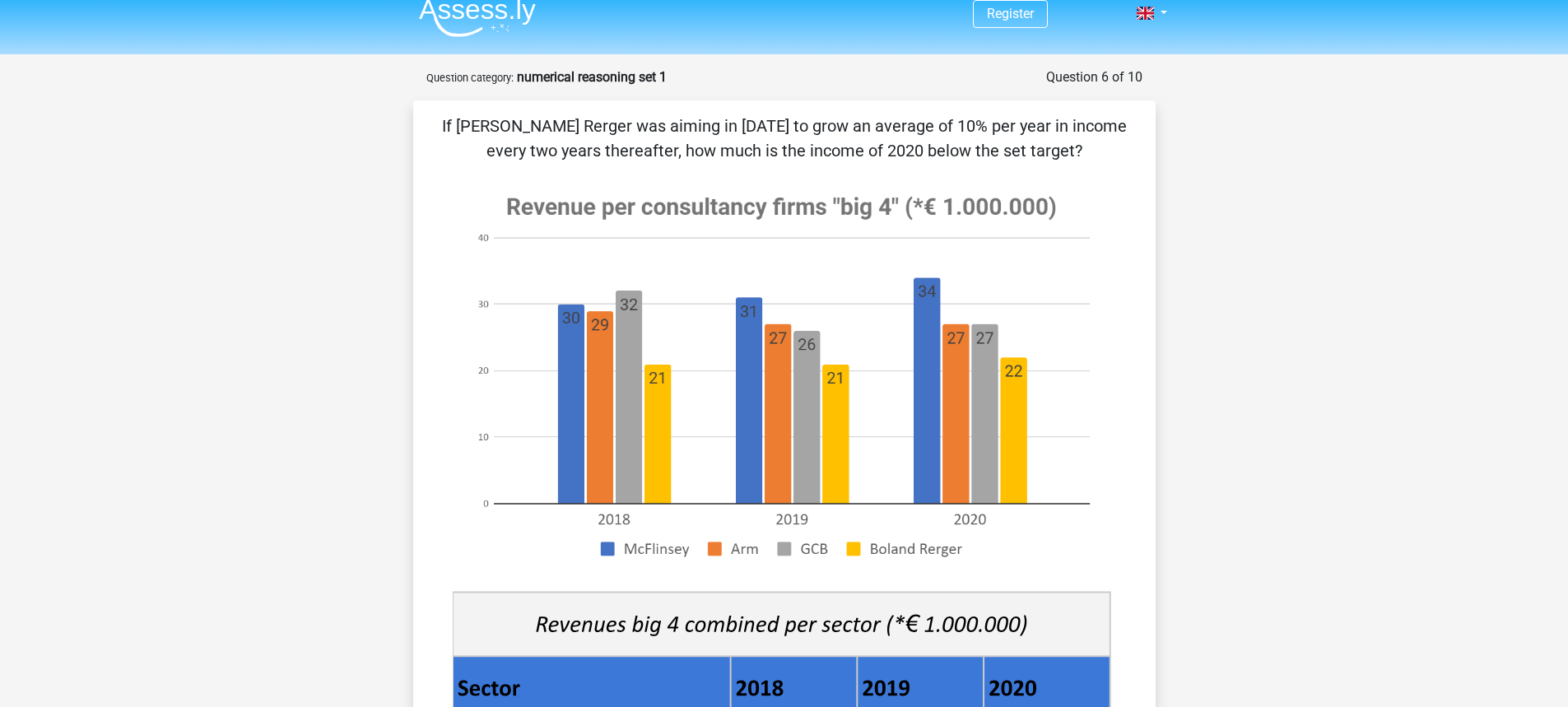
scroll to position [0, 0]
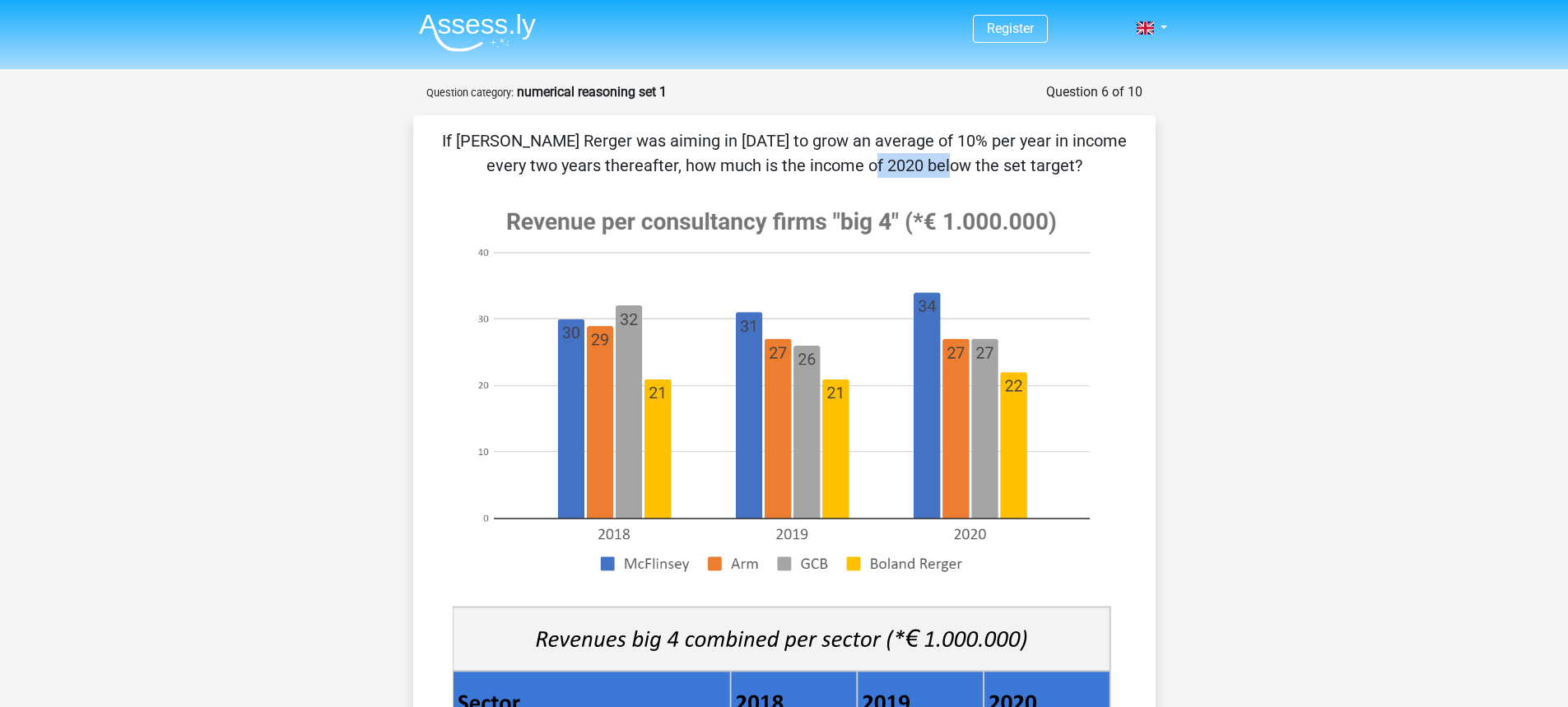
drag, startPoint x: 565, startPoint y: 173, endPoint x: 635, endPoint y: 173, distance: 70.0
click at [635, 173] on p "If [PERSON_NAME] Rerger was aiming in [DATE] to grow an average of 10% per year…" at bounding box center [784, 153] width 690 height 50
click at [674, 173] on p "If [PERSON_NAME] Rerger was aiming in [DATE] to grow an average of 10% per year…" at bounding box center [784, 153] width 690 height 50
drag, startPoint x: 670, startPoint y: 166, endPoint x: 1017, endPoint y: 179, distance: 347.2
click at [1017, 179] on div "If [PERSON_NAME] Rerger was aiming in [DATE] to grow an average of 10% per year…" at bounding box center [784, 653] width 729 height 1048
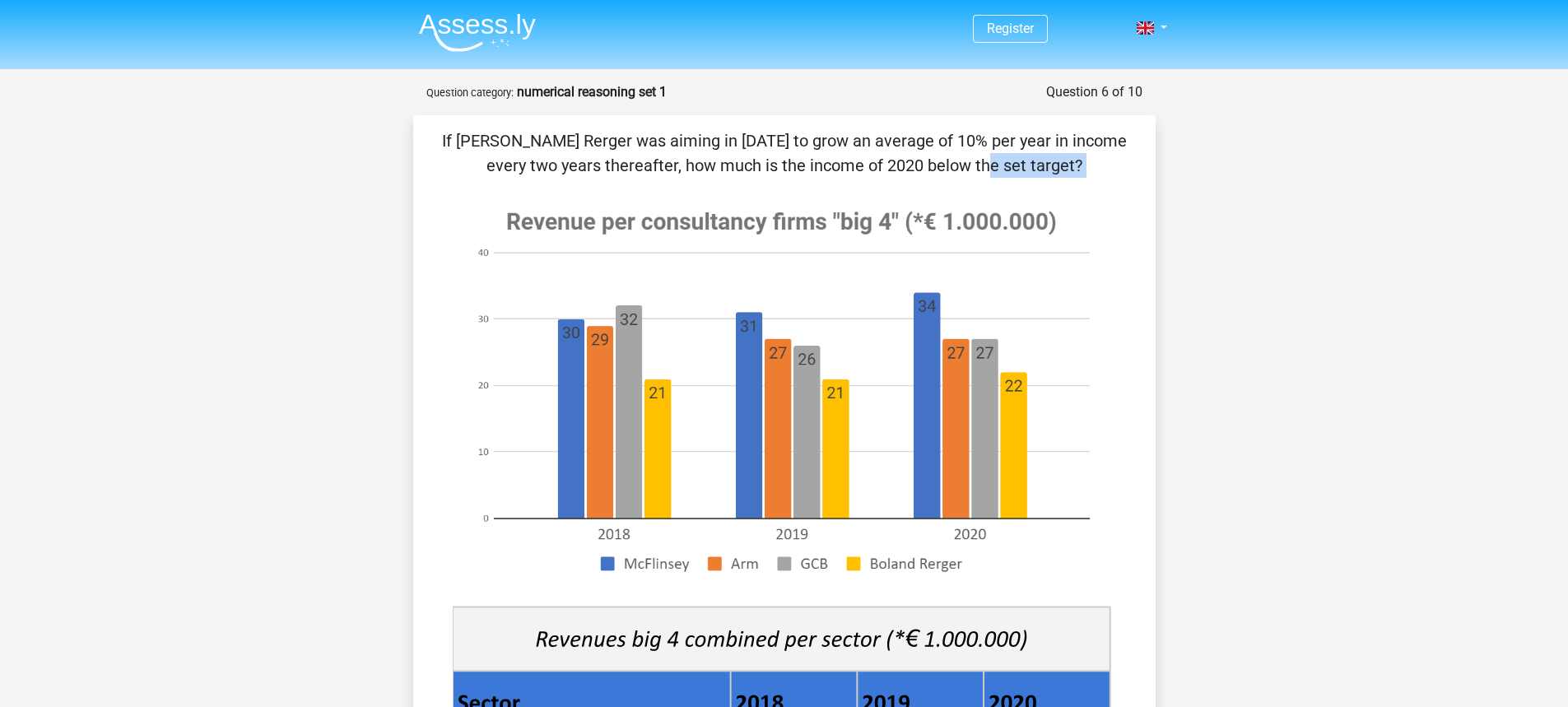
click at [1059, 236] on image at bounding box center [782, 392] width 658 height 401
drag, startPoint x: 674, startPoint y: 142, endPoint x: 903, endPoint y: 143, distance: 229.0
click at [903, 143] on p "If [PERSON_NAME] Rerger was aiming in [DATE] to grow an average of 10% per year…" at bounding box center [784, 153] width 690 height 50
click at [749, 155] on p "If [PERSON_NAME] Rerger was aiming in [DATE] to grow an average of 10% per year…" at bounding box center [784, 153] width 690 height 50
drag, startPoint x: 675, startPoint y: 138, endPoint x: 900, endPoint y: 151, distance: 225.4
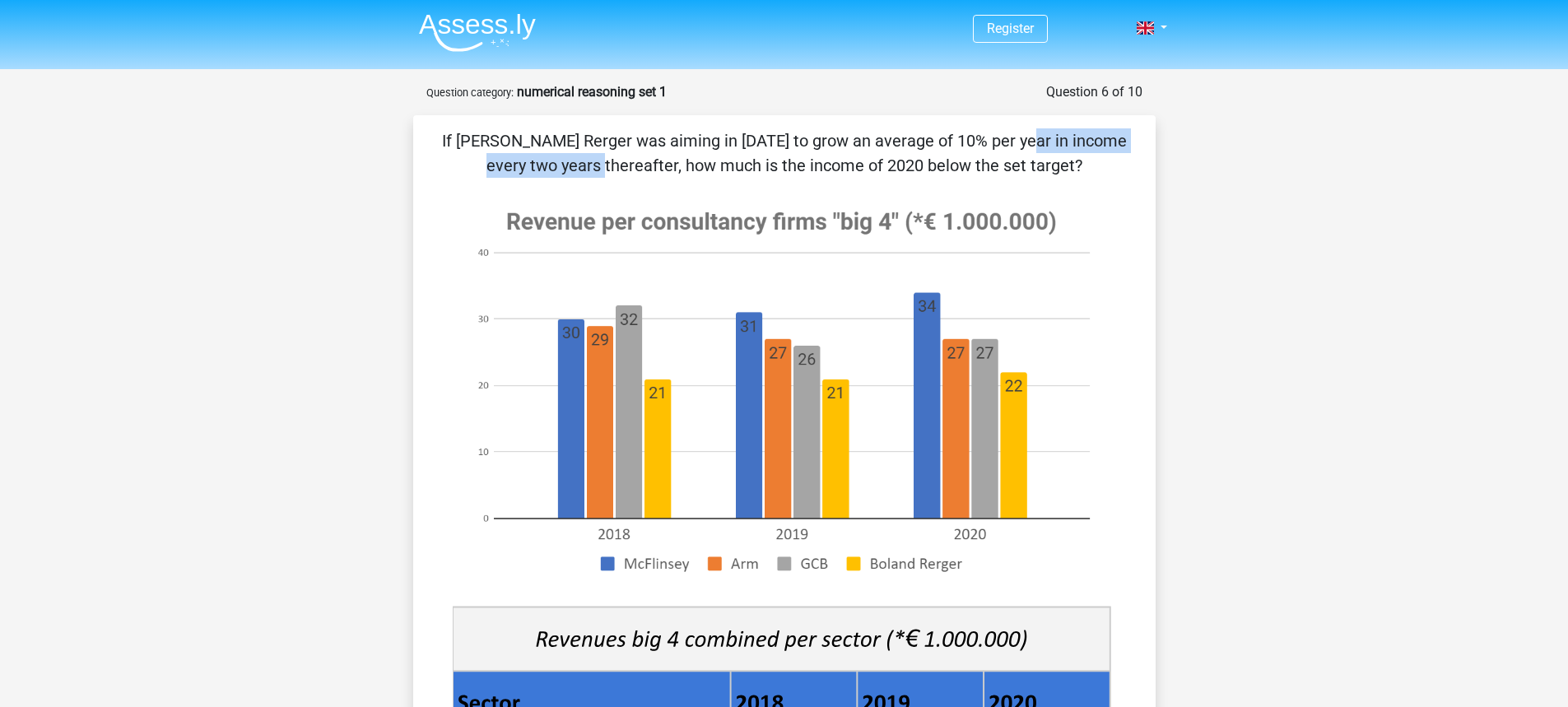
click at [900, 151] on p "If [PERSON_NAME] Rerger was aiming in [DATE] to grow an average of 10% per year…" at bounding box center [784, 153] width 690 height 50
click at [913, 184] on div "If [PERSON_NAME] Rerger was aiming in [DATE] to grow an average of 10% per year…" at bounding box center [784, 653] width 729 height 1048
drag, startPoint x: 539, startPoint y: 315, endPoint x: 946, endPoint y: 332, distance: 407.4
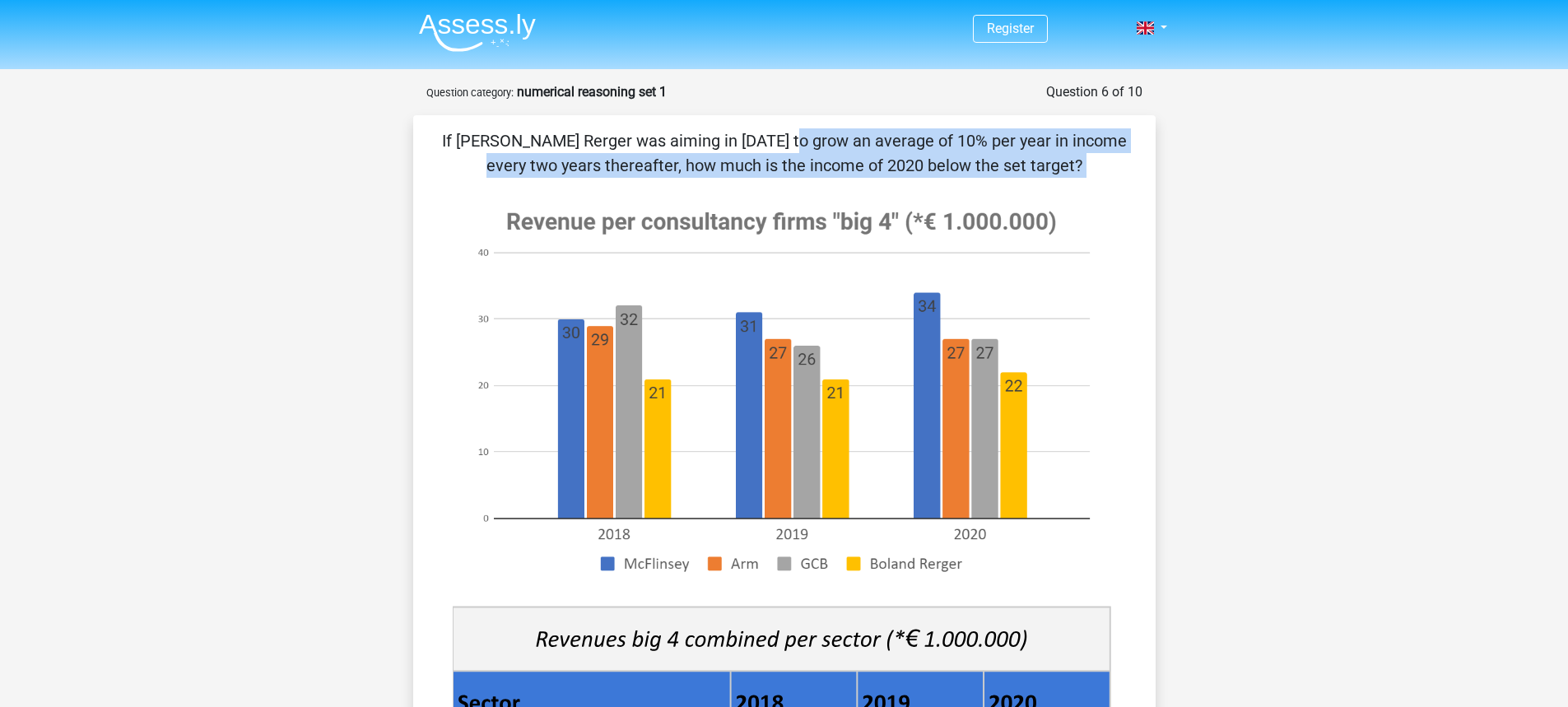
drag, startPoint x: 448, startPoint y: 140, endPoint x: 1187, endPoint y: 256, distance: 748.0
copy div "If [PERSON_NAME] Rerger was aiming in [DATE] to grow an average of 10% per year…"
click at [687, 352] on image at bounding box center [782, 392] width 658 height 401
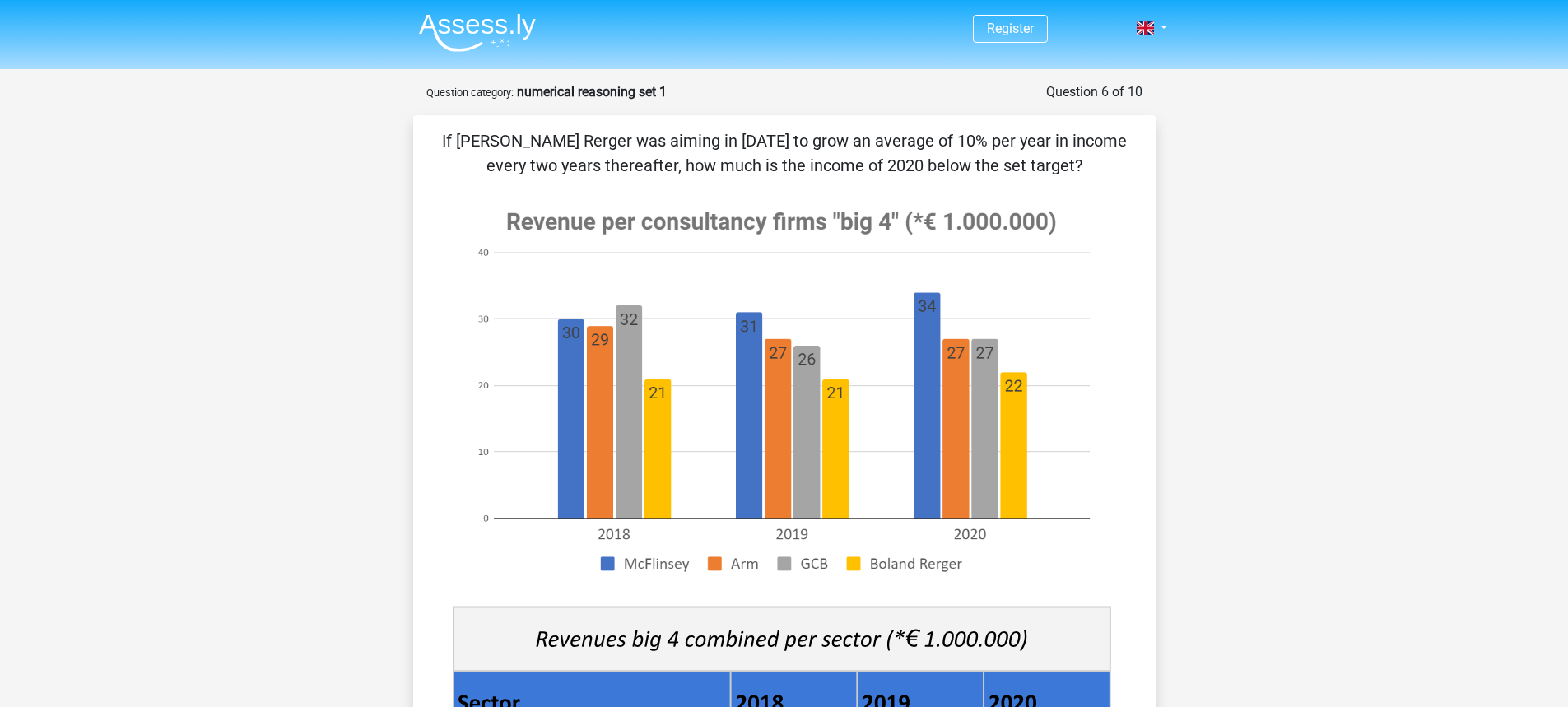
drag, startPoint x: 695, startPoint y: 353, endPoint x: 818, endPoint y: 471, distance: 170.4
click at [818, 471] on image at bounding box center [782, 392] width 658 height 401
drag, startPoint x: 698, startPoint y: 399, endPoint x: 865, endPoint y: 521, distance: 206.8
click at [894, 551] on image at bounding box center [782, 392] width 658 height 401
drag, startPoint x: 785, startPoint y: 334, endPoint x: 860, endPoint y: 382, distance: 89.0
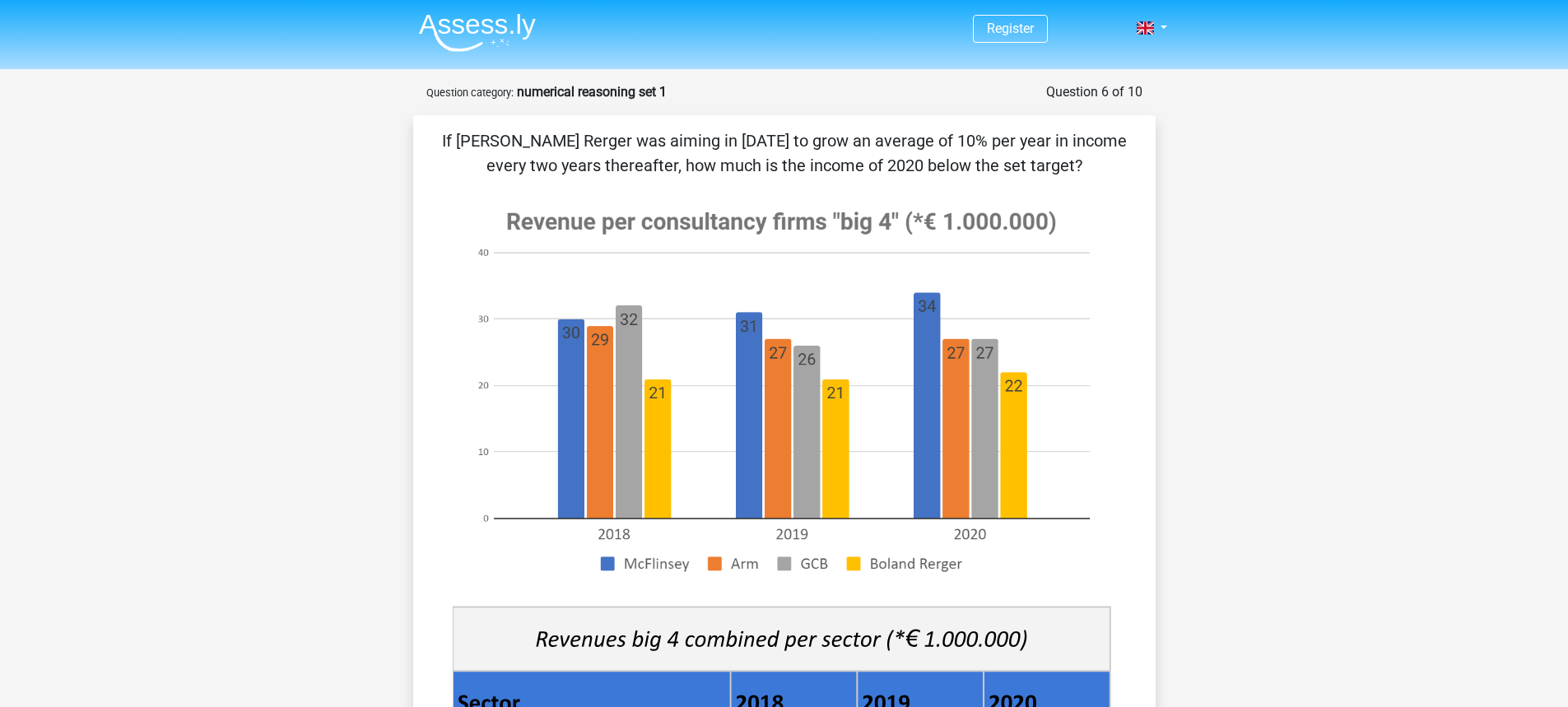
click at [900, 416] on image at bounding box center [782, 392] width 658 height 401
click at [860, 382] on image at bounding box center [782, 392] width 658 height 401
drag, startPoint x: 856, startPoint y: 376, endPoint x: 763, endPoint y: 335, distance: 101.6
click at [763, 335] on image at bounding box center [782, 392] width 658 height 401
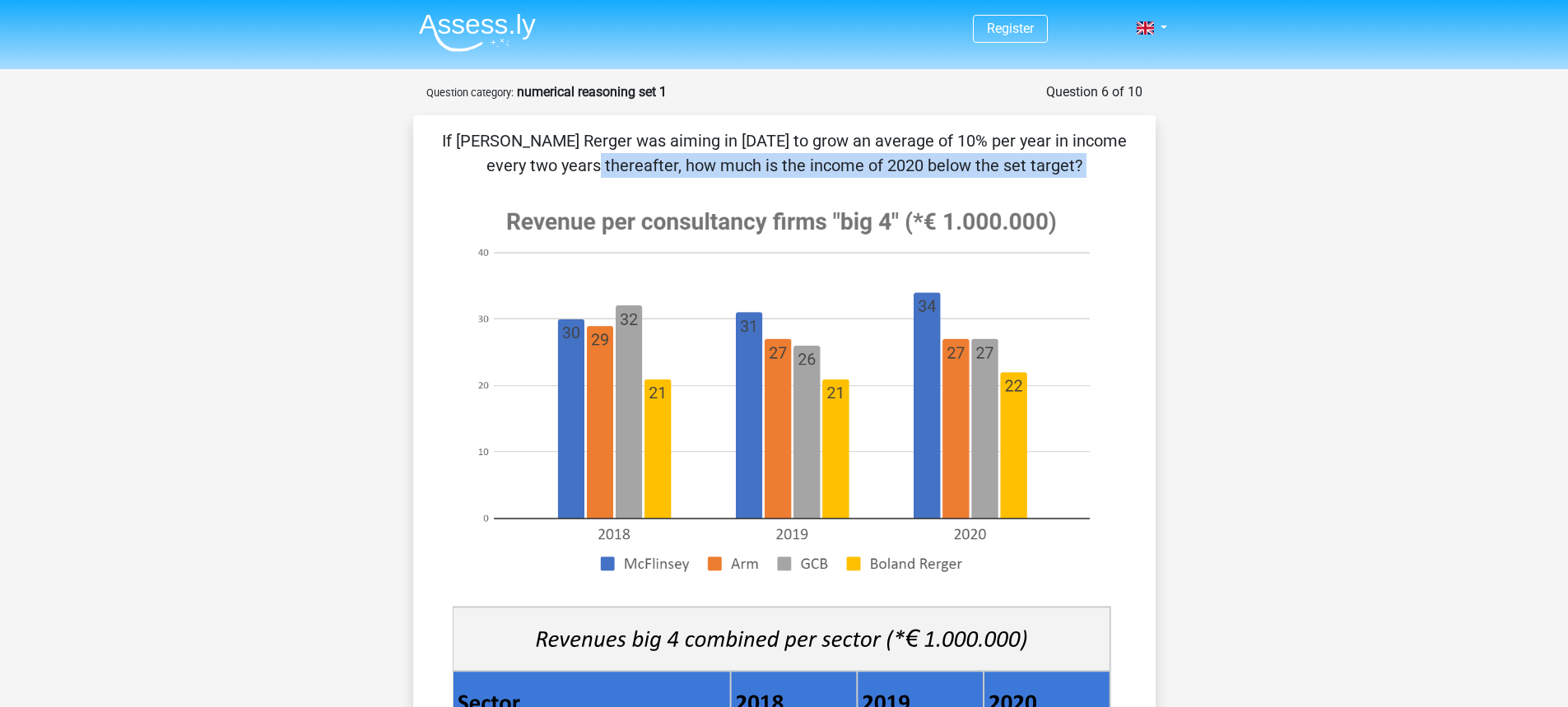
drag, startPoint x: 886, startPoint y: 139, endPoint x: 1172, endPoint y: 239, distance: 303.0
click at [1172, 239] on div "Question 6 of 10 Question category: numerical reasoning set 1 If [PERSON_NAME] …" at bounding box center [784, 636] width 782 height 1107
click at [767, 187] on div "If [PERSON_NAME] Rerger was aiming in [DATE] to grow an average of 10% per year…" at bounding box center [784, 653] width 729 height 1048
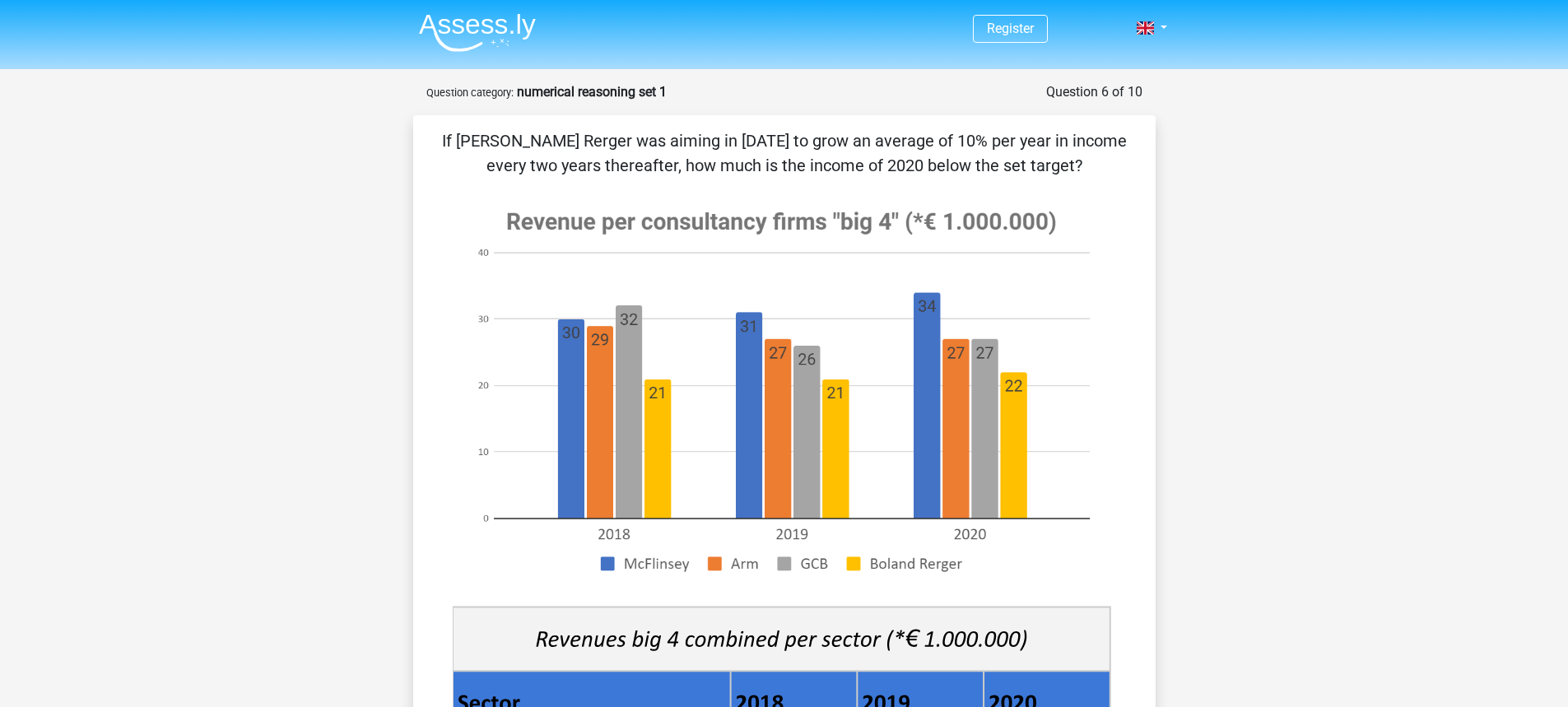
click at [670, 131] on p "If [PERSON_NAME] Rerger was aiming in [DATE] to grow an average of 10% per year…" at bounding box center [784, 153] width 690 height 50
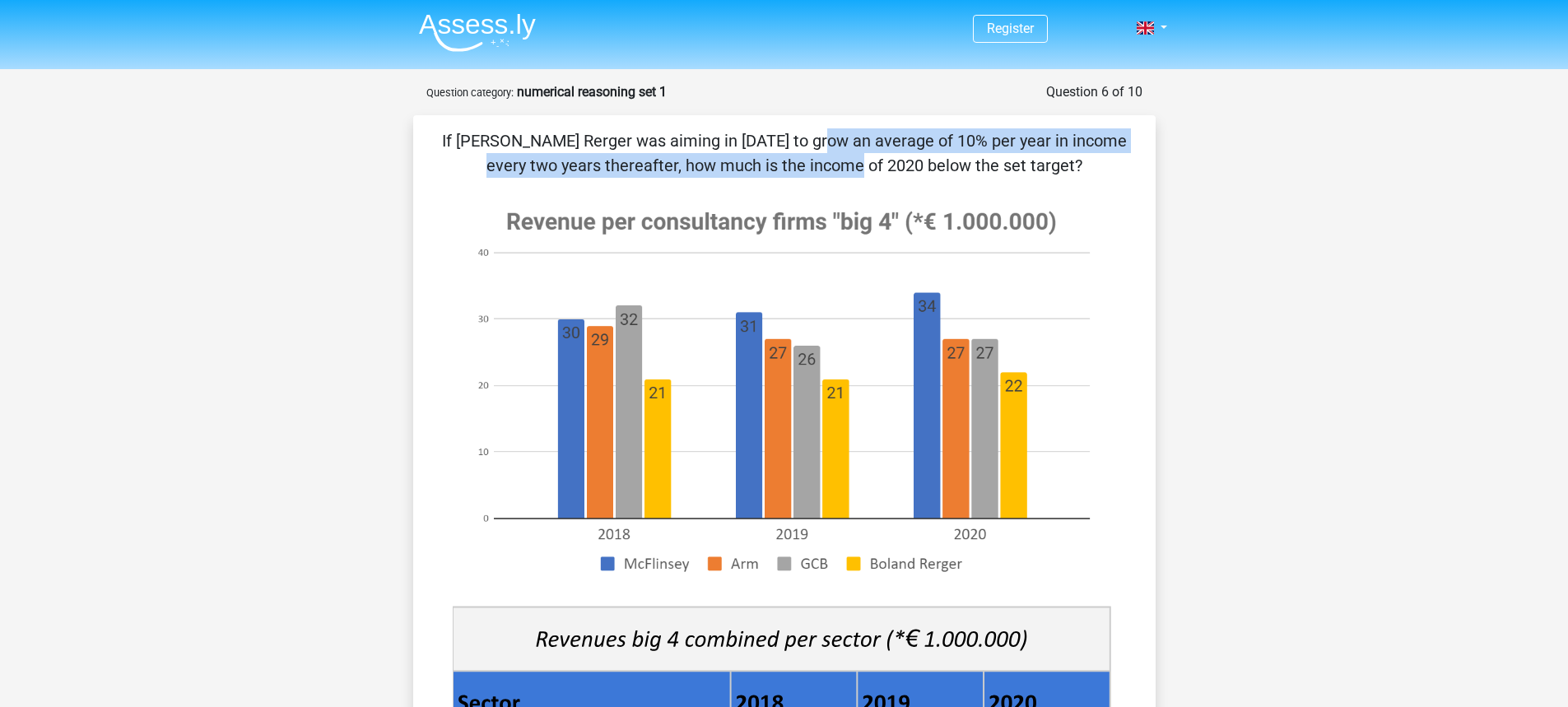
drag, startPoint x: 476, startPoint y: 140, endPoint x: 545, endPoint y: 153, distance: 70.2
click at [551, 155] on p "If [PERSON_NAME] Rerger was aiming in [DATE] to grow an average of 10% per year…" at bounding box center [784, 153] width 690 height 50
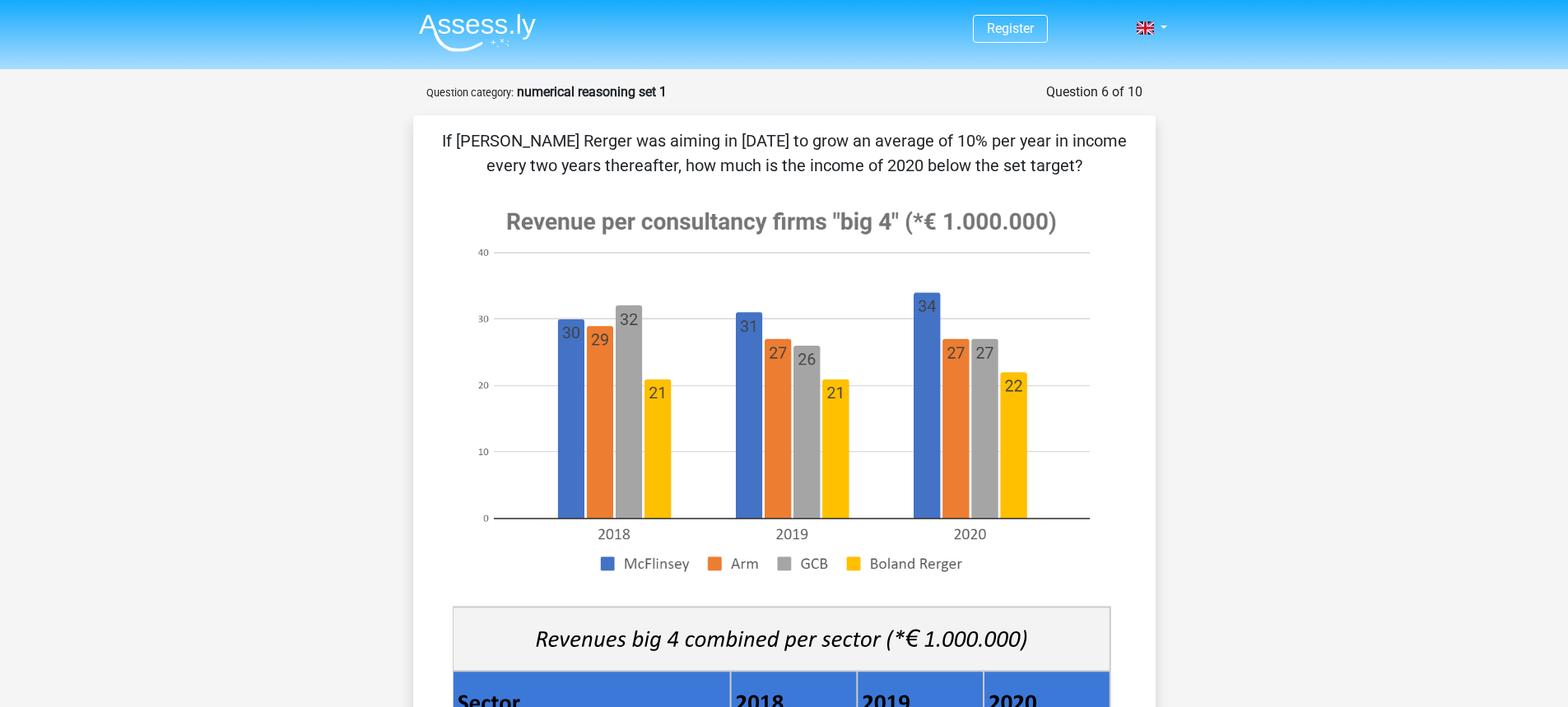
click at [450, 127] on div "If [PERSON_NAME] Rerger was aiming in [DATE] to grow an average of 10% per year…" at bounding box center [784, 653] width 742 height 1075
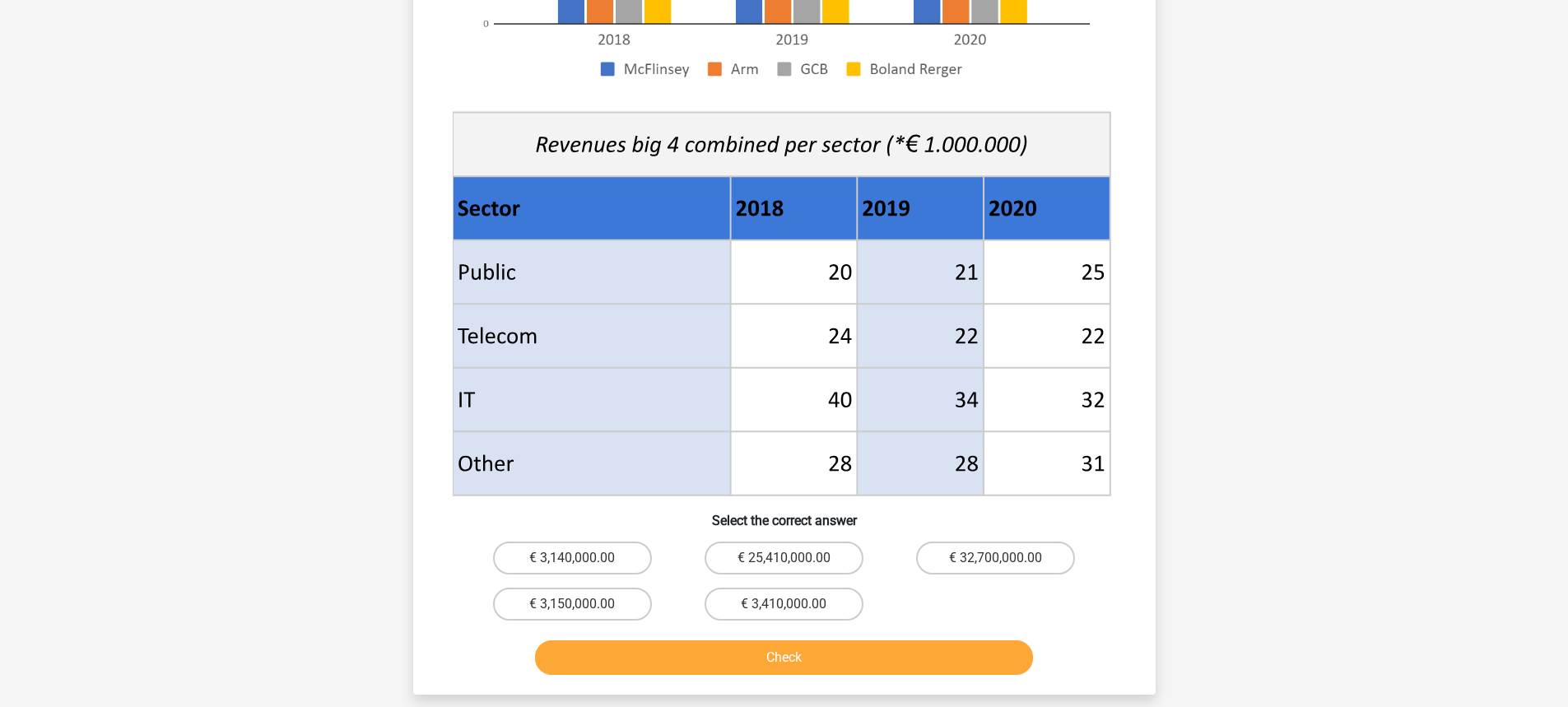
scroll to position [823, 0]
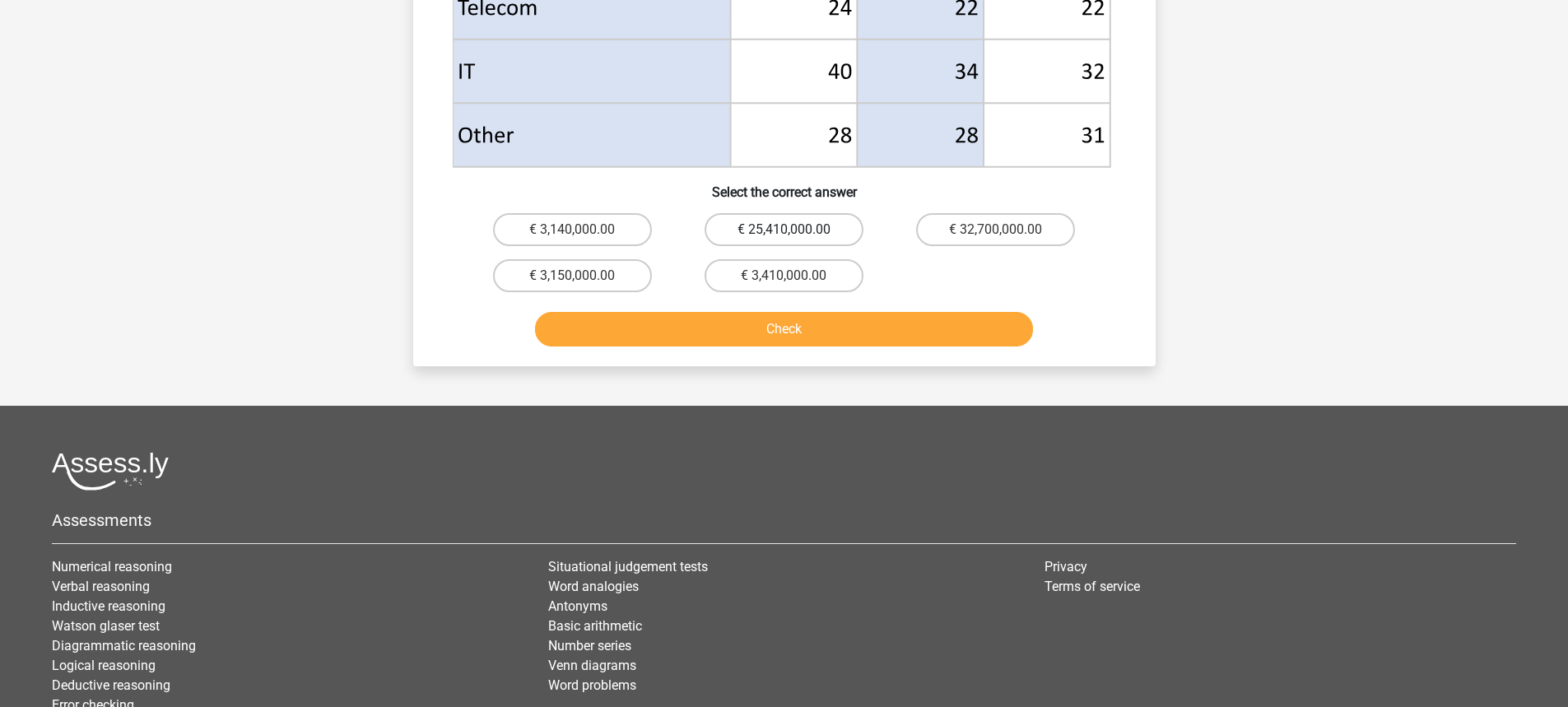
click at [774, 231] on label "€ 25,410,000.00" at bounding box center [784, 229] width 159 height 33
click at [784, 231] on input "€ 25,410,000.00" at bounding box center [788, 234] width 10 height 10
radio input "true"
click at [734, 330] on button "Check" at bounding box center [784, 329] width 498 height 35
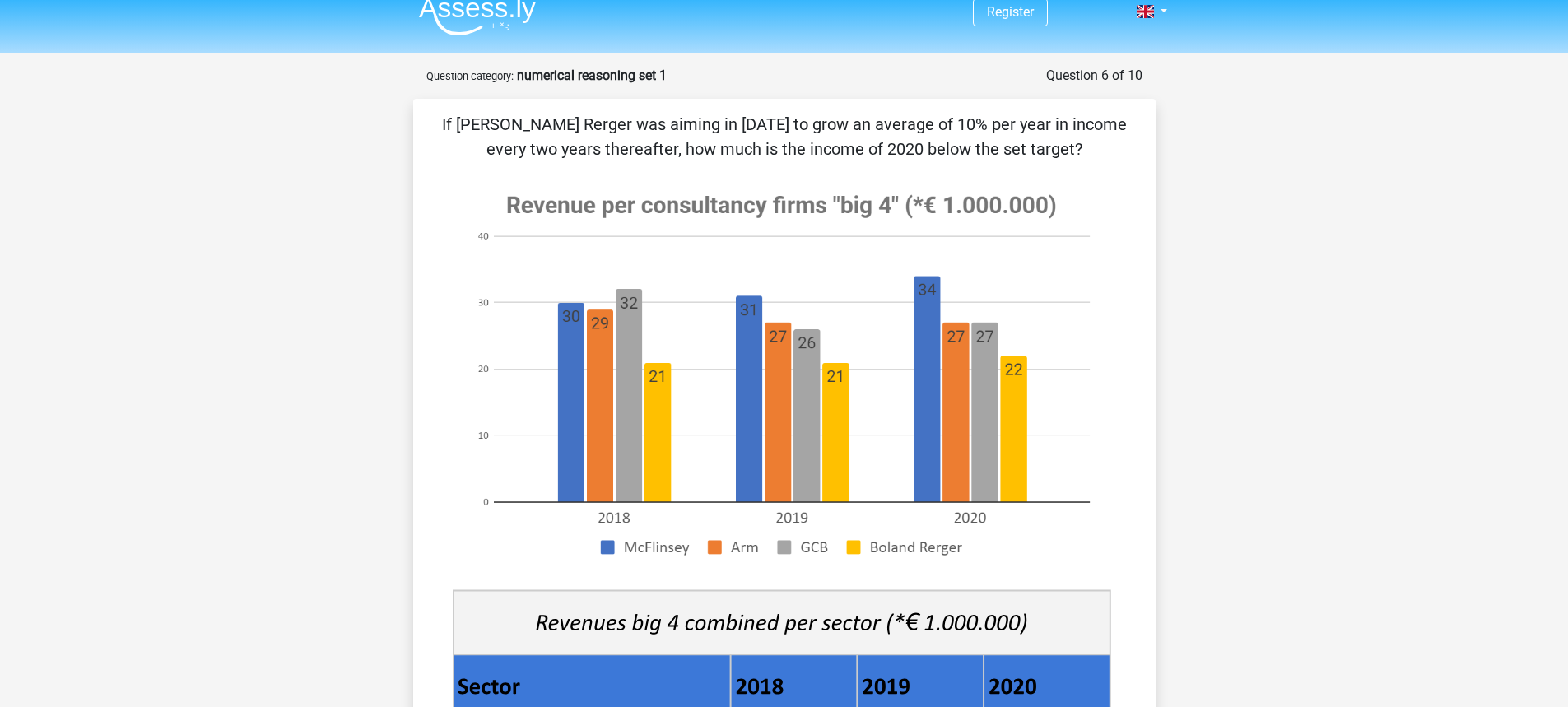
scroll to position [0, 0]
